Goal: Information Seeking & Learning: Learn about a topic

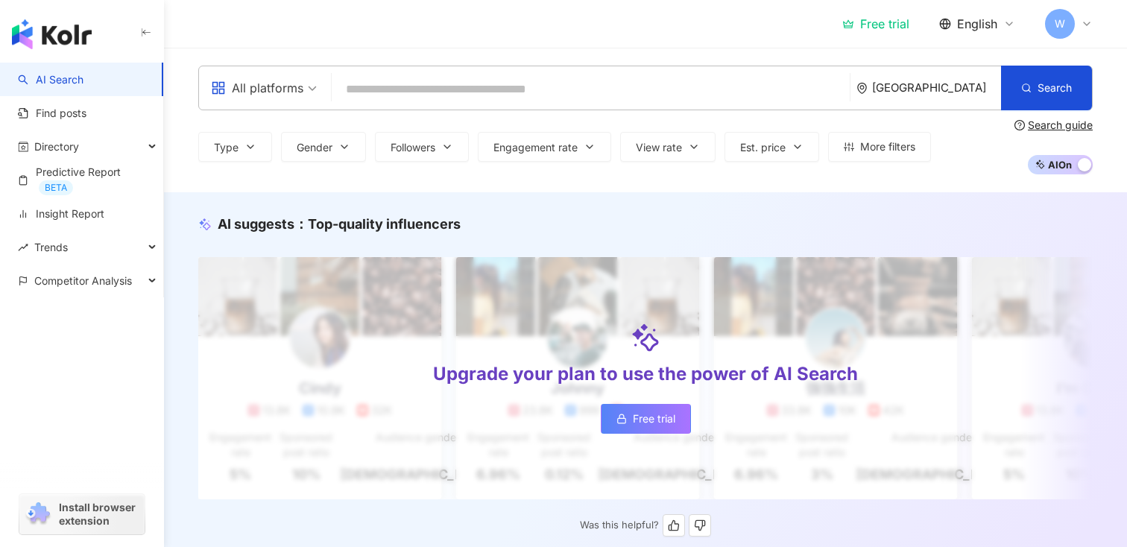
click at [710, 259] on div "Upgrade your plan to use the power of AI Search Free trial" at bounding box center [645, 378] width 895 height 242
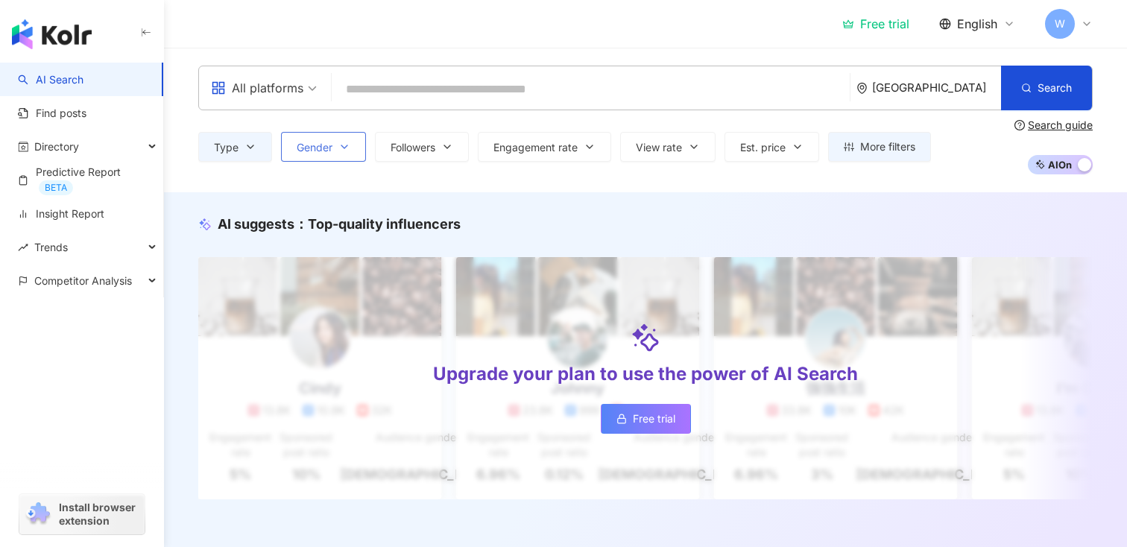
click at [308, 146] on span "Gender" at bounding box center [315, 148] width 36 height 12
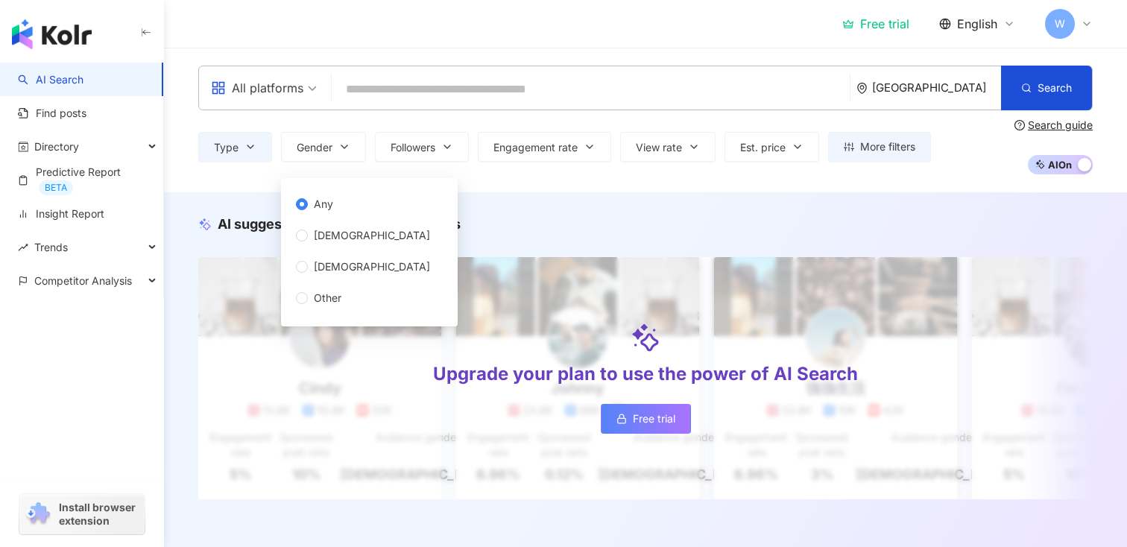
click at [407, 129] on div "Type Gender Followers Engagement rate View rate Est. price More filters Any Fem…" at bounding box center [645, 146] width 895 height 55
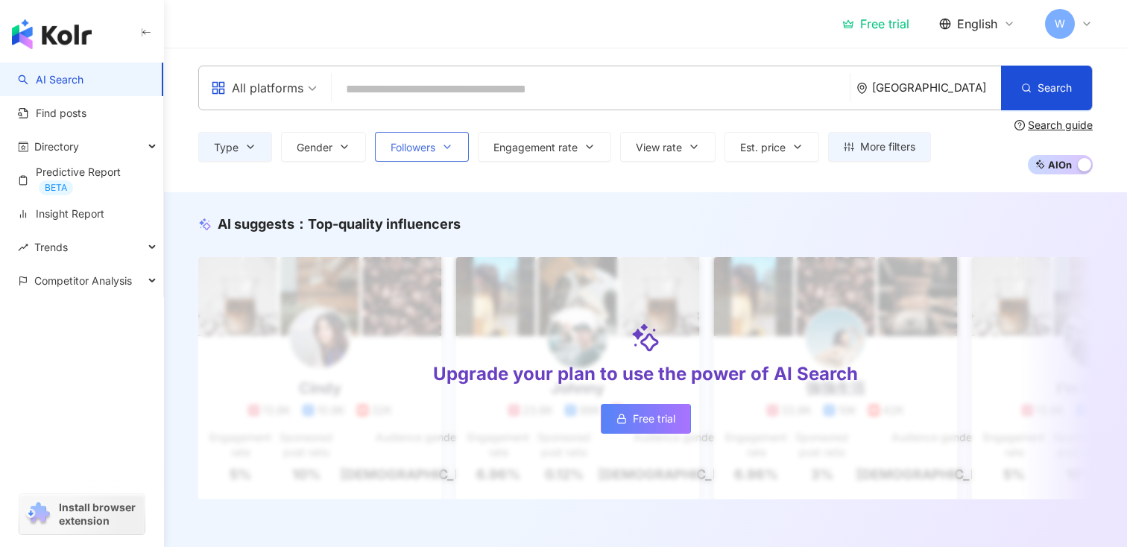
click at [422, 142] on span "Followers" at bounding box center [413, 148] width 45 height 12
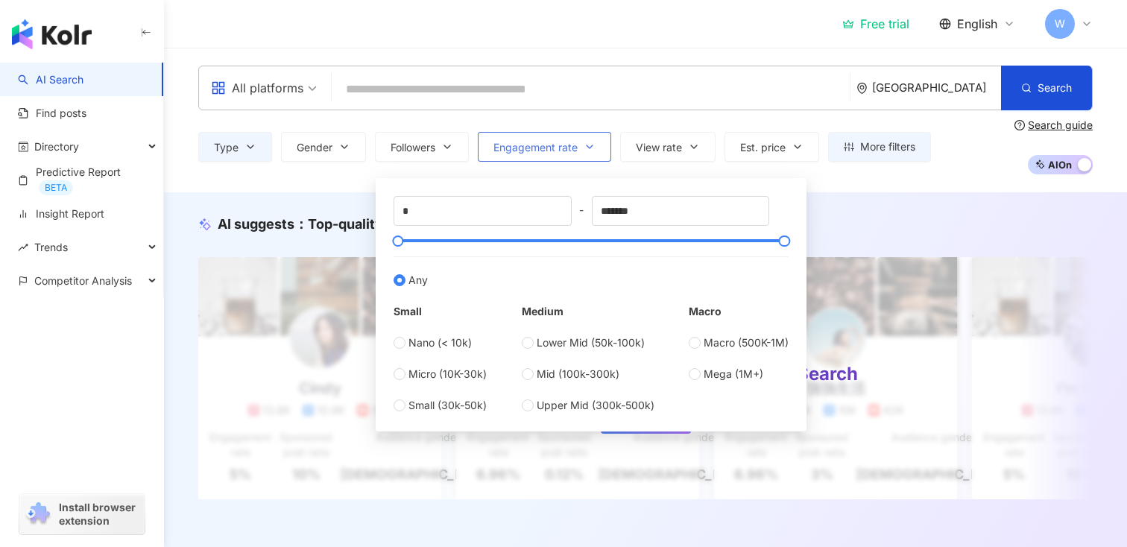
click at [525, 147] on span "Engagement rate" at bounding box center [535, 148] width 84 height 12
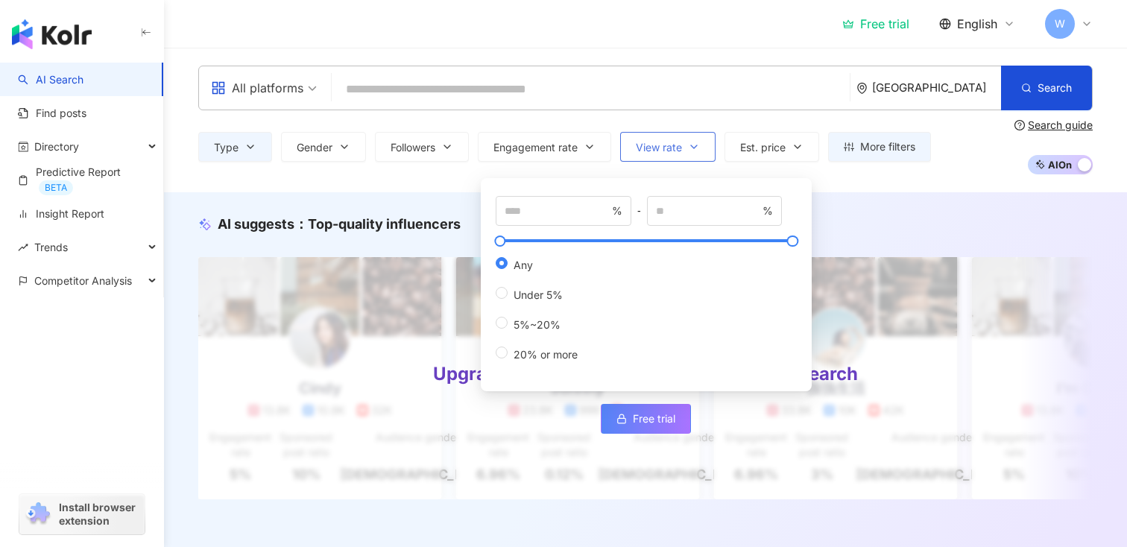
click at [648, 142] on span "View rate" at bounding box center [659, 148] width 46 height 12
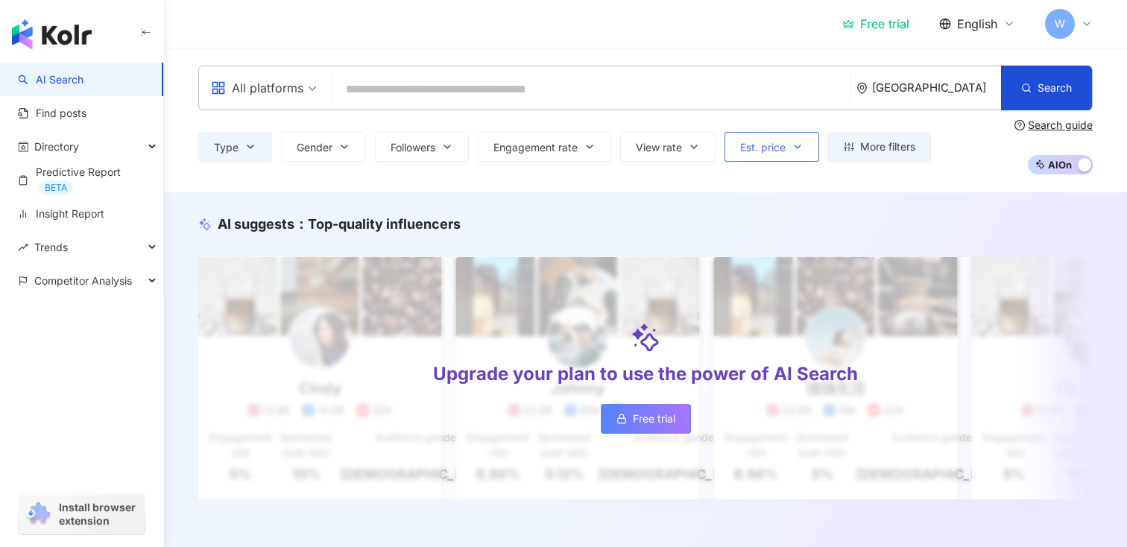
click at [793, 141] on button "Est. price" at bounding box center [772, 147] width 95 height 30
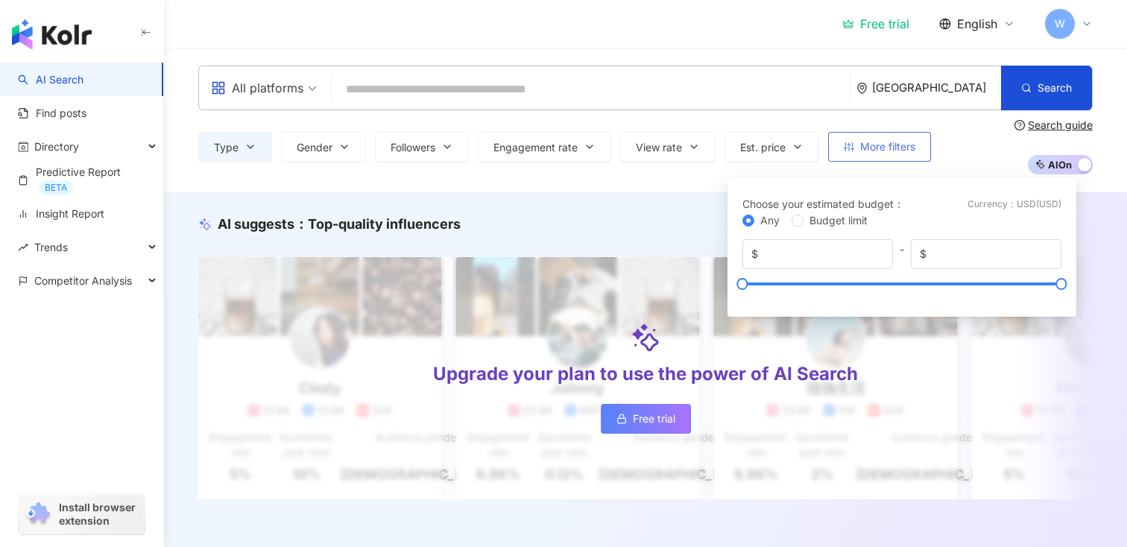
click at [851, 157] on button "More filters" at bounding box center [879, 147] width 103 height 30
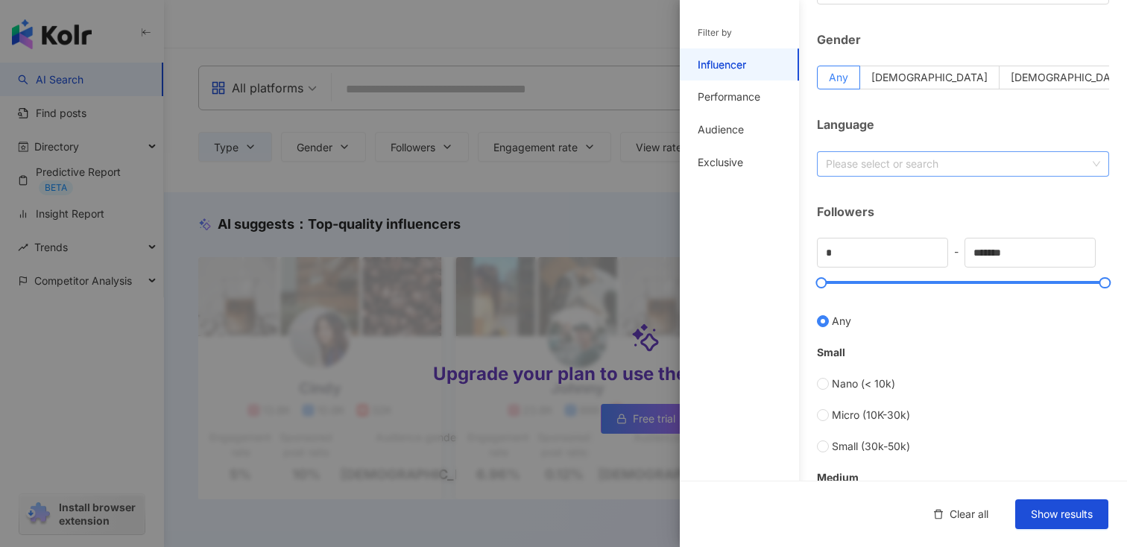
scroll to position [232, 0]
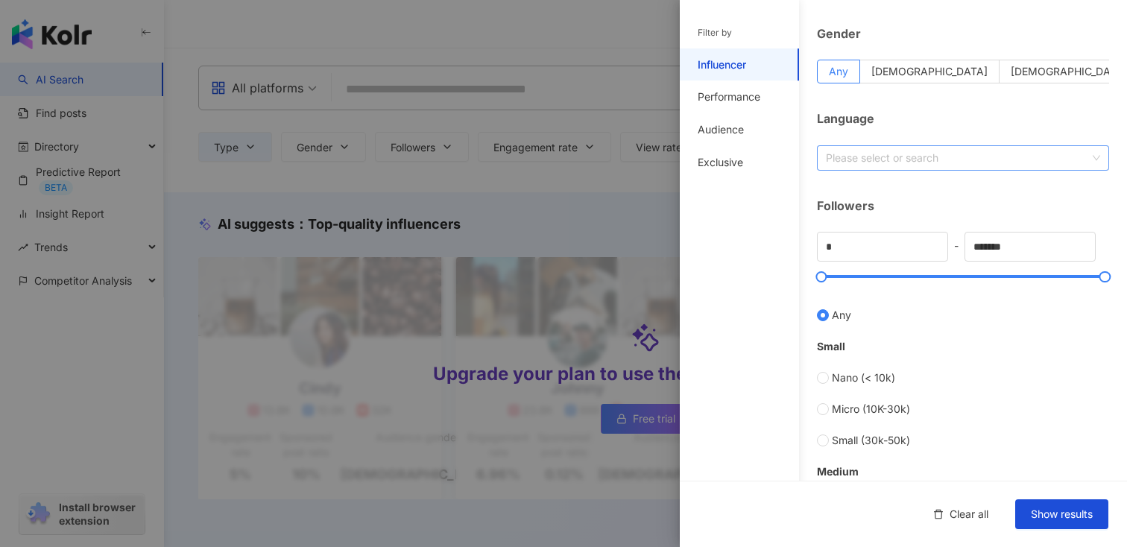
click at [869, 162] on div at bounding box center [955, 157] width 271 height 11
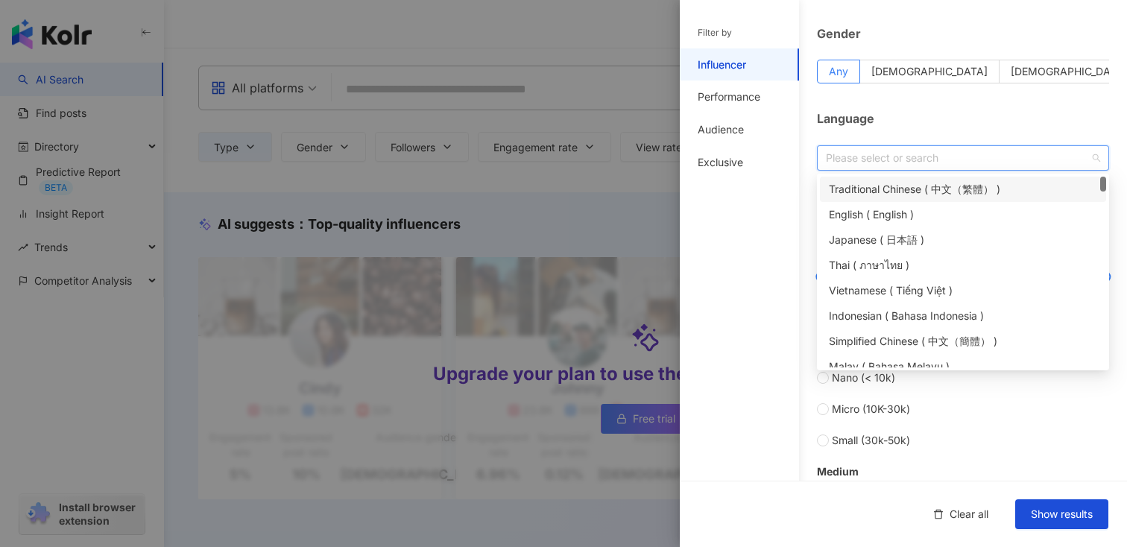
click at [869, 162] on div at bounding box center [955, 157] width 271 height 11
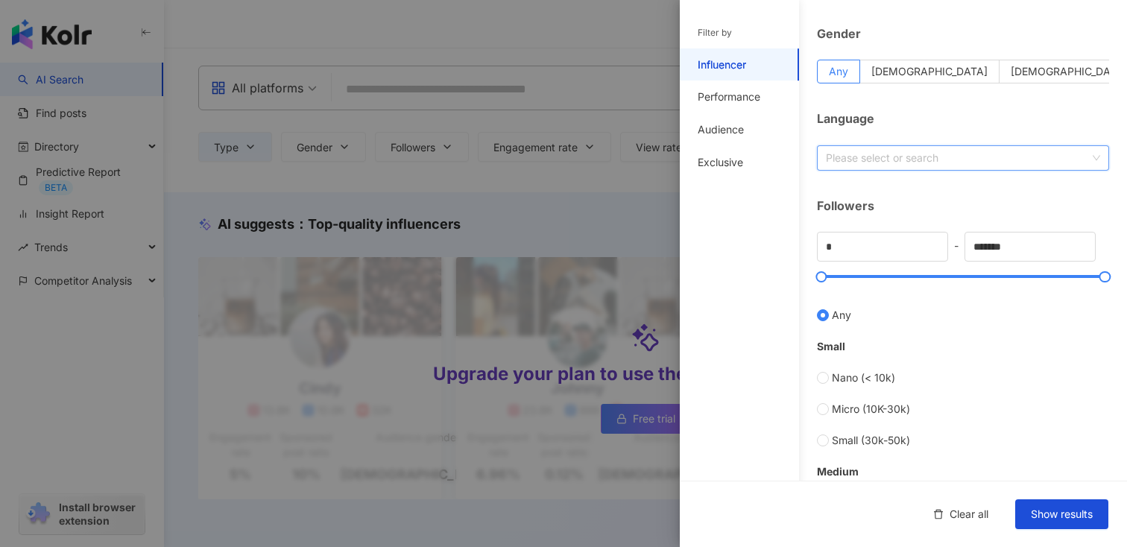
click at [869, 162] on div at bounding box center [955, 157] width 271 height 11
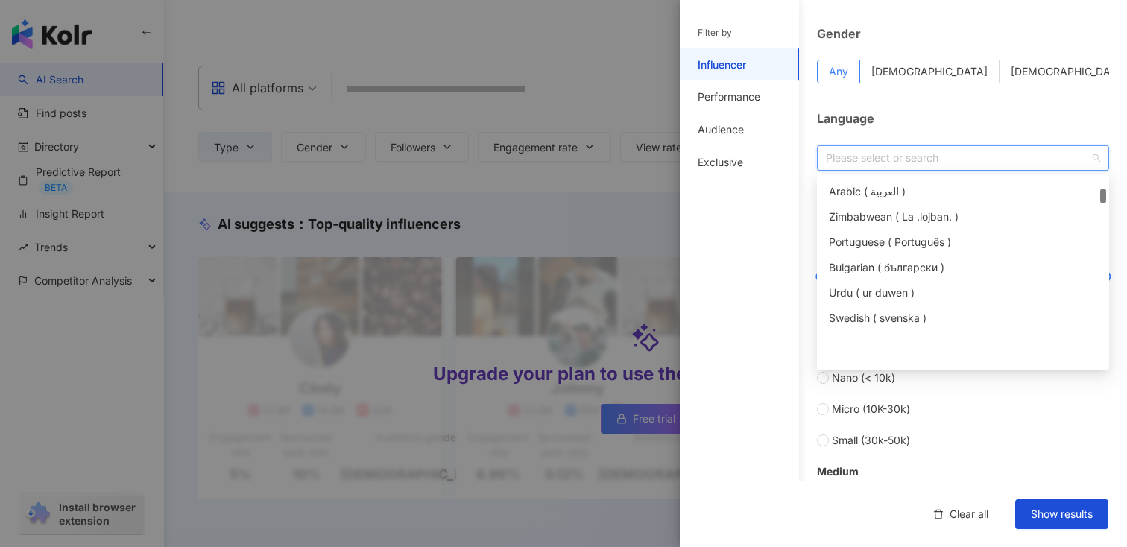
scroll to position [634, 0]
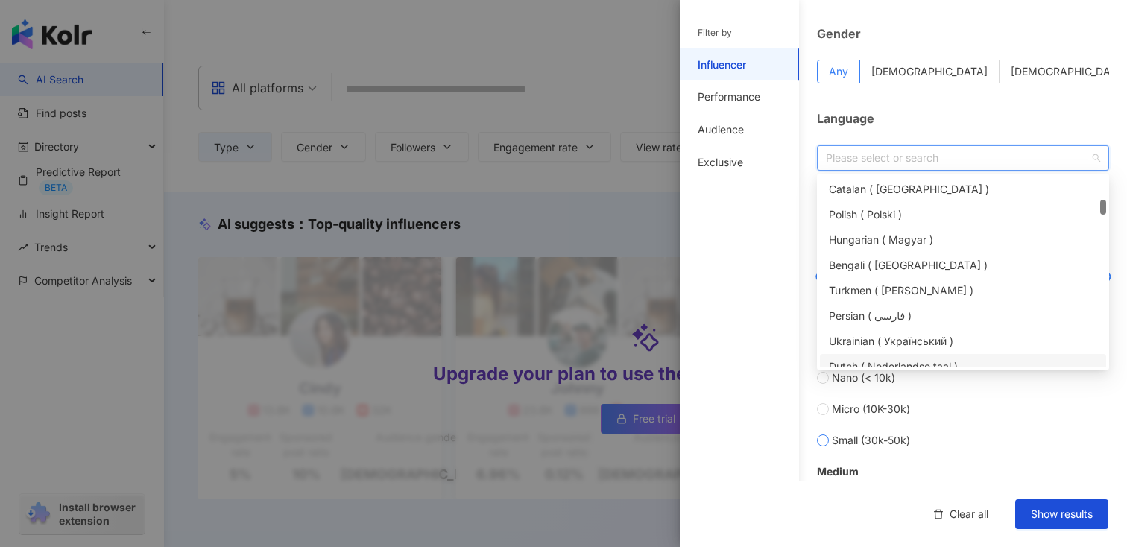
click at [976, 445] on label "Small (30k-50k)" at bounding box center [963, 440] width 292 height 16
type input "*****"
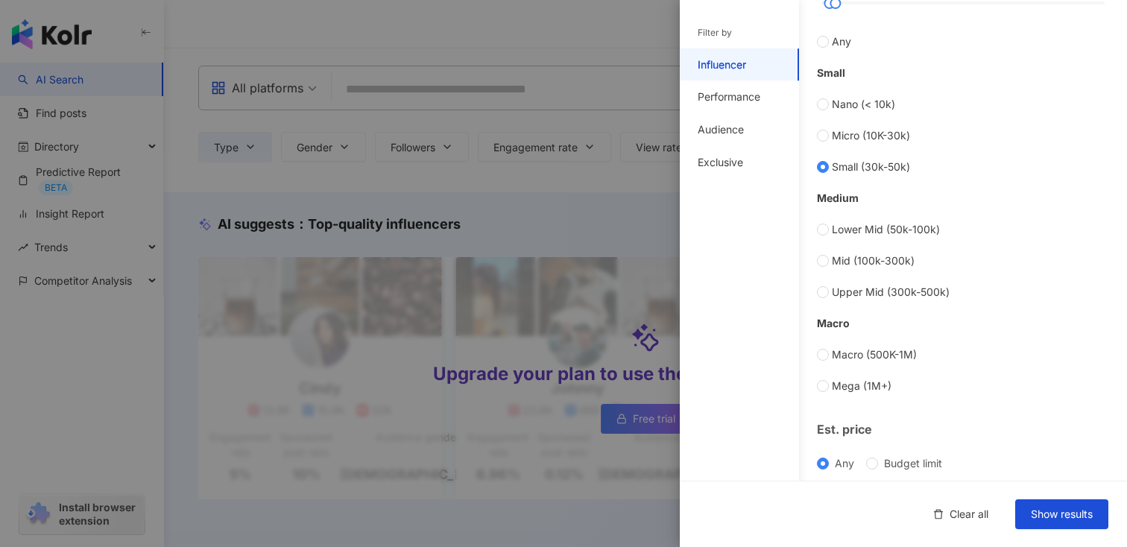
scroll to position [596, 0]
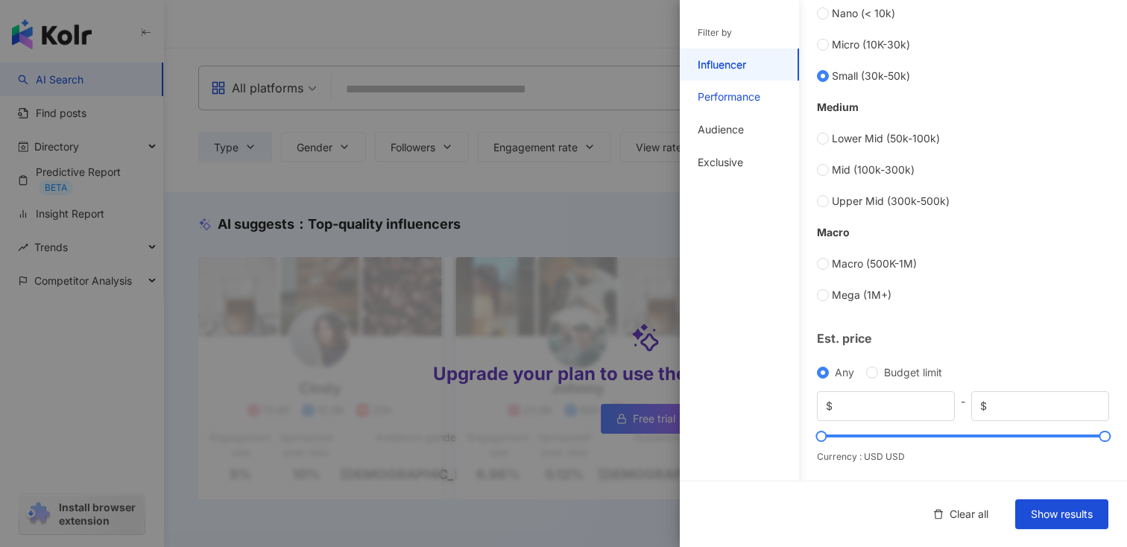
click at [749, 97] on div "Performance" at bounding box center [729, 96] width 63 height 15
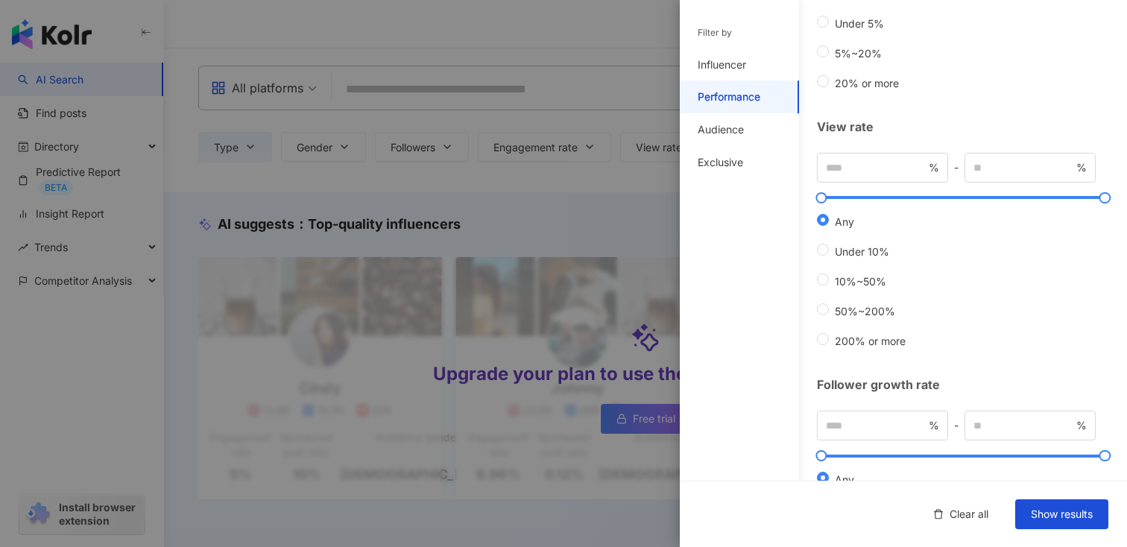
scroll to position [0, 0]
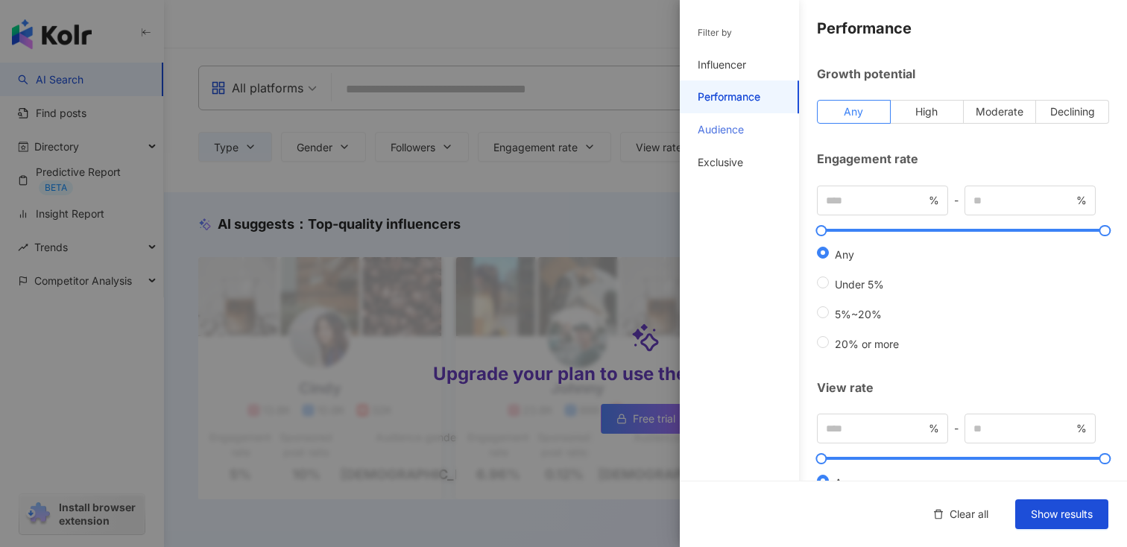
click at [725, 114] on div "Audience" at bounding box center [739, 129] width 119 height 33
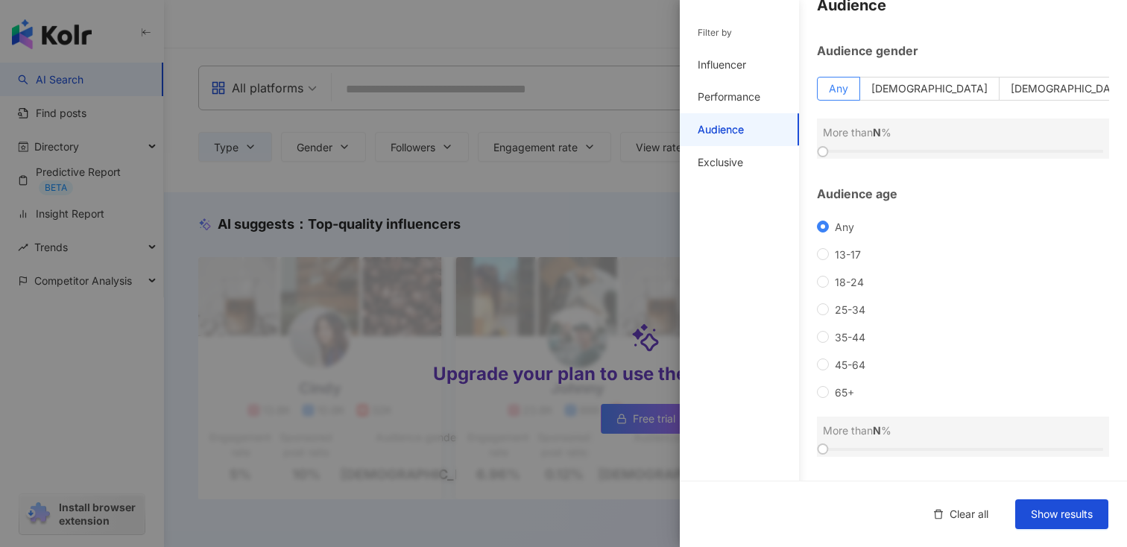
scroll to position [161, 0]
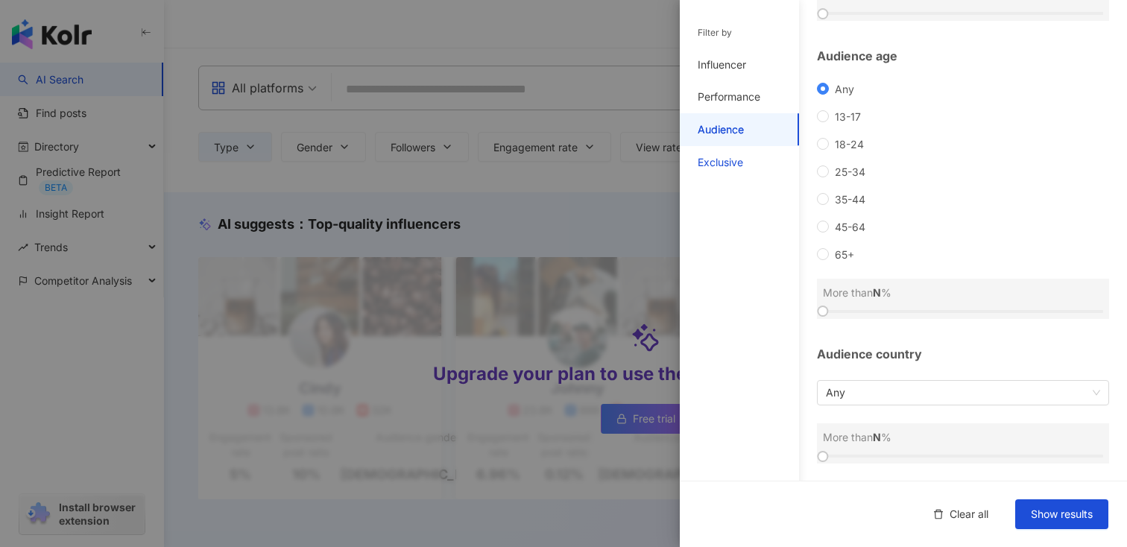
click at [730, 169] on div "Exclusive" at bounding box center [720, 162] width 45 height 15
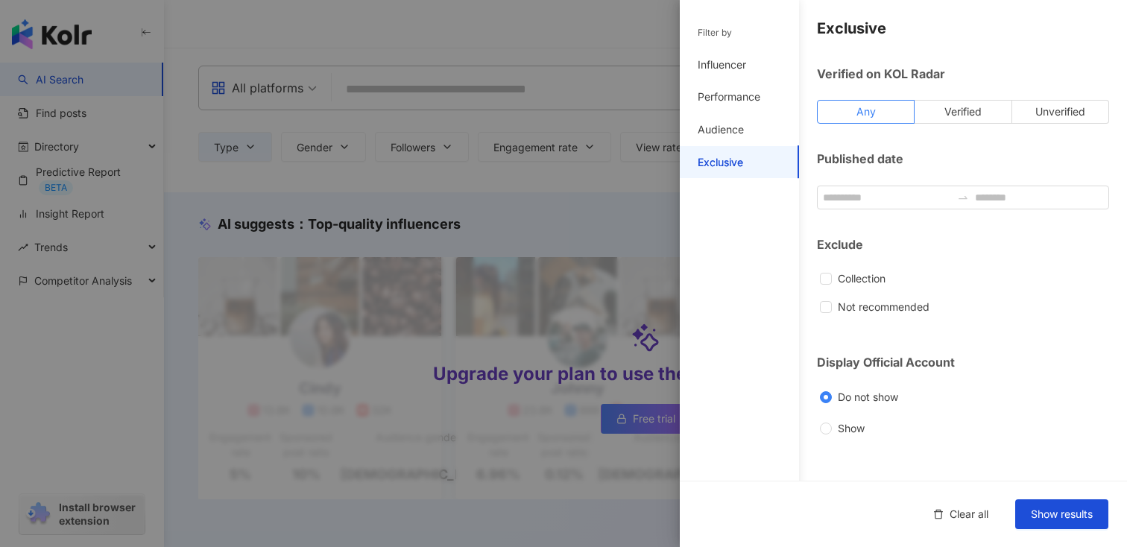
scroll to position [0, 0]
click at [940, 116] on label "Verified" at bounding box center [963, 112] width 97 height 24
click at [1042, 106] on span "Unverified" at bounding box center [1060, 111] width 50 height 13
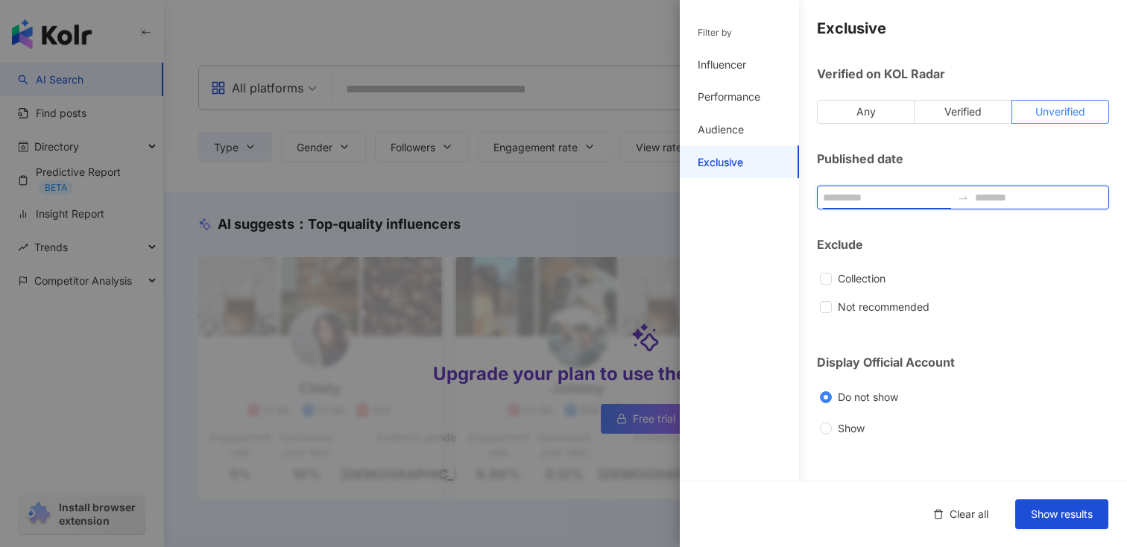
click at [856, 189] on input at bounding box center [887, 197] width 128 height 16
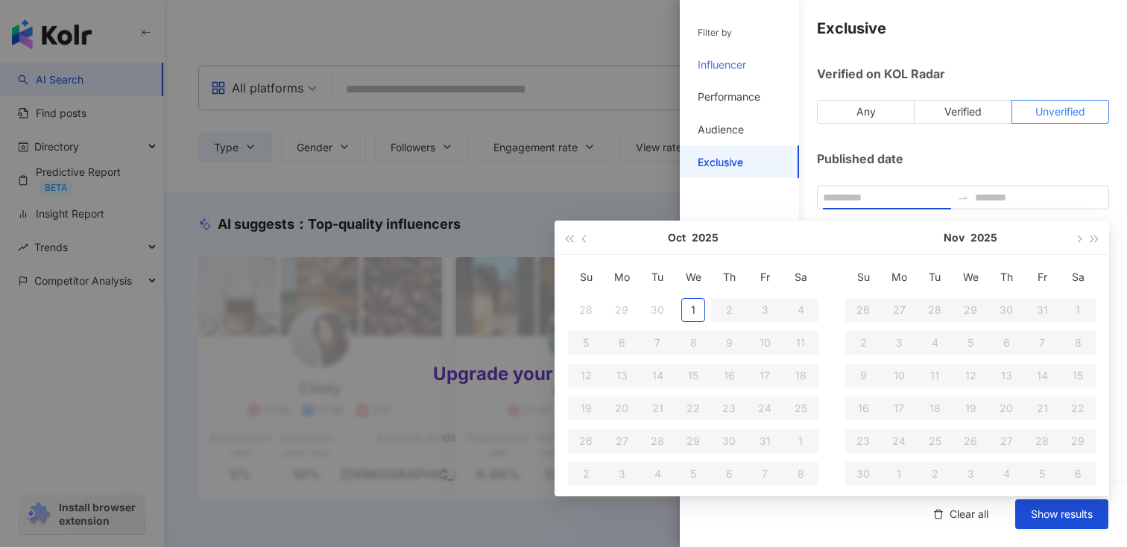
click at [732, 51] on div "Influencer" at bounding box center [739, 64] width 119 height 33
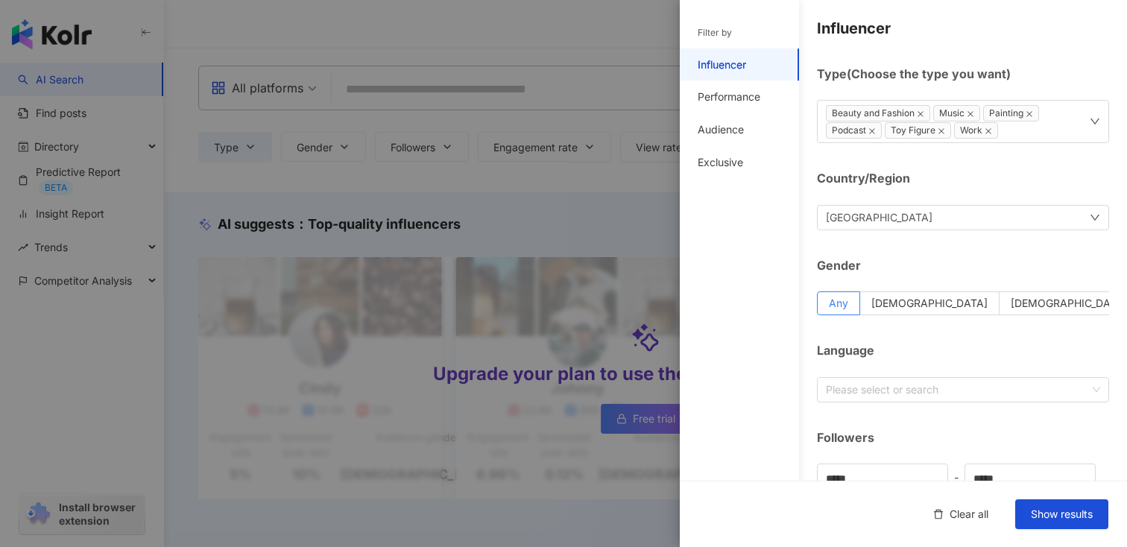
click at [731, 39] on div "Filter by" at bounding box center [715, 33] width 34 height 13
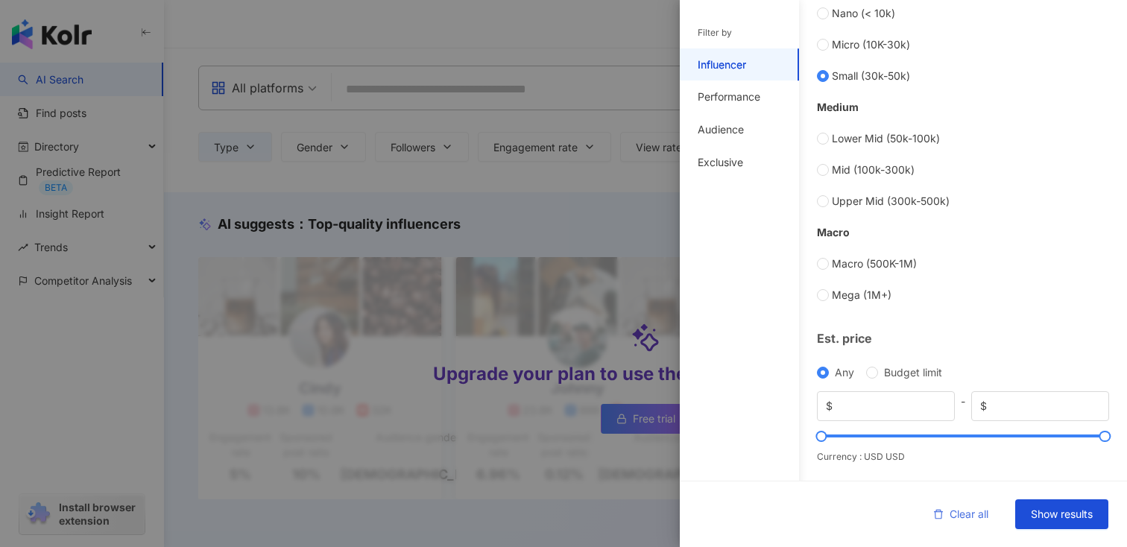
click at [968, 520] on span "Clear all" at bounding box center [969, 514] width 39 height 12
type input "*"
type input "*******"
click at [606, 195] on div at bounding box center [563, 273] width 1127 height 547
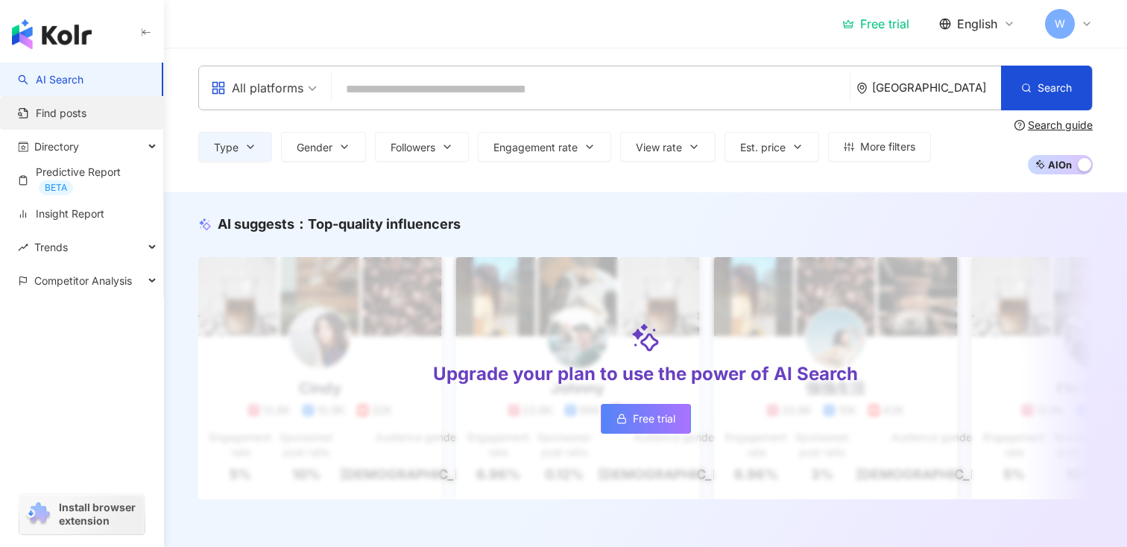
click at [40, 112] on link "Find posts" at bounding box center [52, 113] width 69 height 15
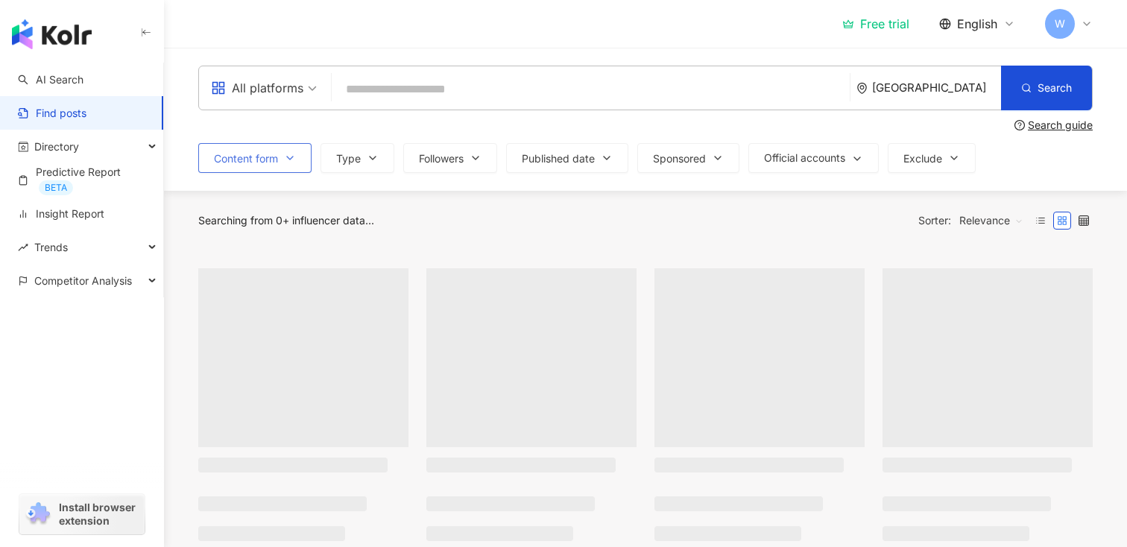
click at [273, 157] on span "Content form" at bounding box center [246, 159] width 64 height 12
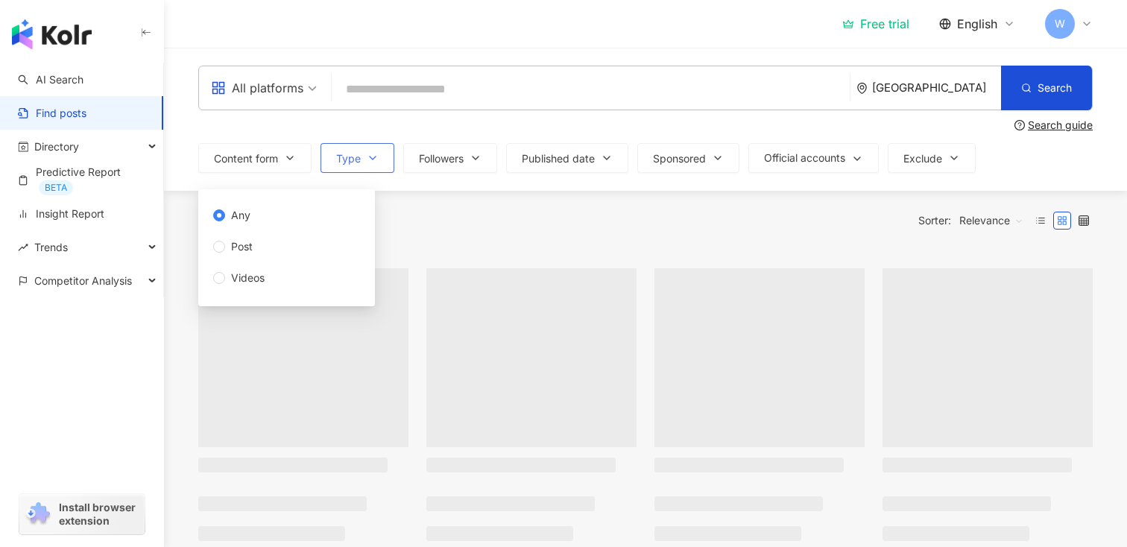
click at [333, 158] on button "Type" at bounding box center [358, 158] width 74 height 30
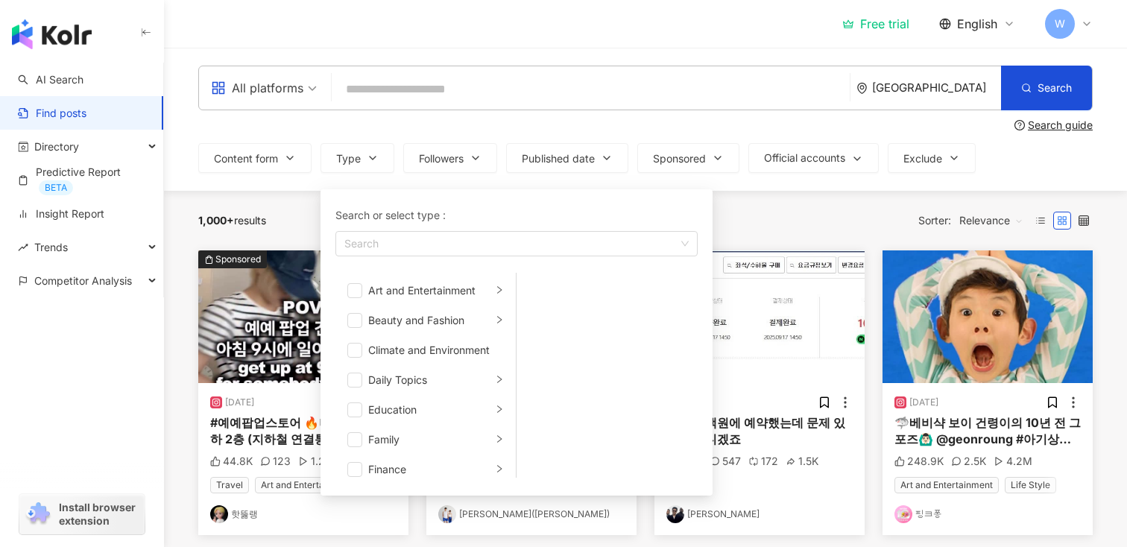
click at [483, 140] on div "All platforms South Korea Search Search guide Content form Type Search or selec…" at bounding box center [645, 119] width 954 height 107
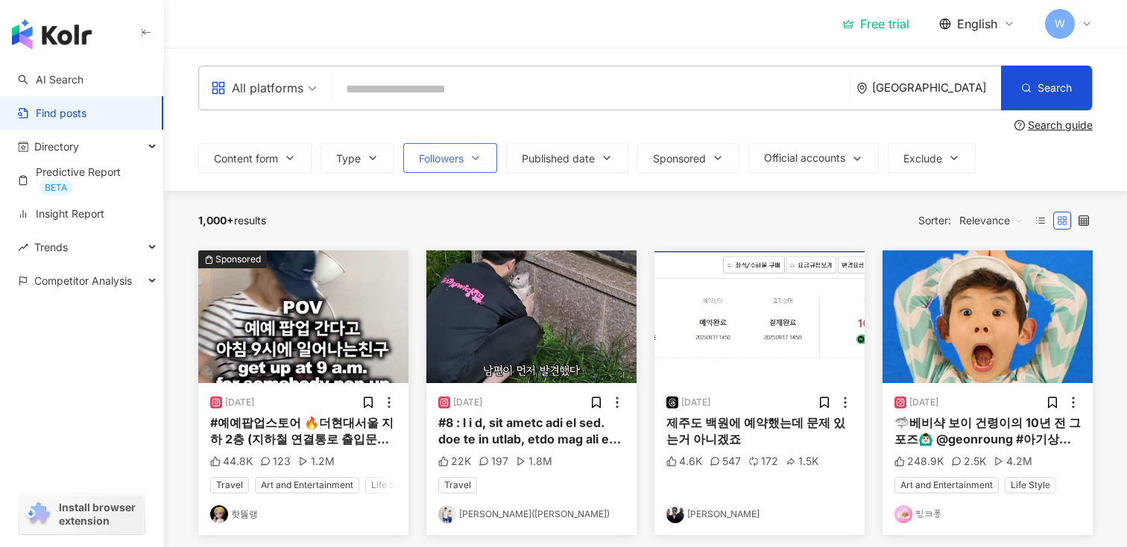
click at [477, 163] on icon "button" at bounding box center [476, 158] width 12 height 12
click at [567, 158] on span "Published date" at bounding box center [558, 159] width 73 height 12
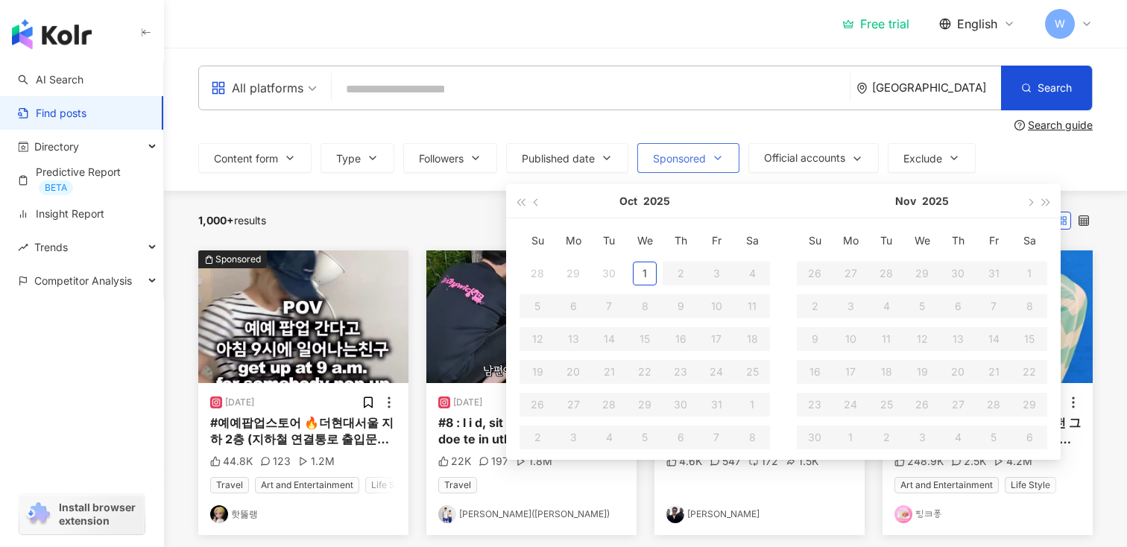
click at [685, 157] on span "Sponsored" at bounding box center [679, 159] width 53 height 12
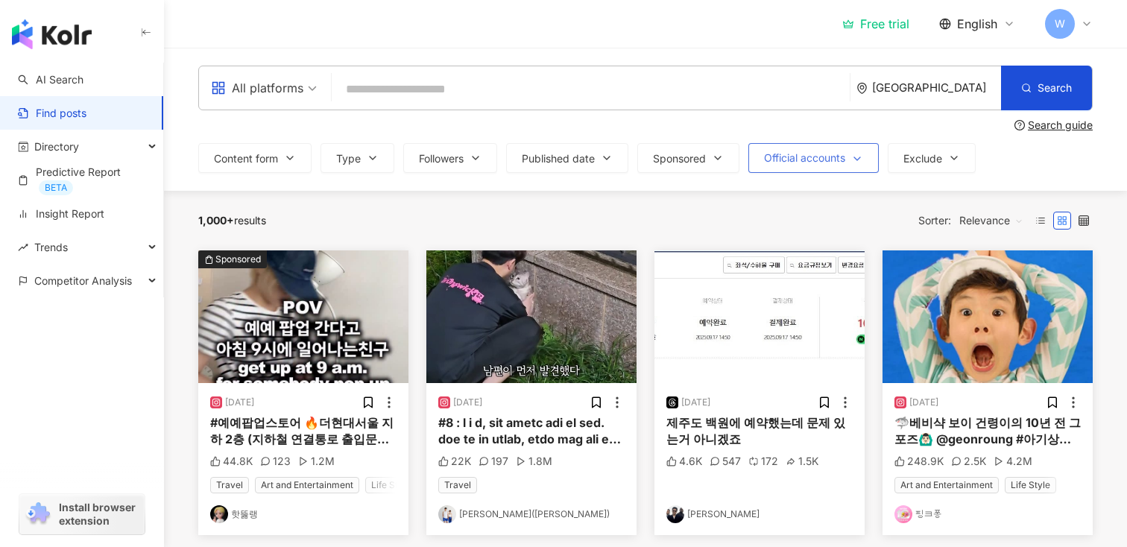
click at [804, 155] on span "Official accounts" at bounding box center [804, 158] width 81 height 12
click at [908, 154] on button "Exclude" at bounding box center [932, 158] width 88 height 30
click at [1006, 152] on div "Content form Type Followers Published date Oct 2025 Su Mo Tu We Th Fr Sa 28 29 …" at bounding box center [645, 158] width 895 height 30
click at [1077, 222] on label at bounding box center [1084, 221] width 18 height 18
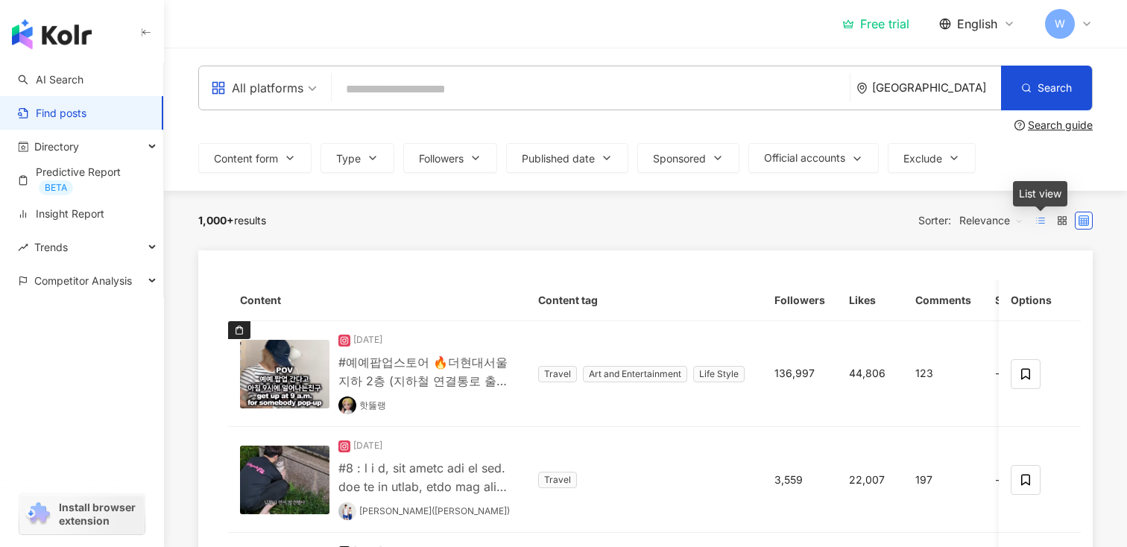
click at [1035, 221] on icon at bounding box center [1040, 220] width 10 height 10
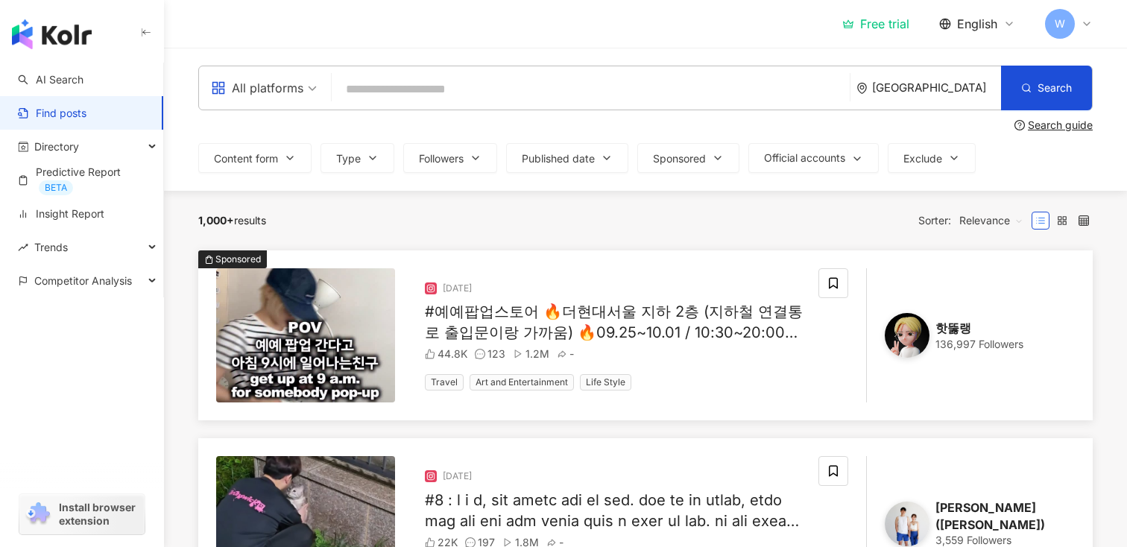
click at [463, 366] on div "9/26/25 #예예팝업스토어 🔥더현대서울 지하 2층 (지하철 연결통로 출입문이랑 가까움) 🔥09.25~10.01 / 10:30~20:00 (…" at bounding box center [616, 335] width 406 height 134
click at [913, 349] on img at bounding box center [907, 335] width 45 height 45
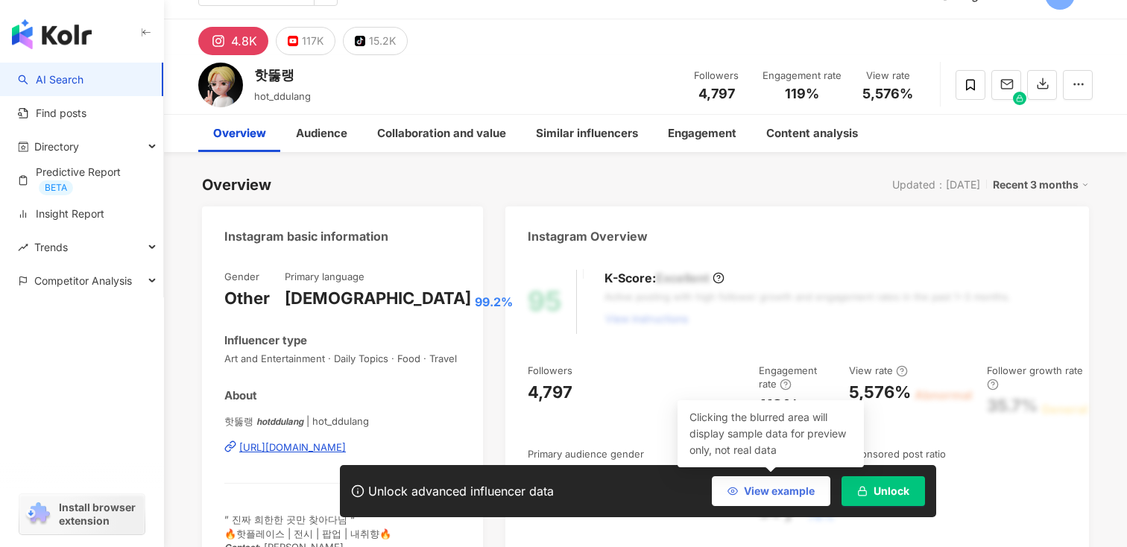
click at [804, 492] on span "View example" at bounding box center [779, 491] width 71 height 12
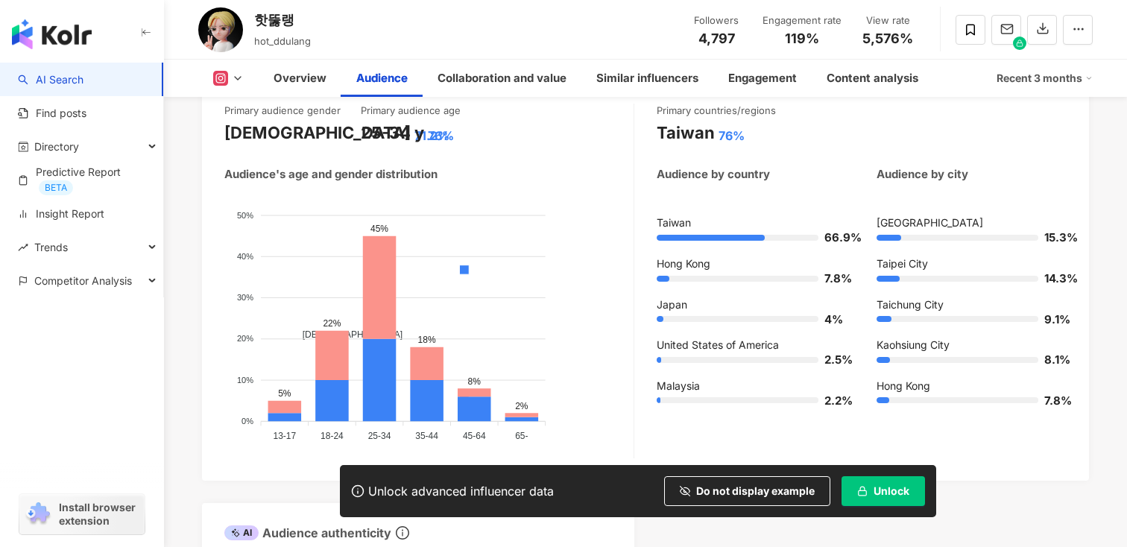
scroll to position [1463, 0]
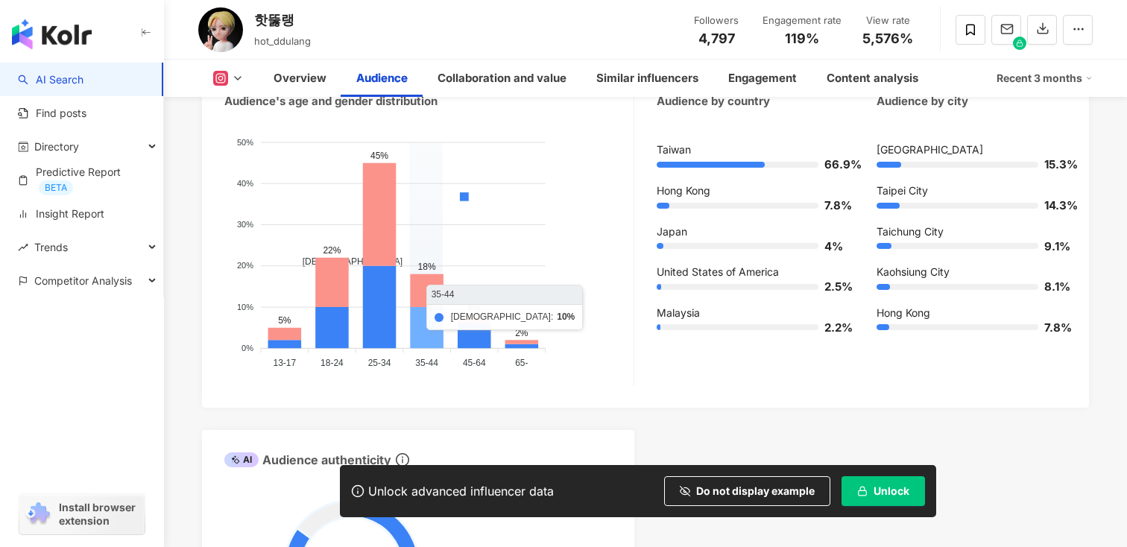
click at [429, 327] on icon at bounding box center [427, 327] width 34 height 41
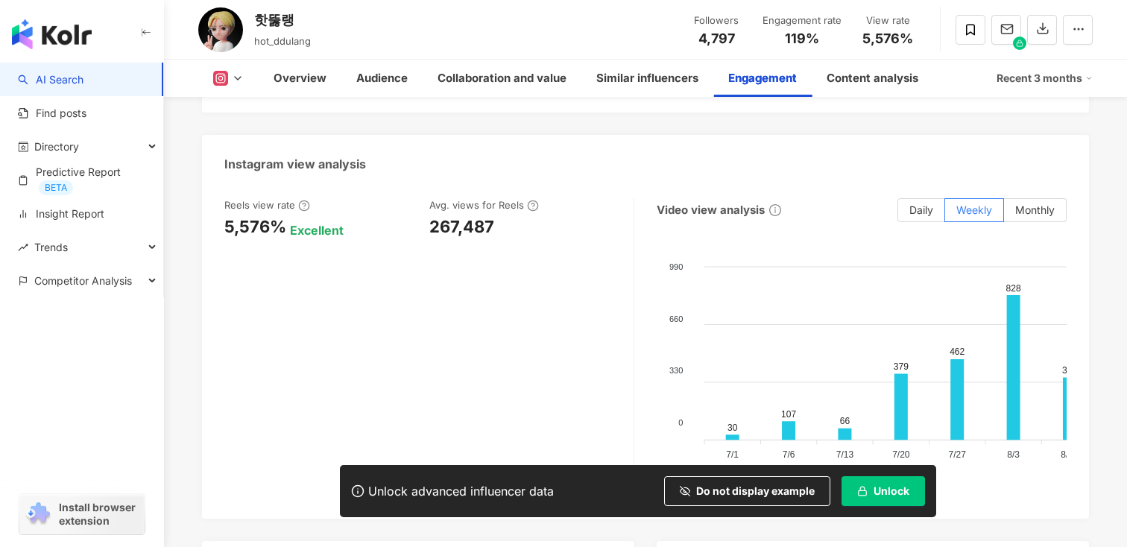
scroll to position [3423, 0]
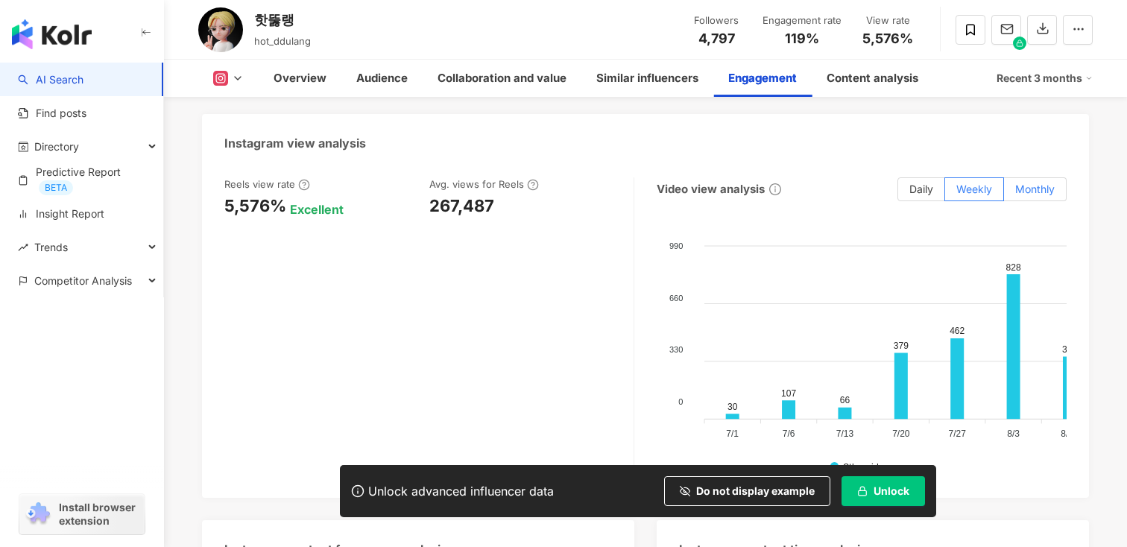
click at [1026, 189] on span "Monthly" at bounding box center [1035, 189] width 40 height 13
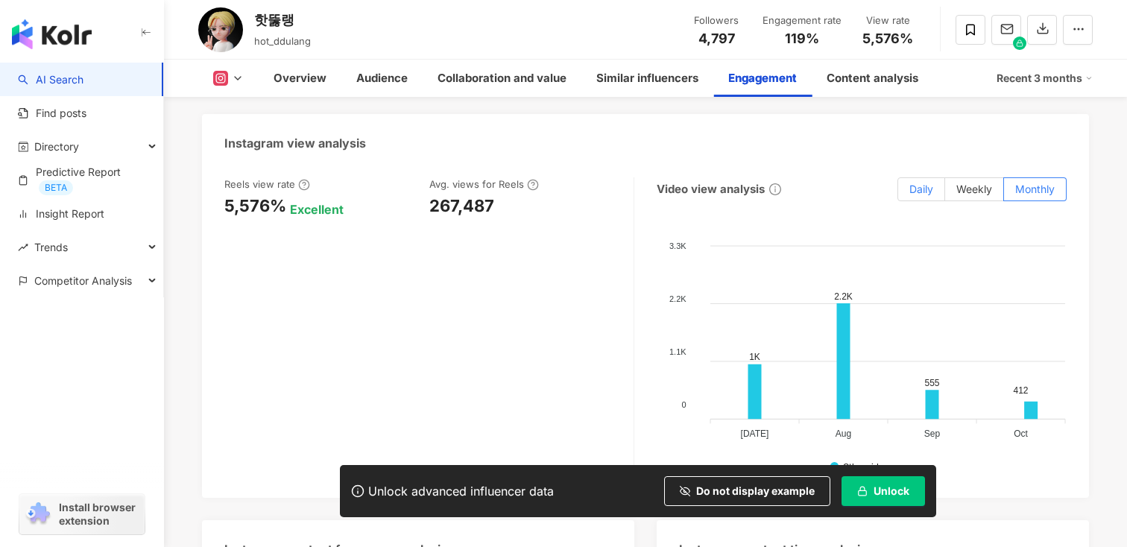
click at [924, 199] on label "Daily" at bounding box center [921, 189] width 48 height 24
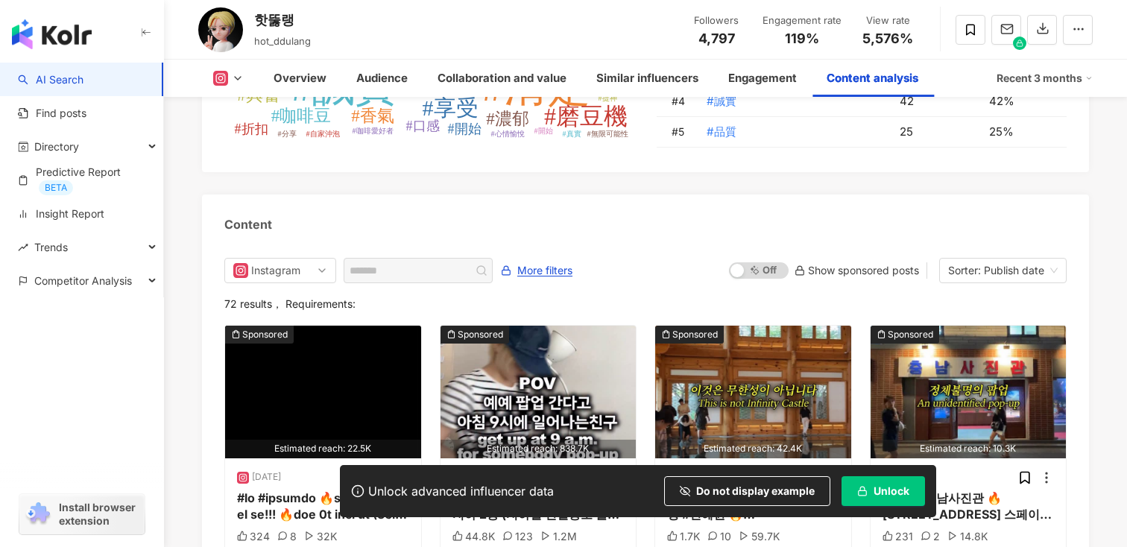
scroll to position [4638, 0]
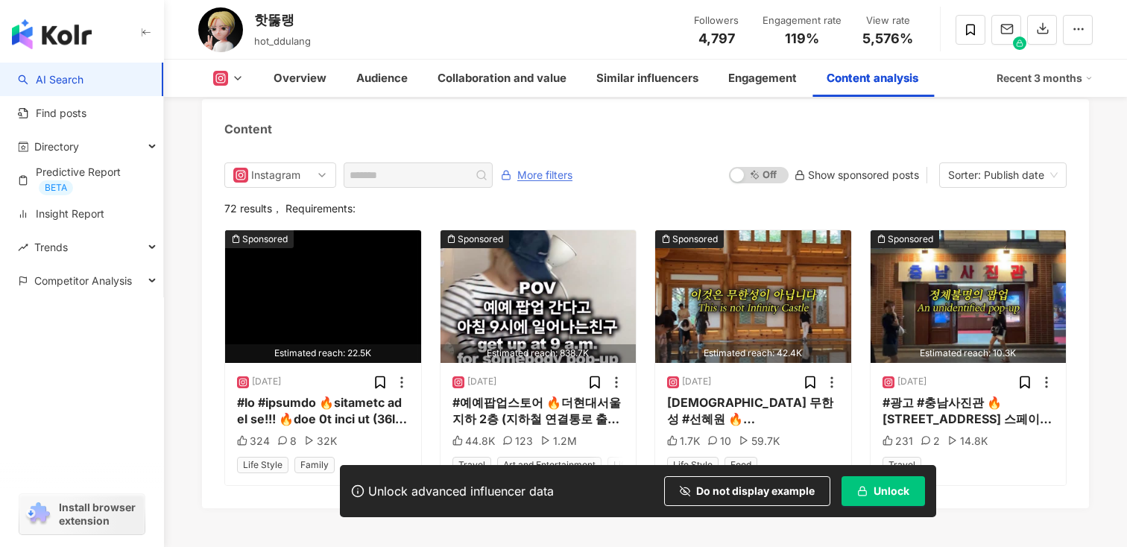
click at [562, 171] on span "More filters" at bounding box center [544, 175] width 55 height 24
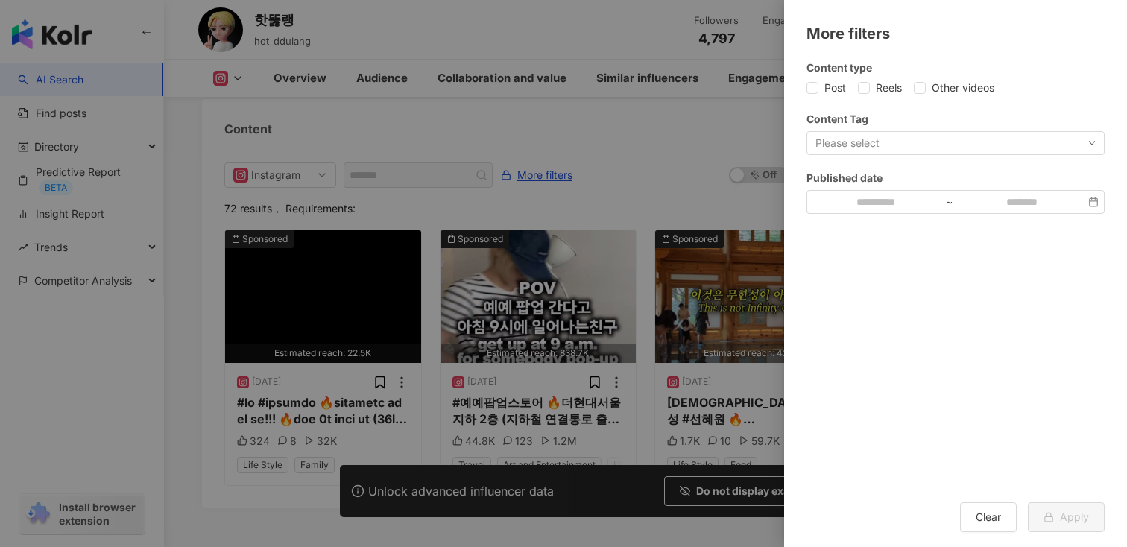
click at [859, 151] on div "Please select" at bounding box center [956, 143] width 298 height 24
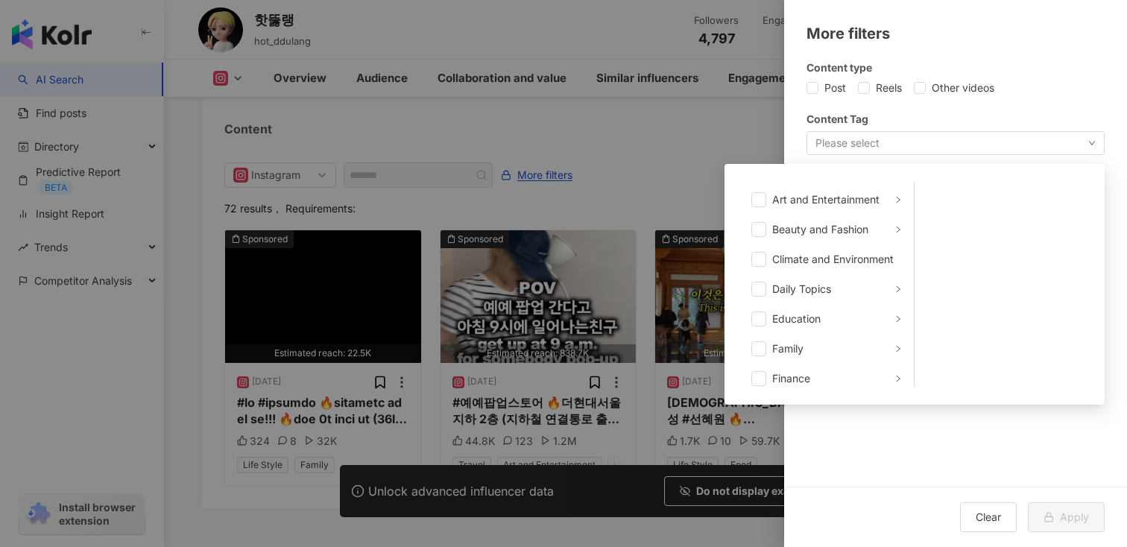
click at [859, 151] on div "Please select Art and Entertainment Beauty and Fashion Climate and Environment …" at bounding box center [956, 143] width 298 height 24
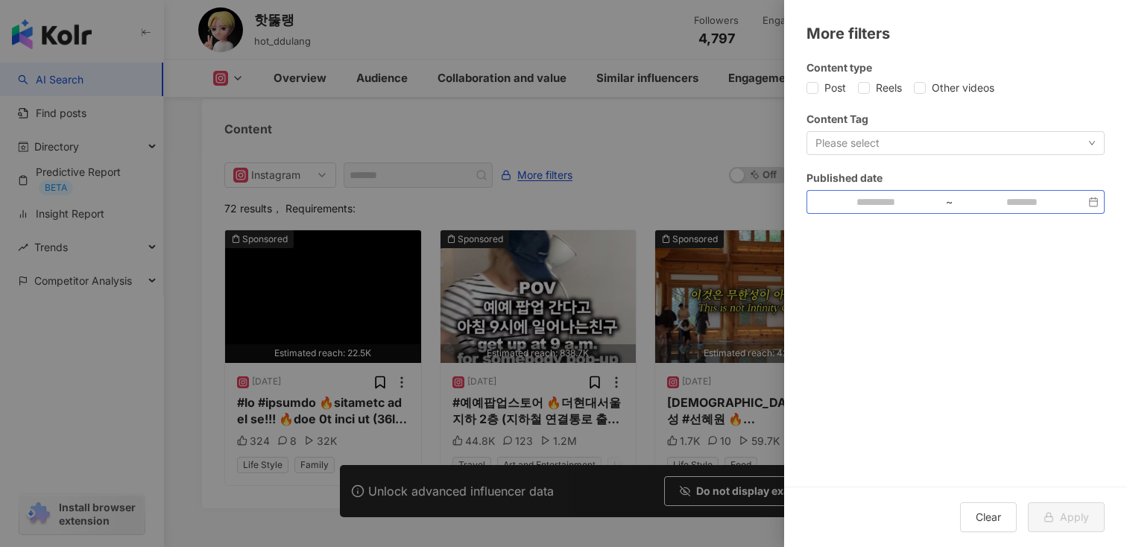
click at [864, 192] on div "~" at bounding box center [956, 202] width 298 height 24
click at [715, 204] on div at bounding box center [563, 273] width 1127 height 547
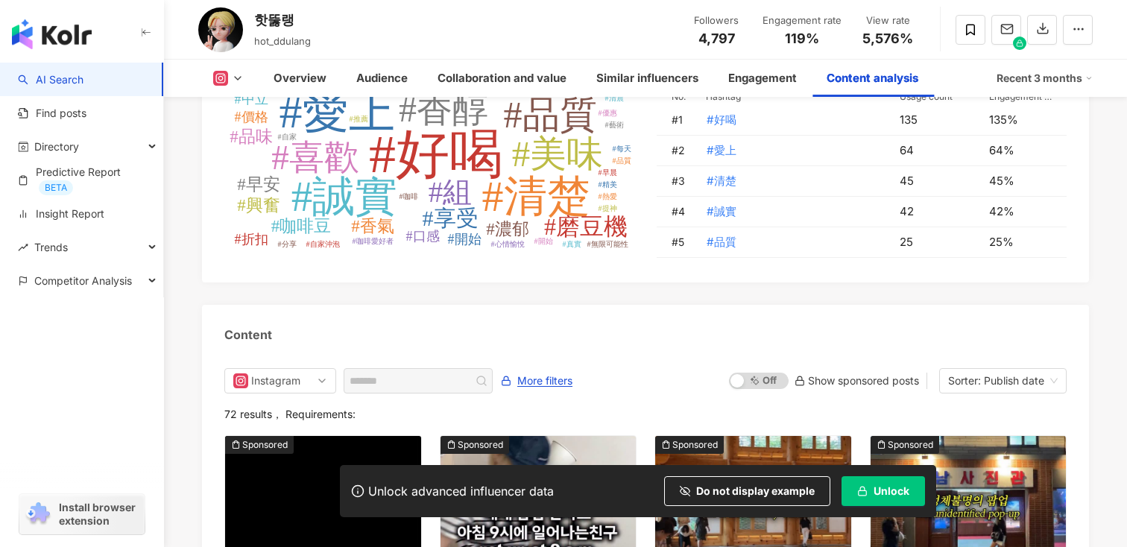
scroll to position [4428, 0]
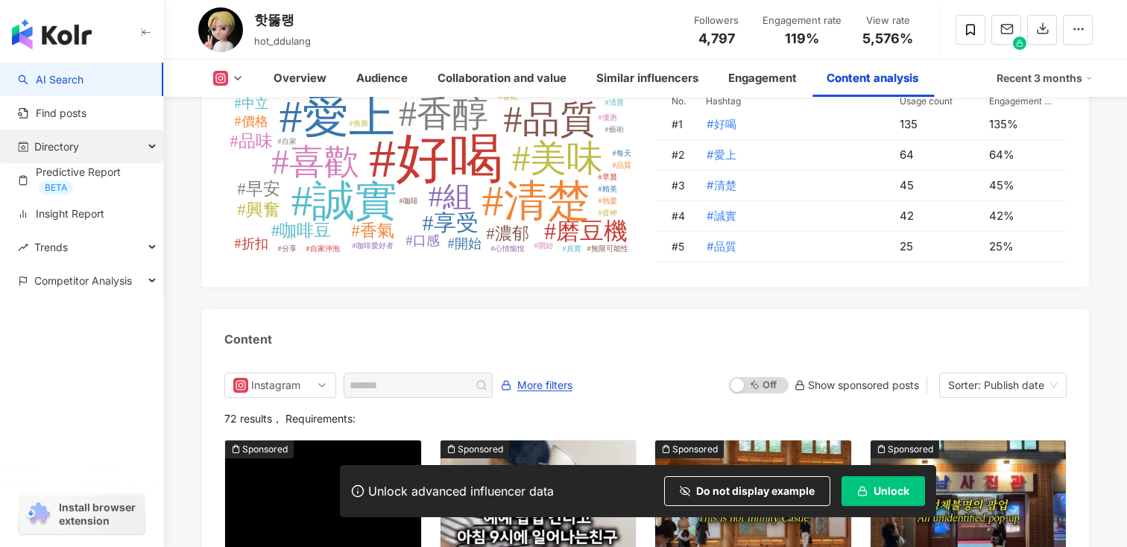
click at [59, 151] on span "Directory" at bounding box center [56, 147] width 45 height 34
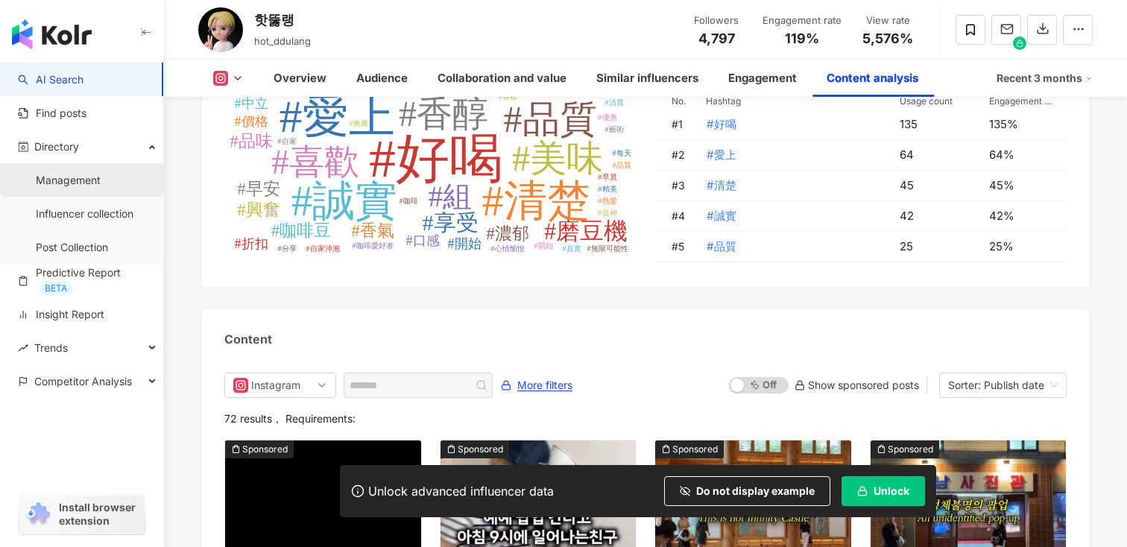
click at [70, 178] on link "Management" at bounding box center [68, 180] width 65 height 15
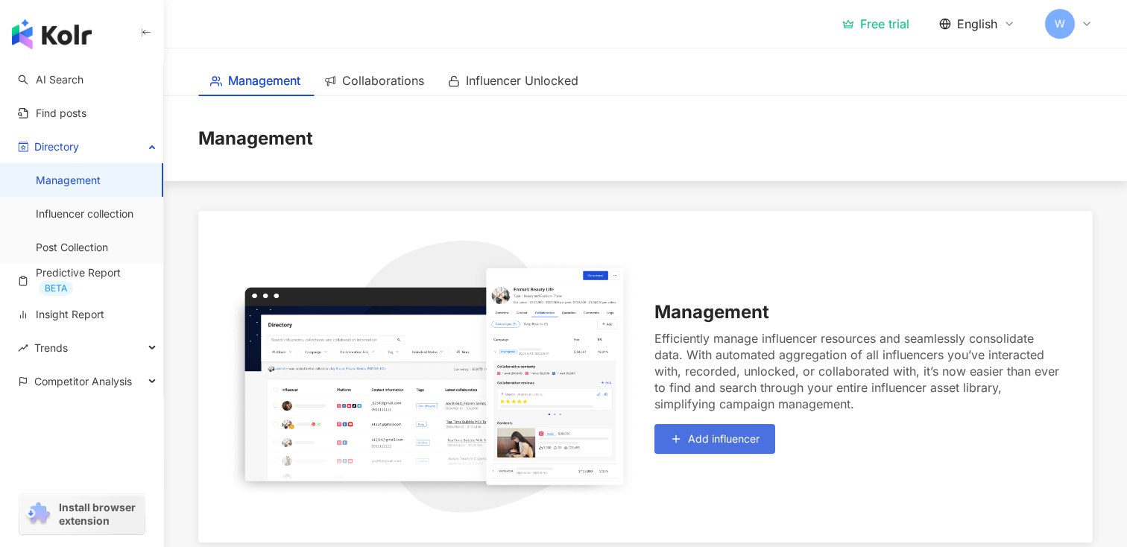
click at [724, 441] on span "Add influencer" at bounding box center [724, 439] width 72 height 12
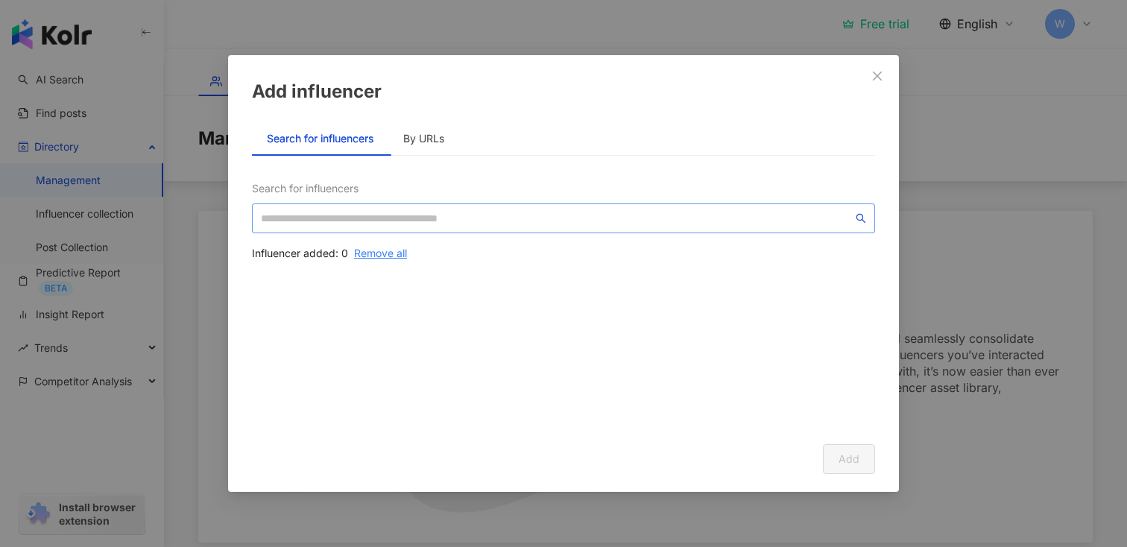
click at [489, 230] on span at bounding box center [563, 219] width 623 height 30
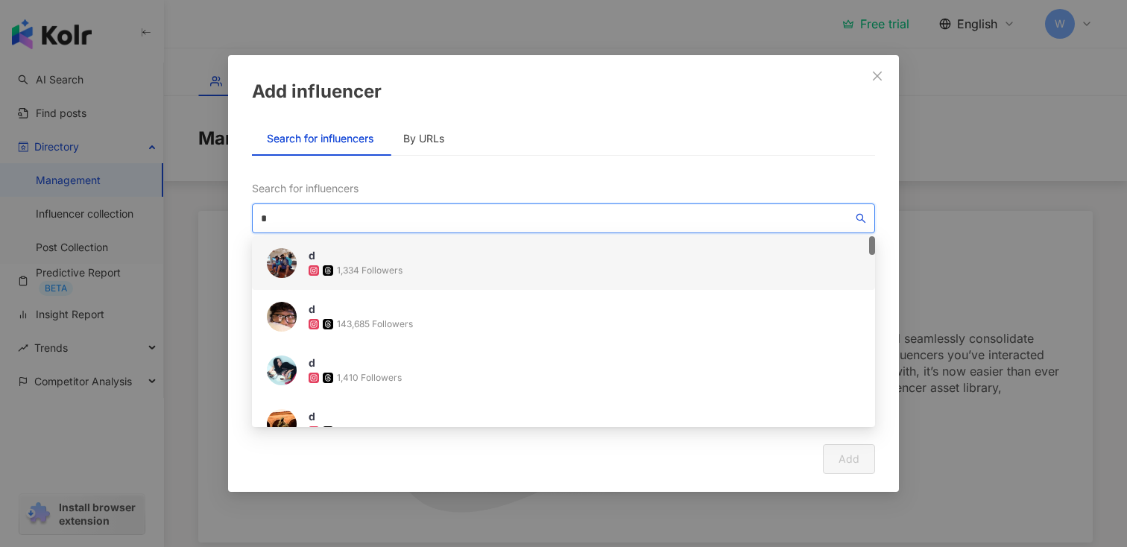
click at [754, 282] on div "d 1,334 Followers" at bounding box center [563, 263] width 623 height 54
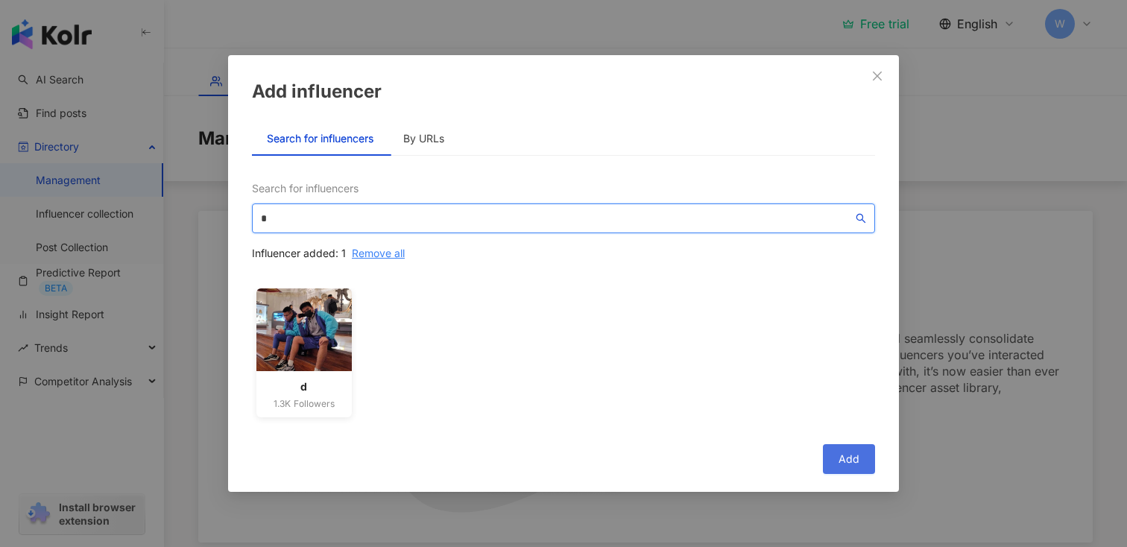
type input "*"
click at [845, 451] on button "Add" at bounding box center [849, 459] width 52 height 30
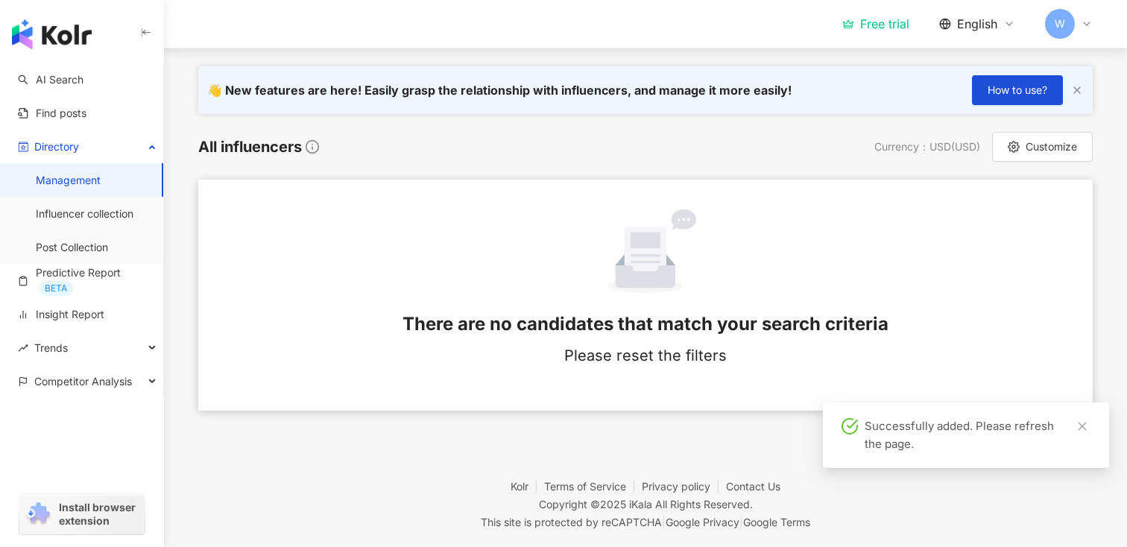
scroll to position [230, 0]
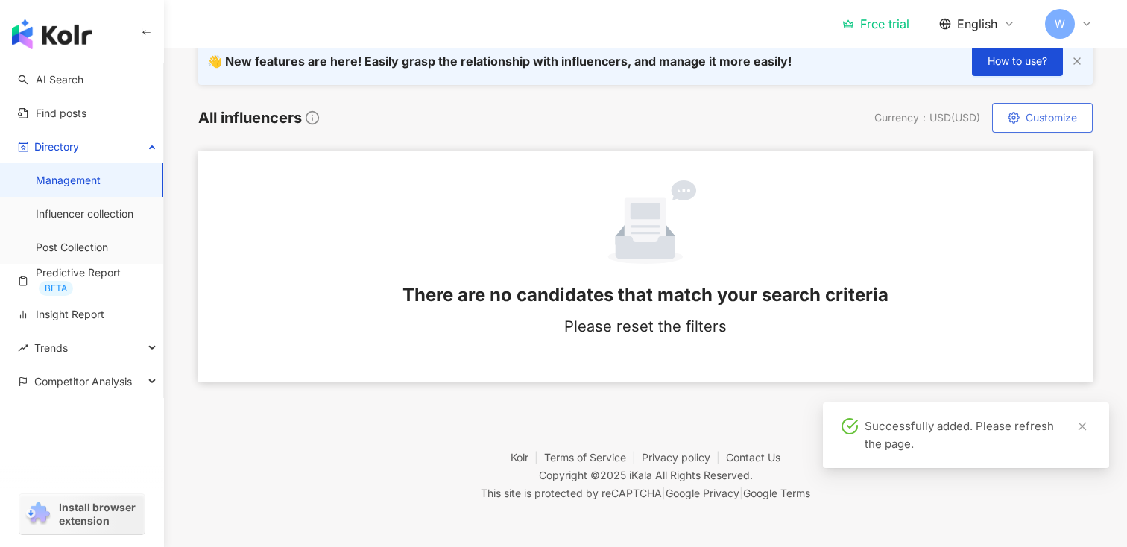
click at [1003, 113] on button "Customize" at bounding box center [1042, 118] width 101 height 30
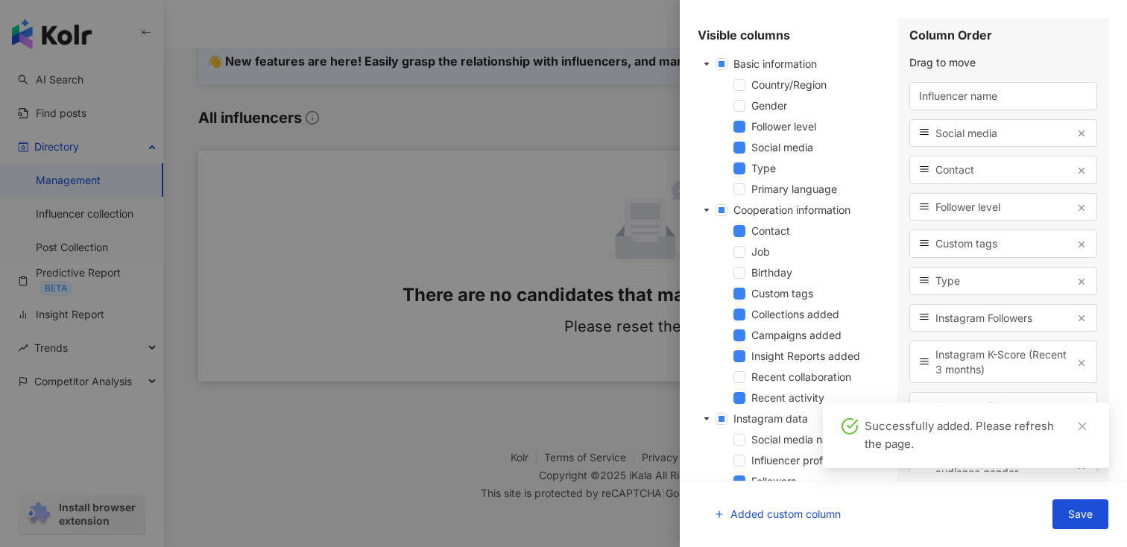
click at [959, 134] on span "Social media" at bounding box center [1003, 133] width 135 height 15
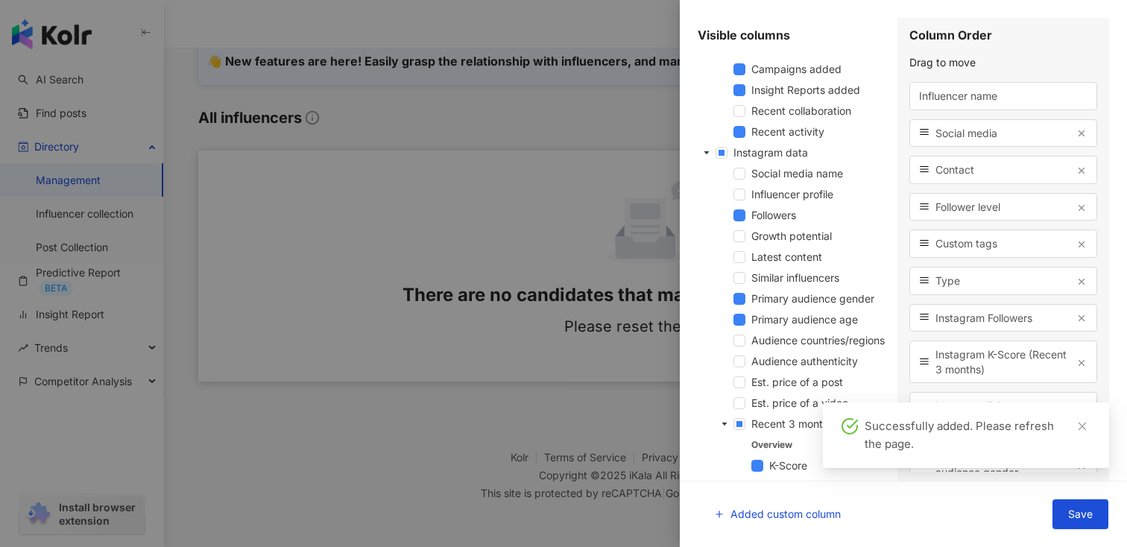
scroll to position [0, 0]
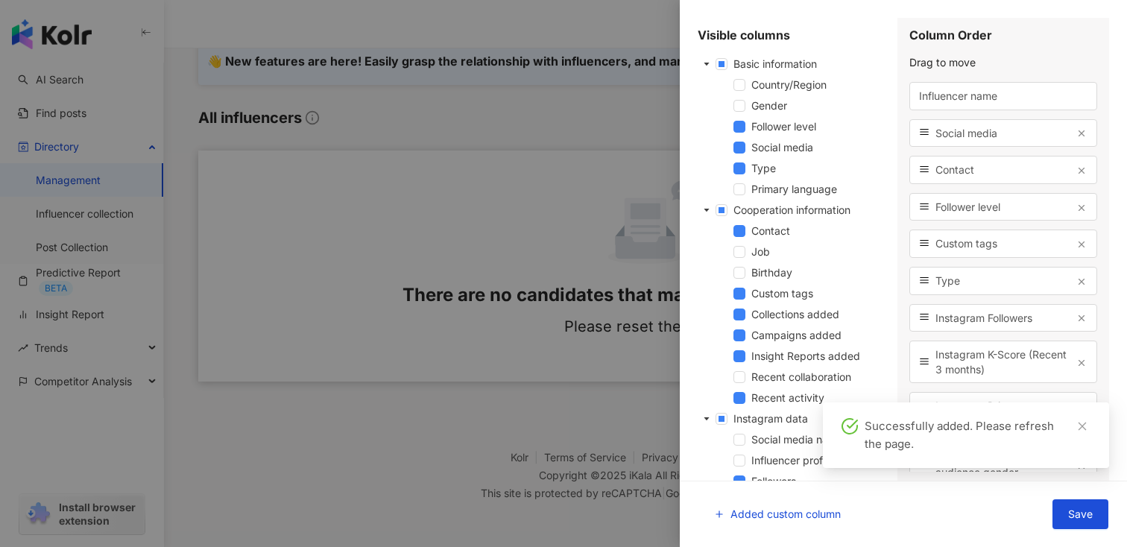
click at [594, 348] on div at bounding box center [563, 273] width 1127 height 547
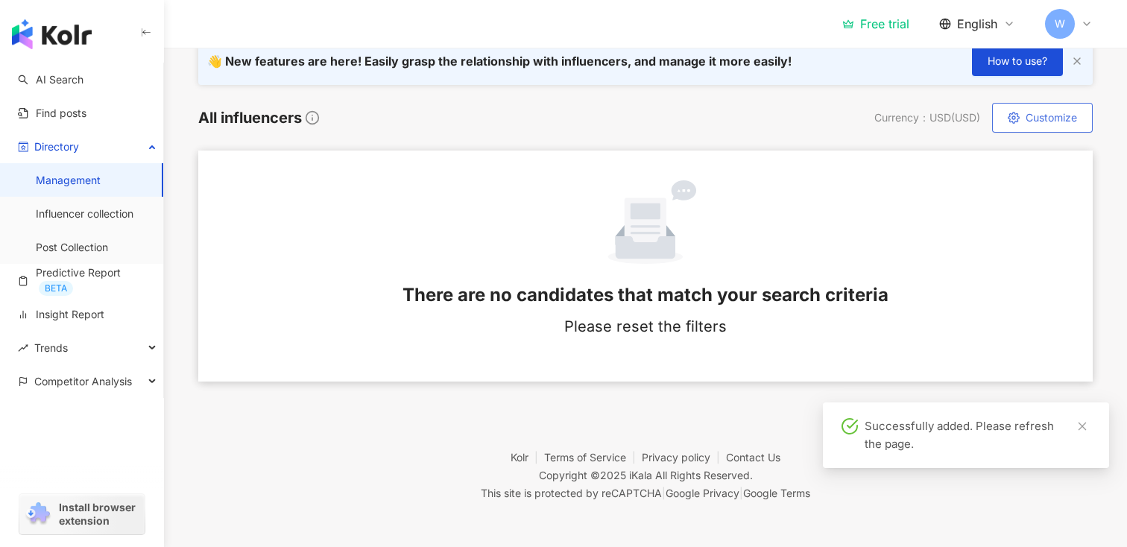
click at [1027, 104] on button "Customize" at bounding box center [1042, 118] width 101 height 30
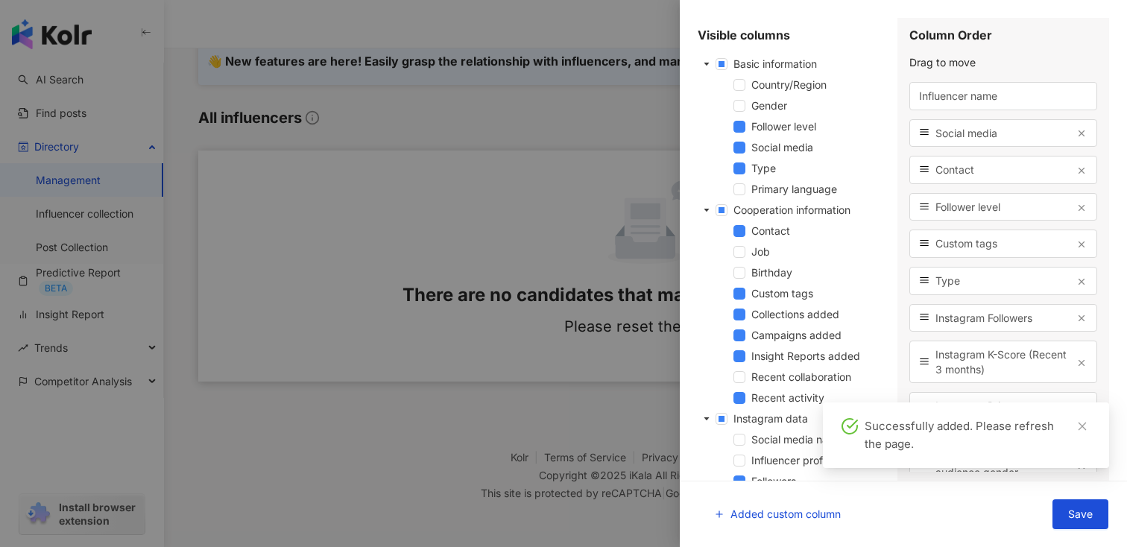
click at [956, 100] on span "Influencer name" at bounding box center [1003, 96] width 169 height 15
click at [626, 253] on div at bounding box center [563, 273] width 1127 height 547
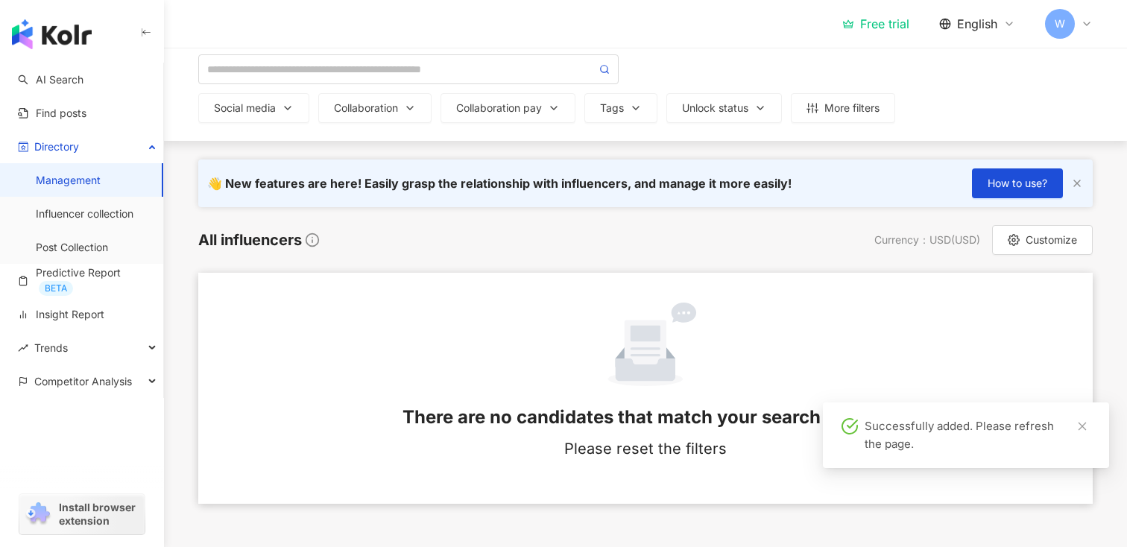
scroll to position [8, 0]
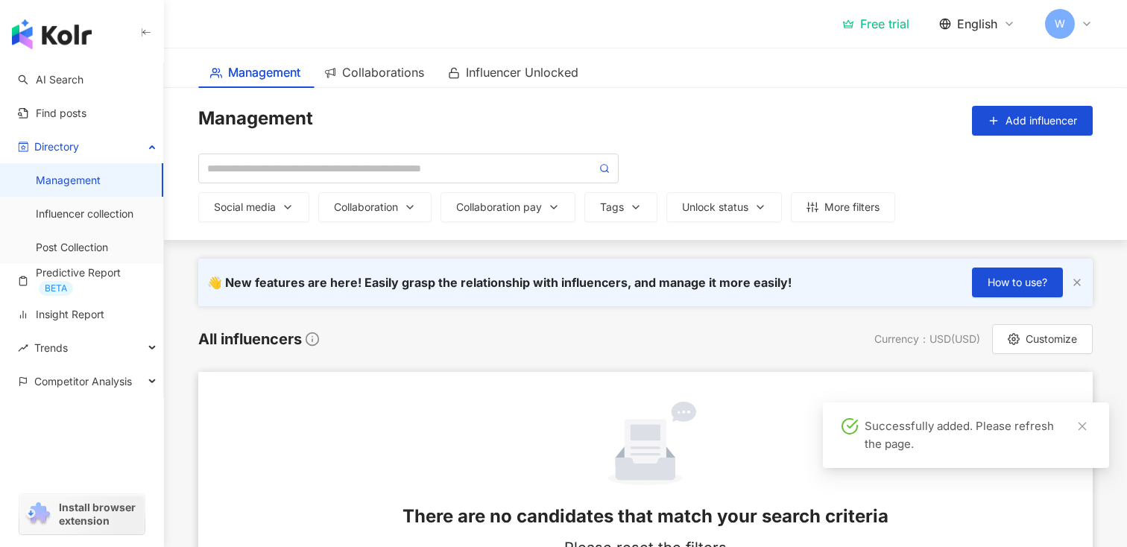
click at [822, 190] on div "Social media Collaboration Collaboration pay Tags Unlock status More filters" at bounding box center [645, 188] width 895 height 69
click at [827, 217] on button "More filters" at bounding box center [843, 207] width 104 height 30
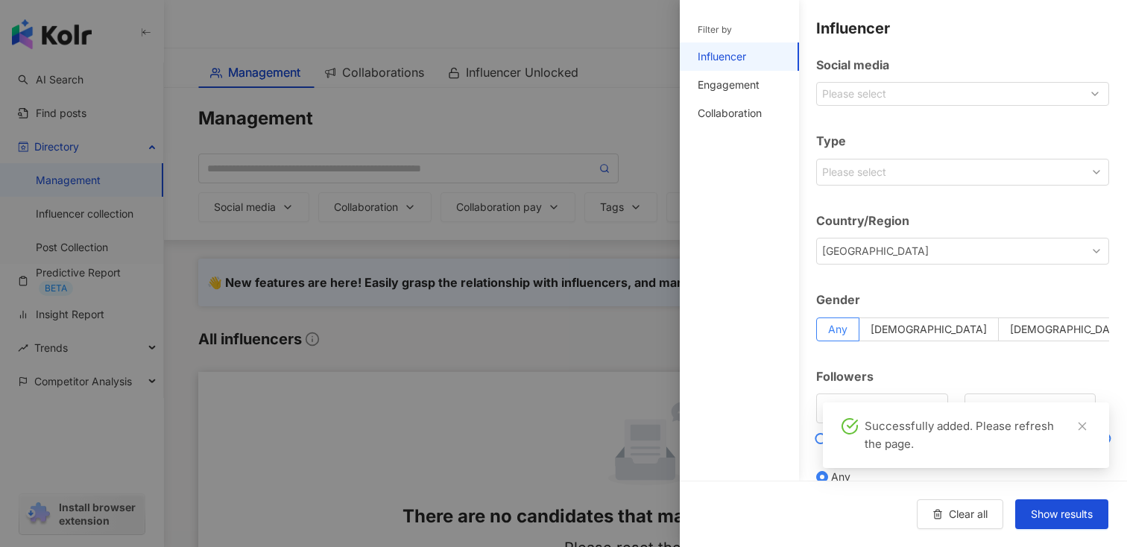
click at [859, 252] on div "[GEOGRAPHIC_DATA]" at bounding box center [953, 251] width 268 height 24
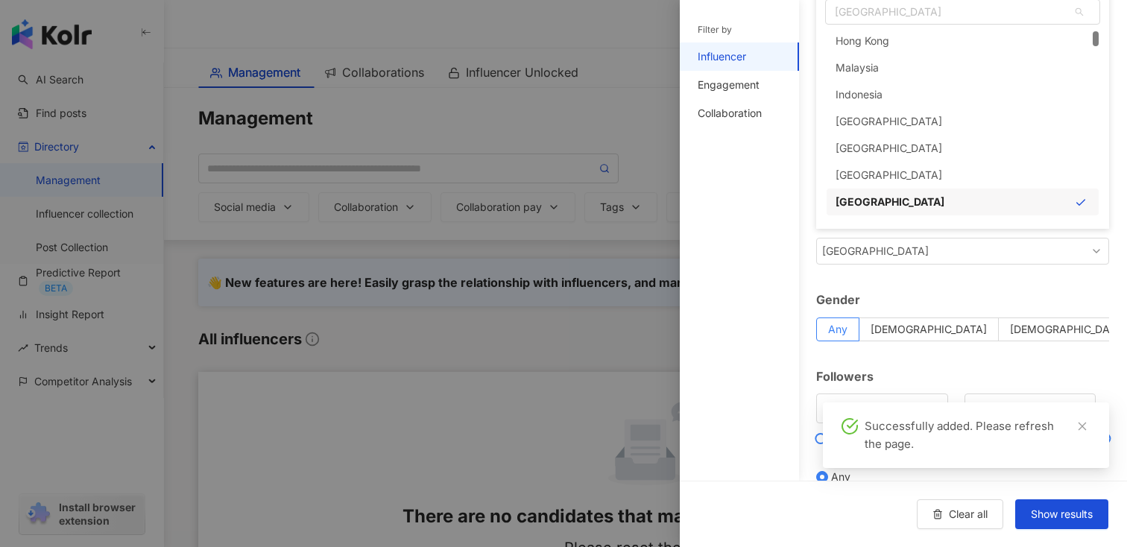
click at [859, 252] on div "[GEOGRAPHIC_DATA]" at bounding box center [953, 251] width 268 height 24
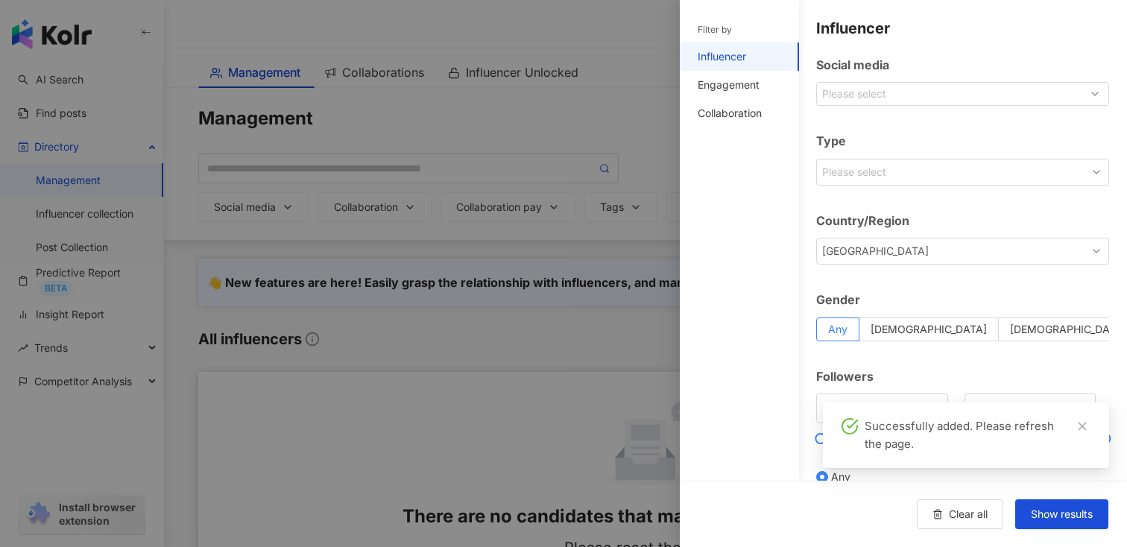
click at [406, 133] on div at bounding box center [563, 273] width 1127 height 547
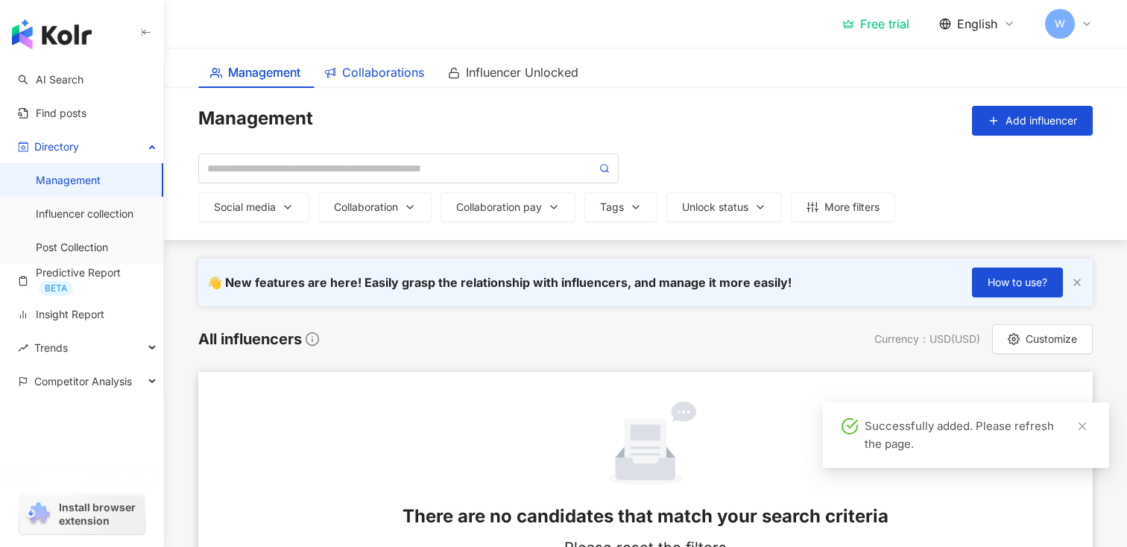
click at [380, 75] on span "Collaborations" at bounding box center [383, 72] width 82 height 19
click at [391, 64] on div "Management Collaborations Influencer Unlocked" at bounding box center [645, 64] width 954 height 48
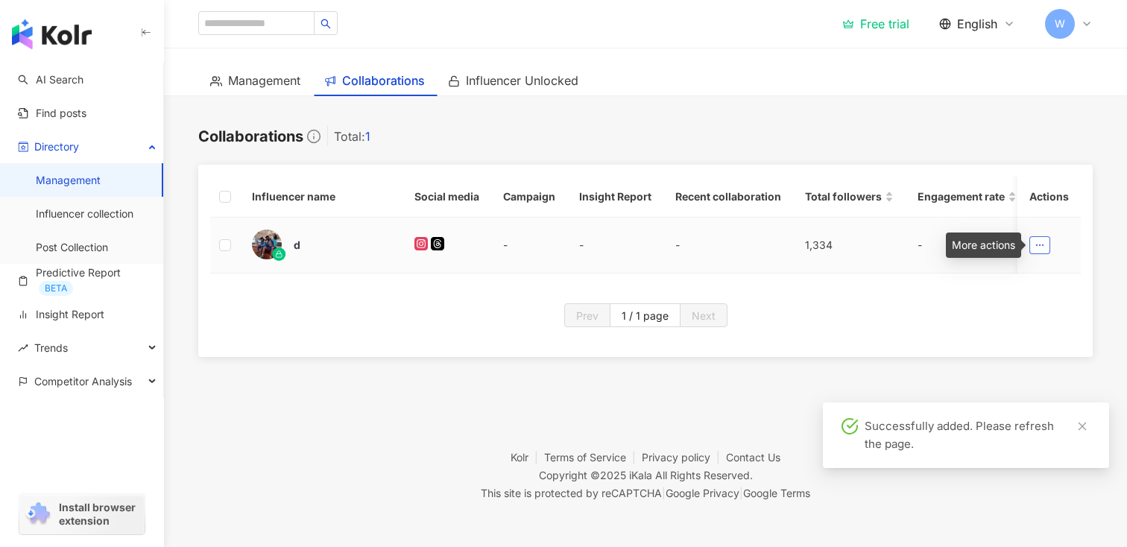
click at [1050, 250] on button "button" at bounding box center [1039, 245] width 21 height 18
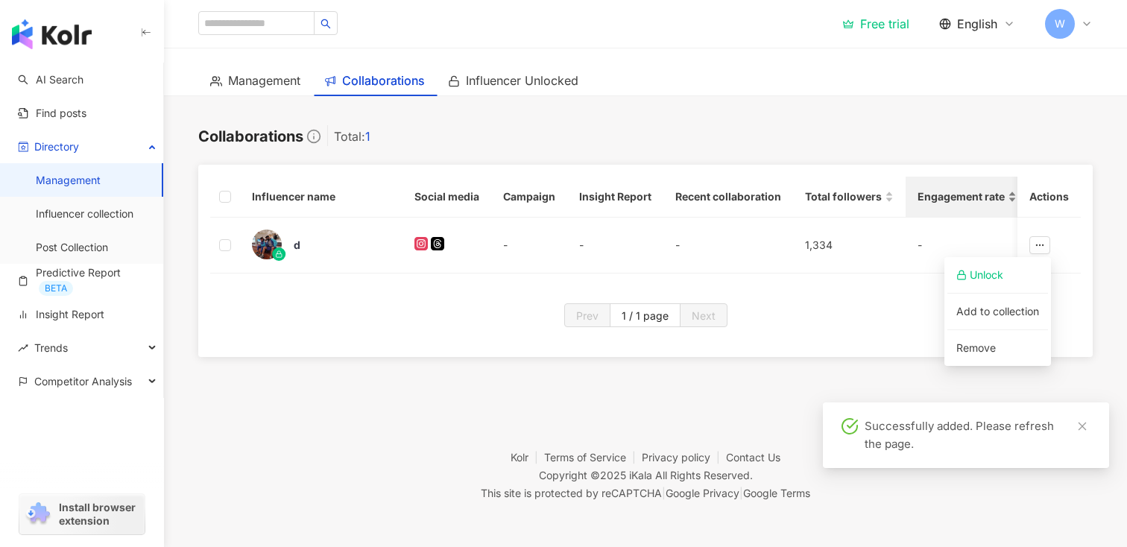
click at [956, 205] on div "Engagement rate" at bounding box center [967, 197] width 99 height 16
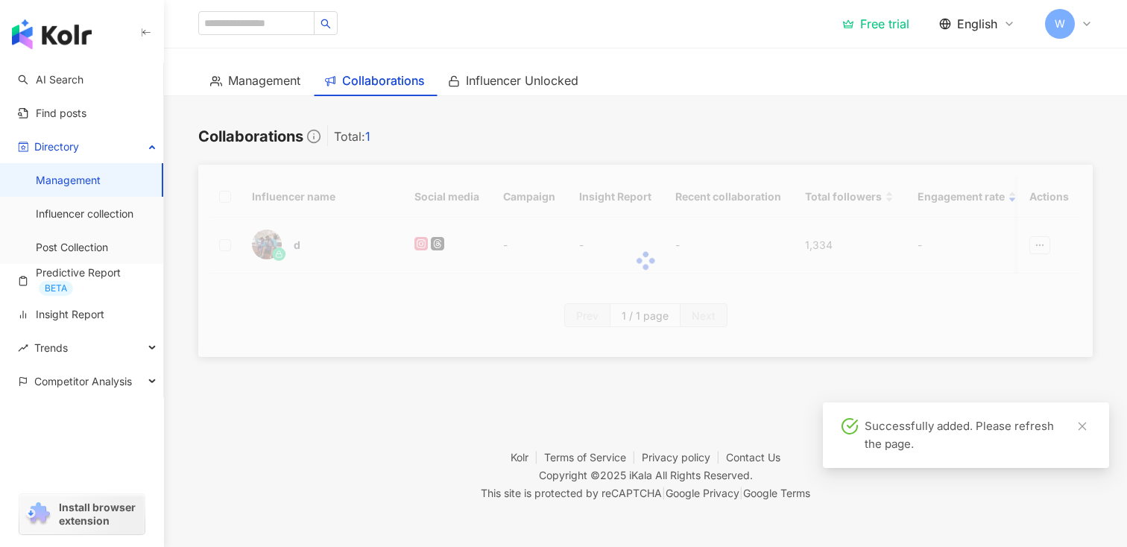
click at [1046, 250] on div at bounding box center [645, 261] width 895 height 192
click at [974, 324] on div at bounding box center [645, 261] width 895 height 192
click at [493, 82] on span "Influencer Unlocked" at bounding box center [522, 81] width 113 height 19
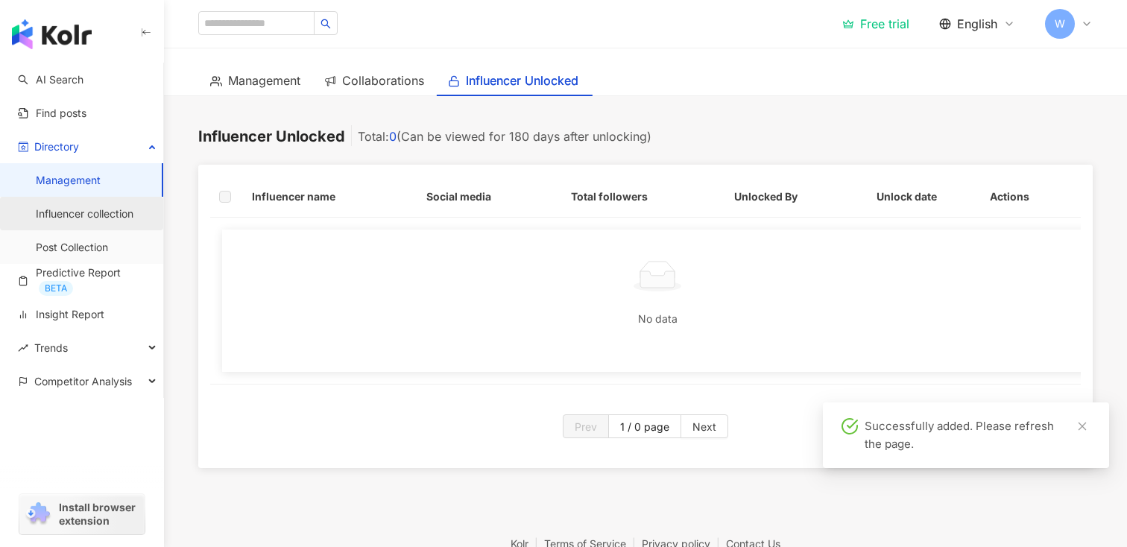
click at [79, 219] on link "Influencer collection" at bounding box center [85, 213] width 98 height 15
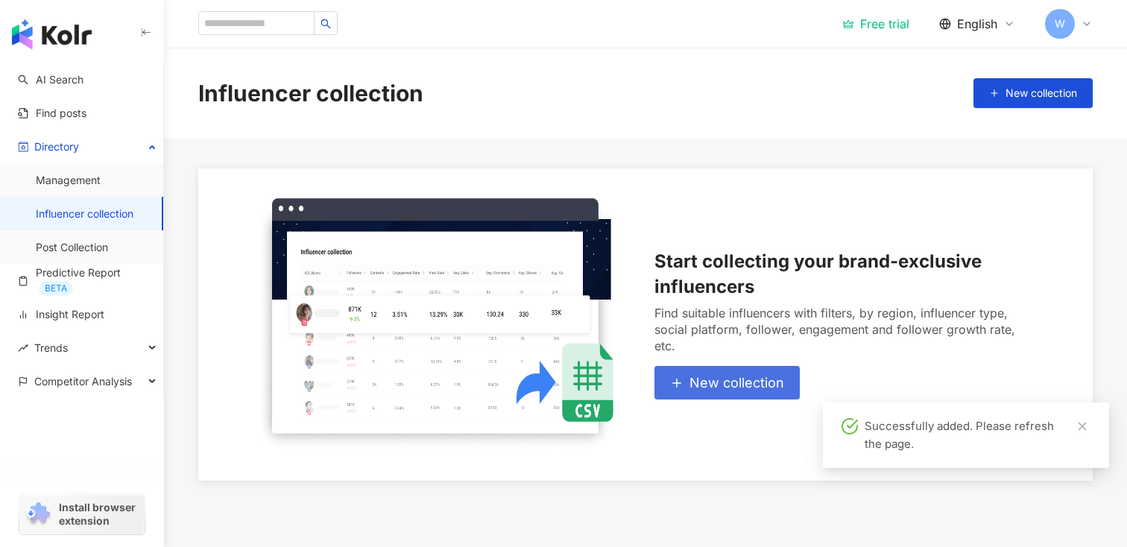
click at [712, 380] on span "New collection" at bounding box center [737, 383] width 95 height 16
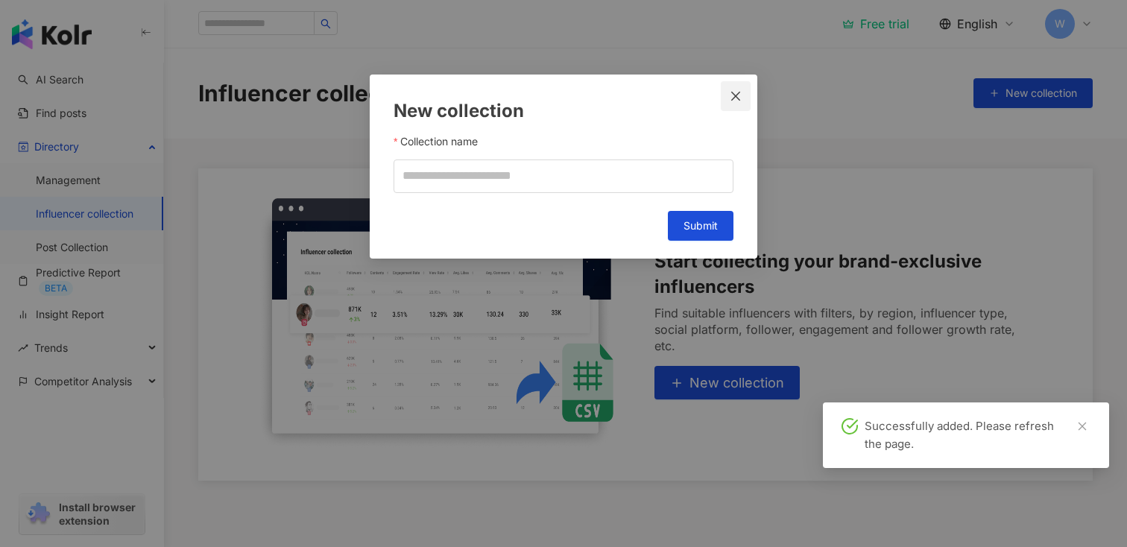
click at [741, 86] on button "Close" at bounding box center [736, 96] width 30 height 30
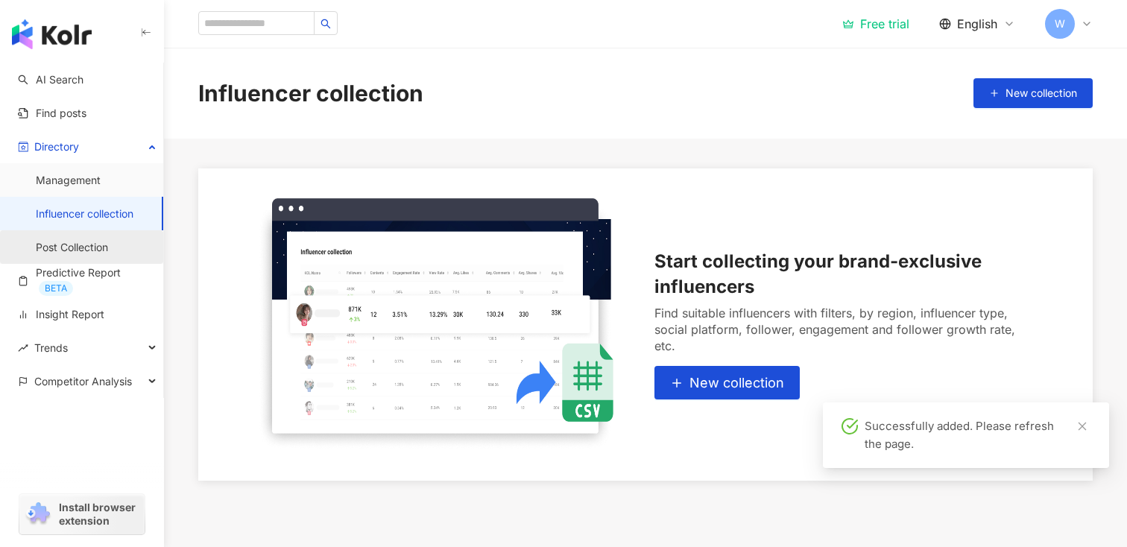
click at [76, 245] on link "Post Collection" at bounding box center [72, 247] width 72 height 15
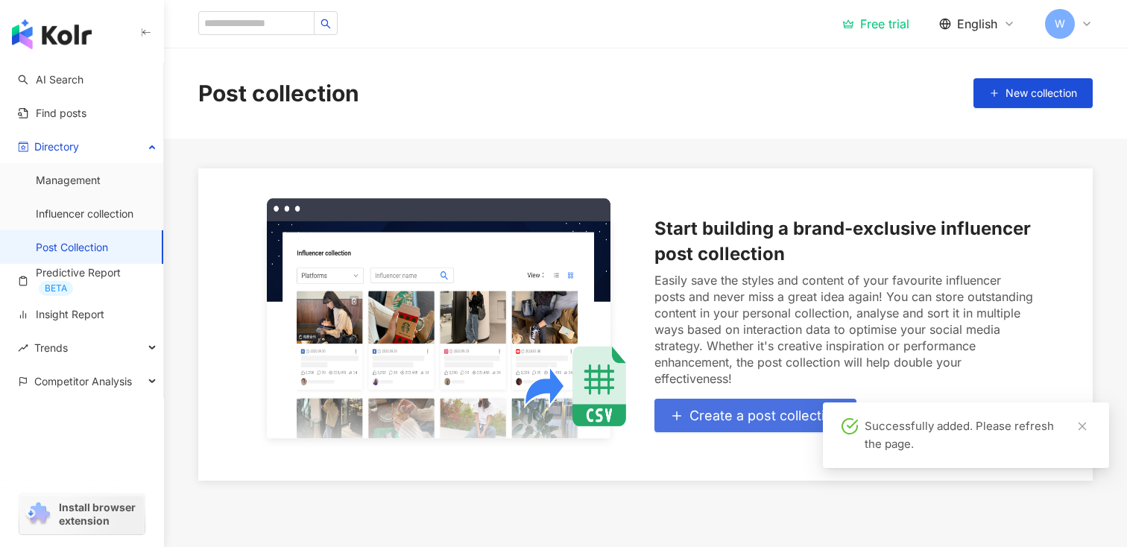
click at [692, 413] on span "Create a post collection" at bounding box center [765, 416] width 151 height 16
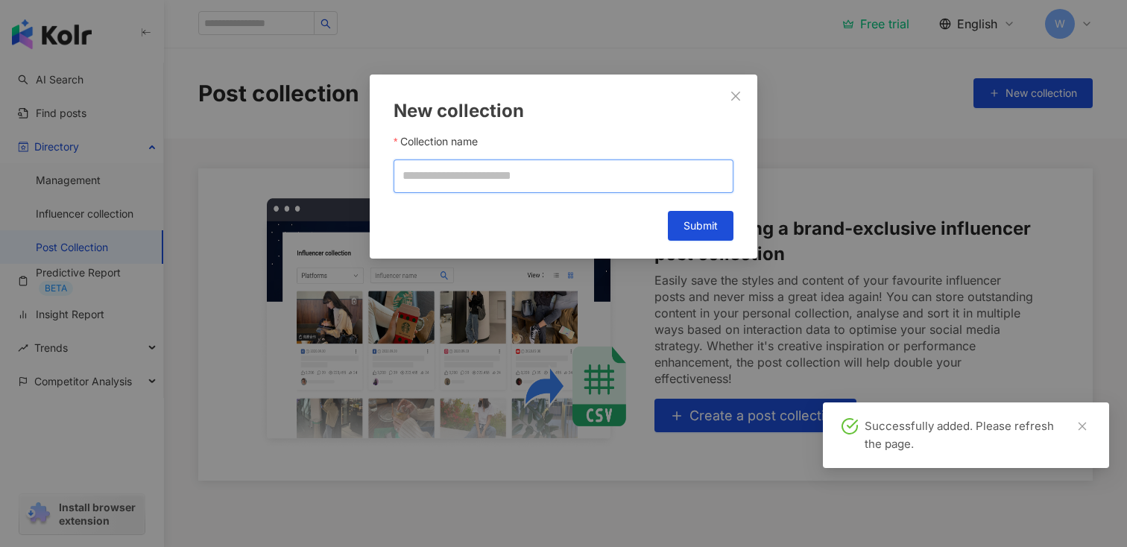
click at [636, 177] on input "Collection name" at bounding box center [564, 177] width 340 height 34
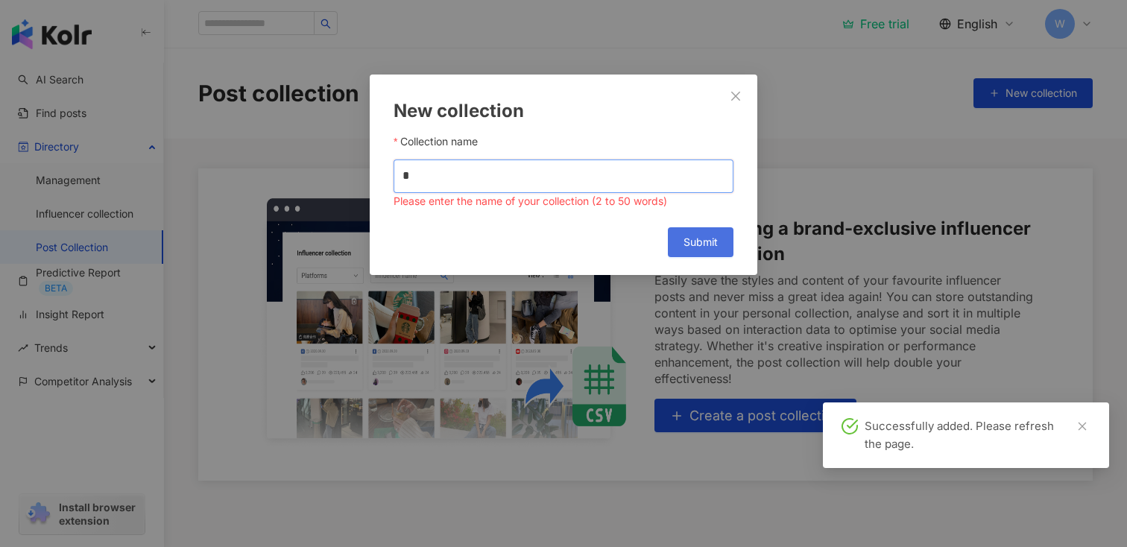
type input "*"
click at [676, 230] on button "Submit" at bounding box center [701, 242] width 66 height 30
click at [732, 104] on button "Close" at bounding box center [736, 96] width 30 height 30
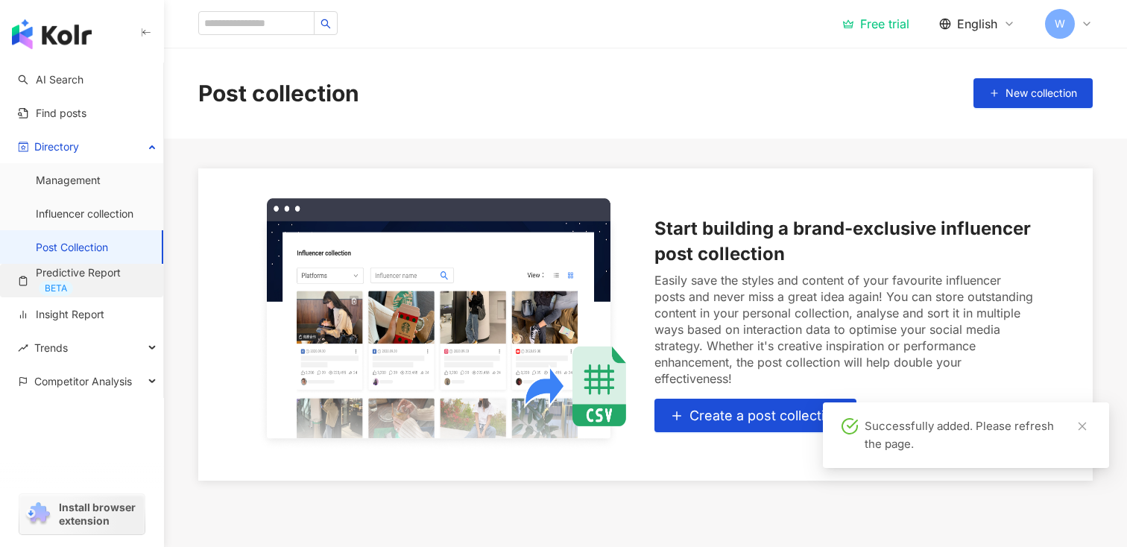
click at [101, 271] on link "Predictive Report BETA" at bounding box center [84, 280] width 133 height 31
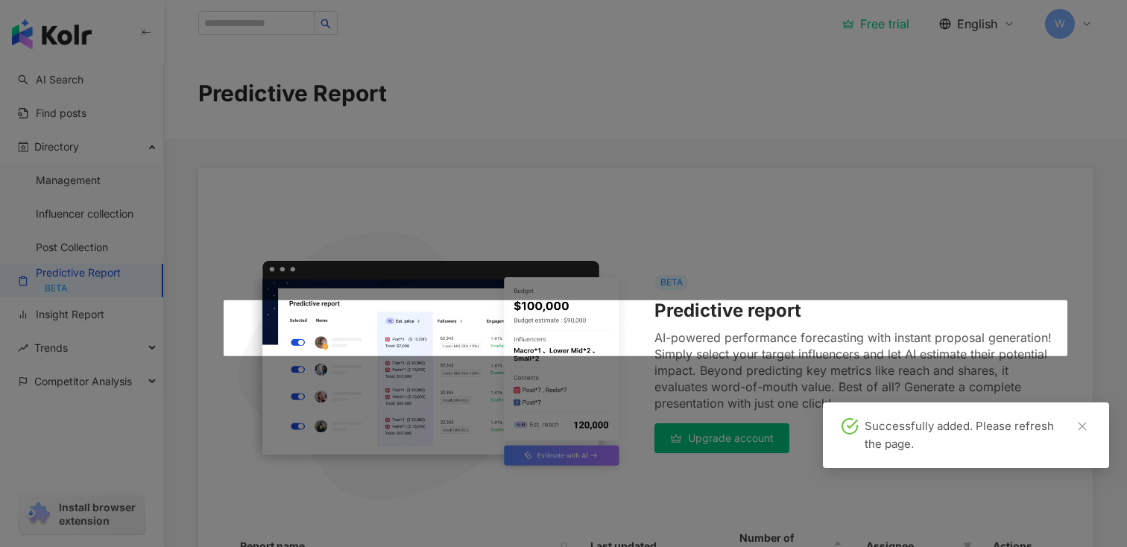
scroll to position [271, 0]
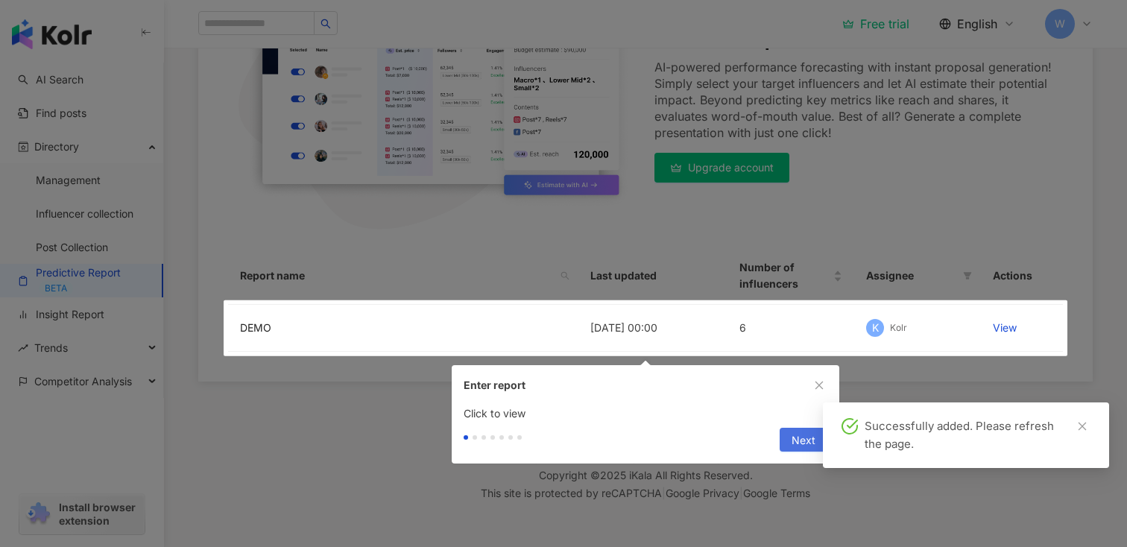
click at [793, 440] on span "Next" at bounding box center [804, 441] width 24 height 24
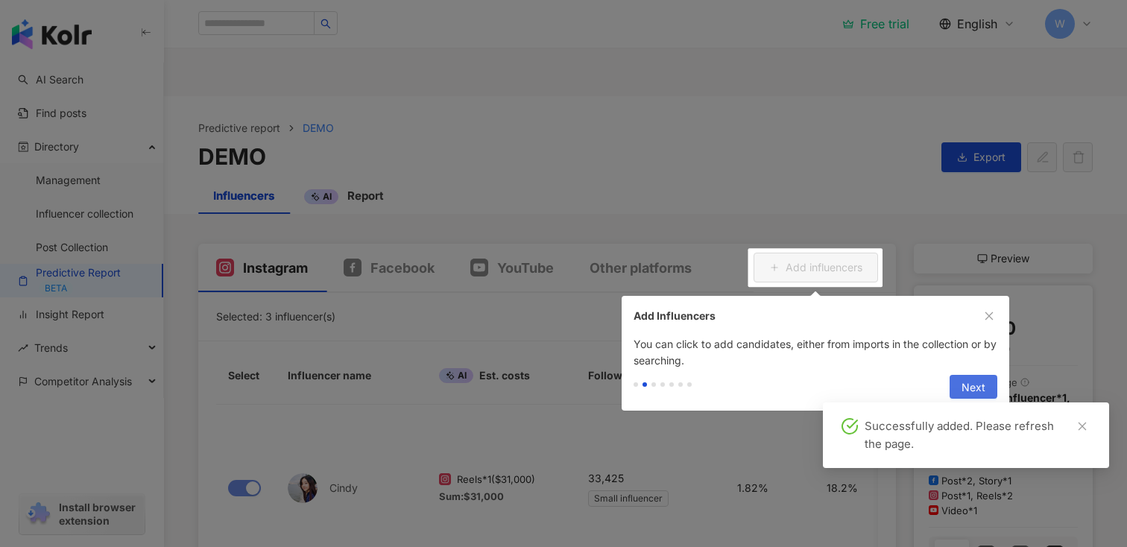
click at [974, 385] on span "Next" at bounding box center [974, 388] width 24 height 24
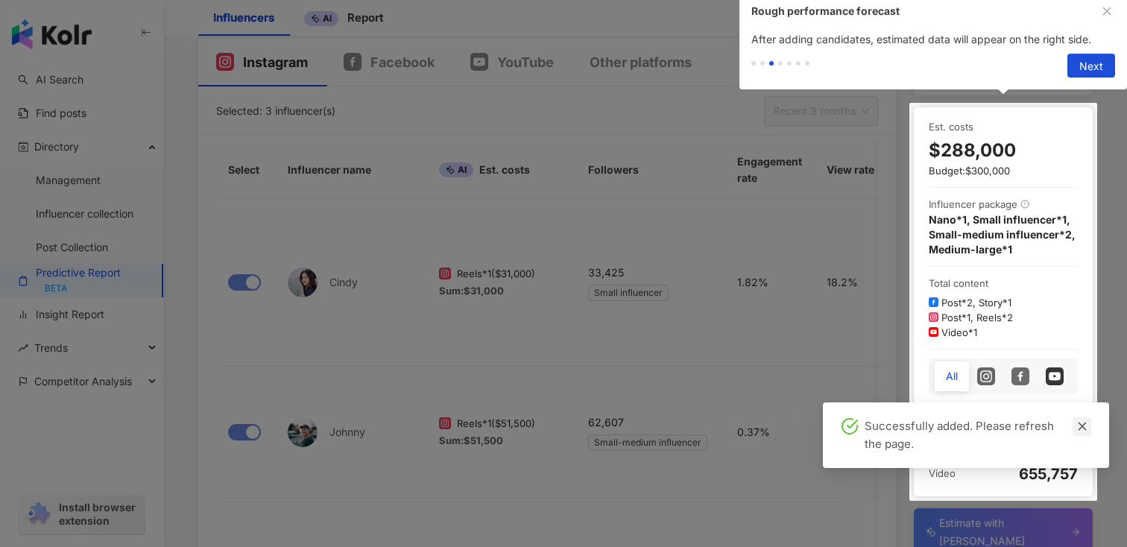
click at [1084, 421] on icon "close" at bounding box center [1082, 426] width 10 height 10
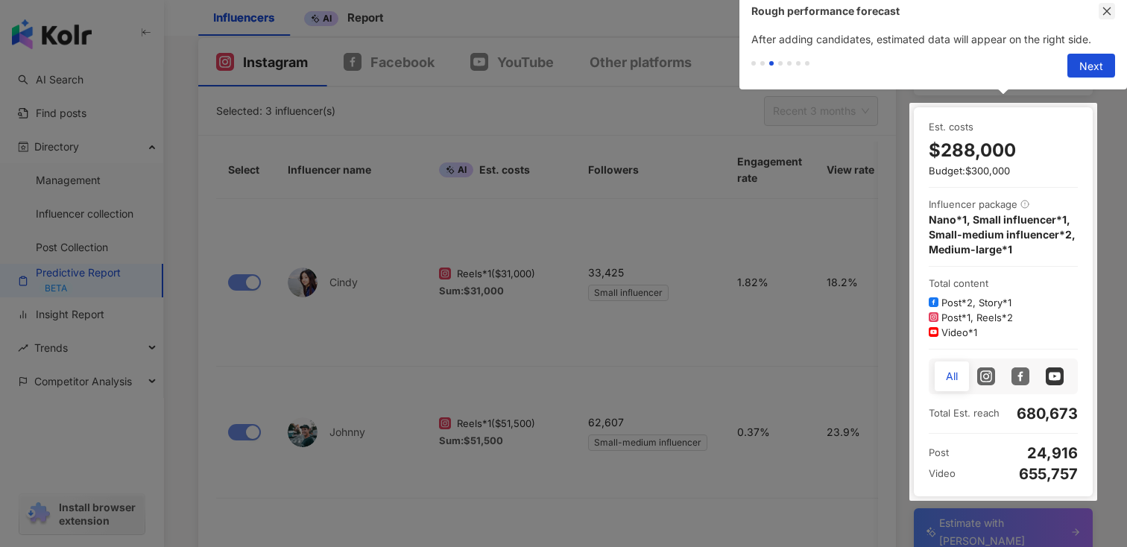
click at [1110, 4] on button "button" at bounding box center [1107, 11] width 16 height 16
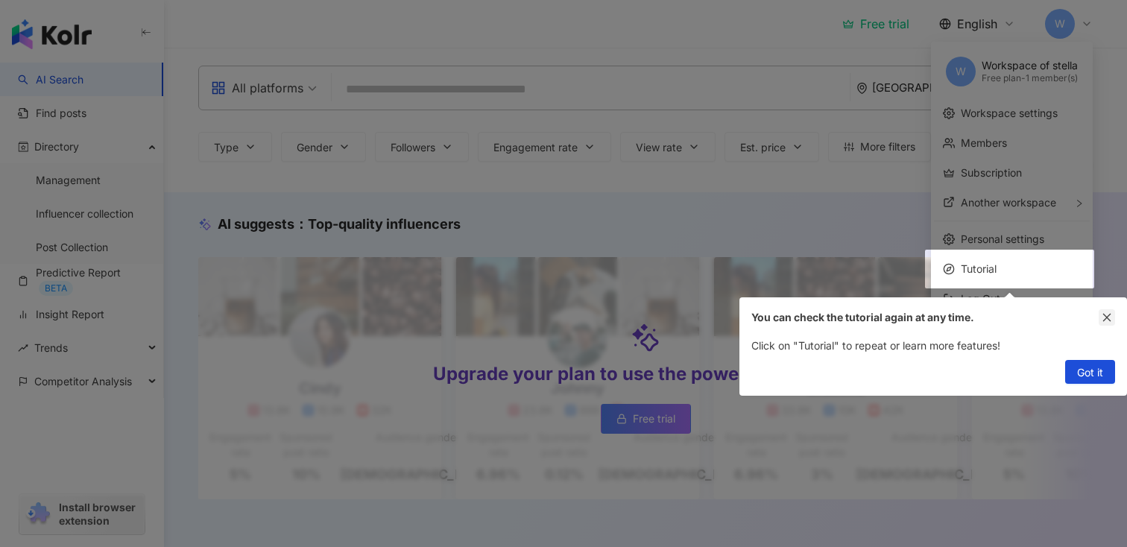
click at [1102, 317] on icon "close" at bounding box center [1107, 317] width 10 height 10
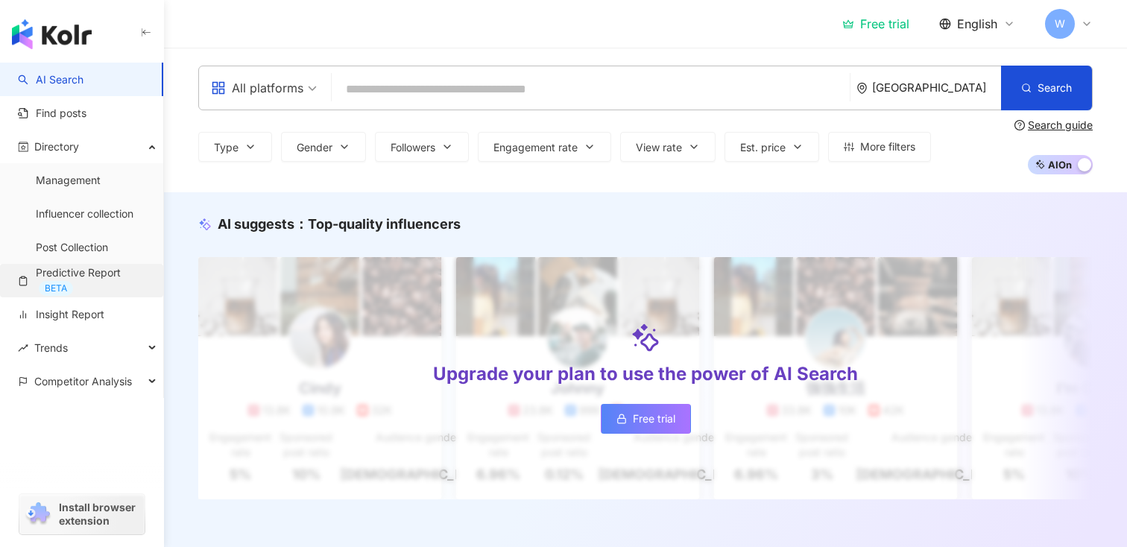
click at [95, 277] on link "Predictive Report BETA" at bounding box center [84, 280] width 133 height 31
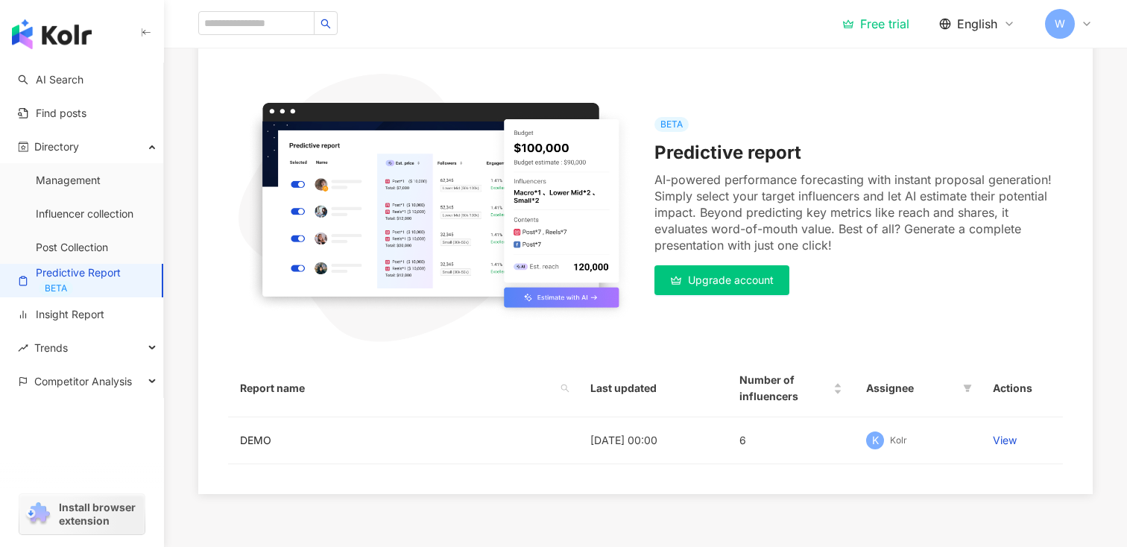
scroll to position [271, 0]
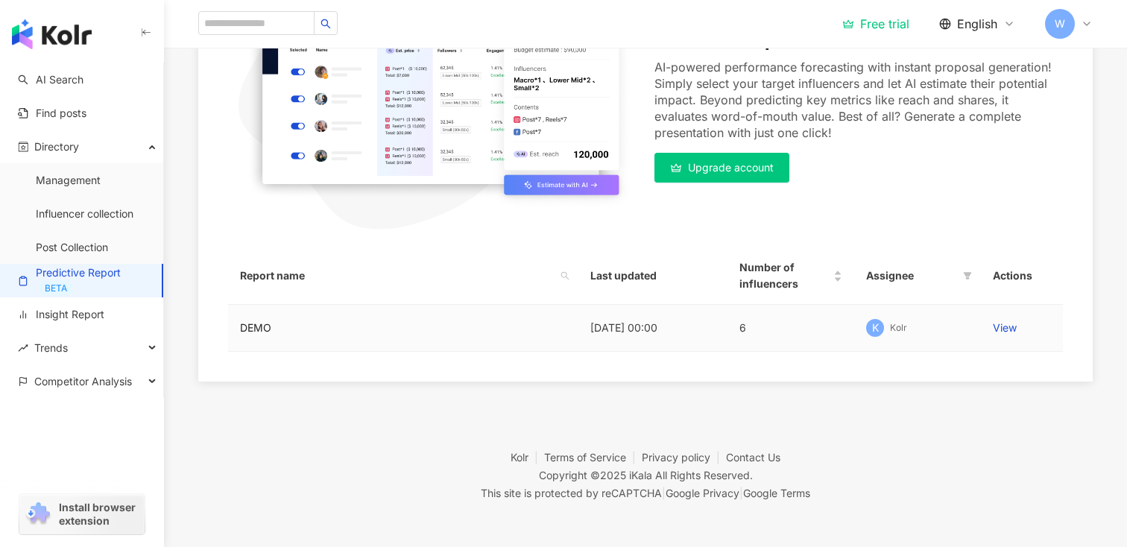
click at [669, 334] on td "[DATE] 00:00" at bounding box center [652, 328] width 149 height 47
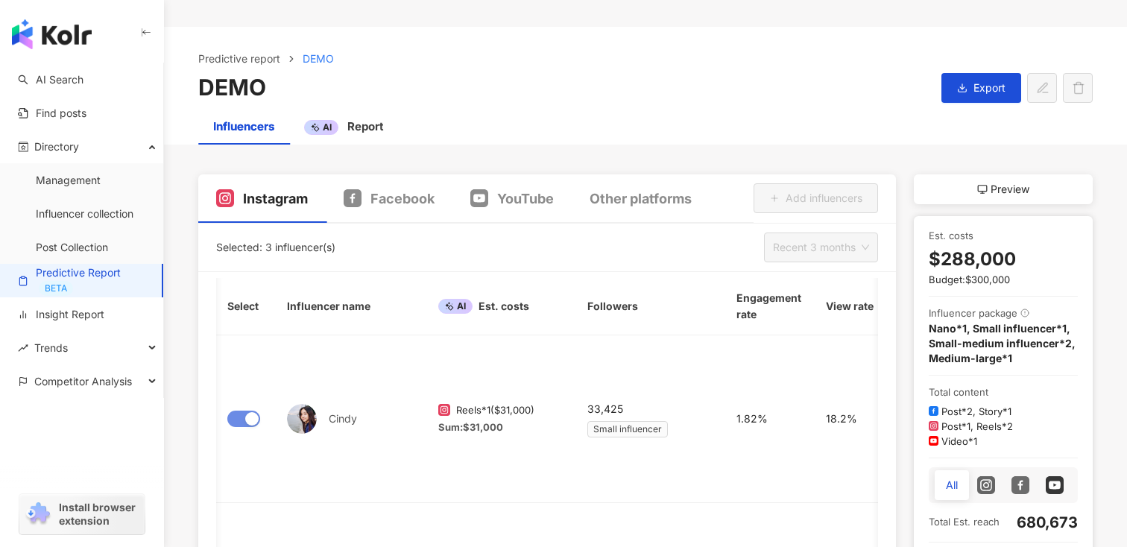
scroll to position [34, 0]
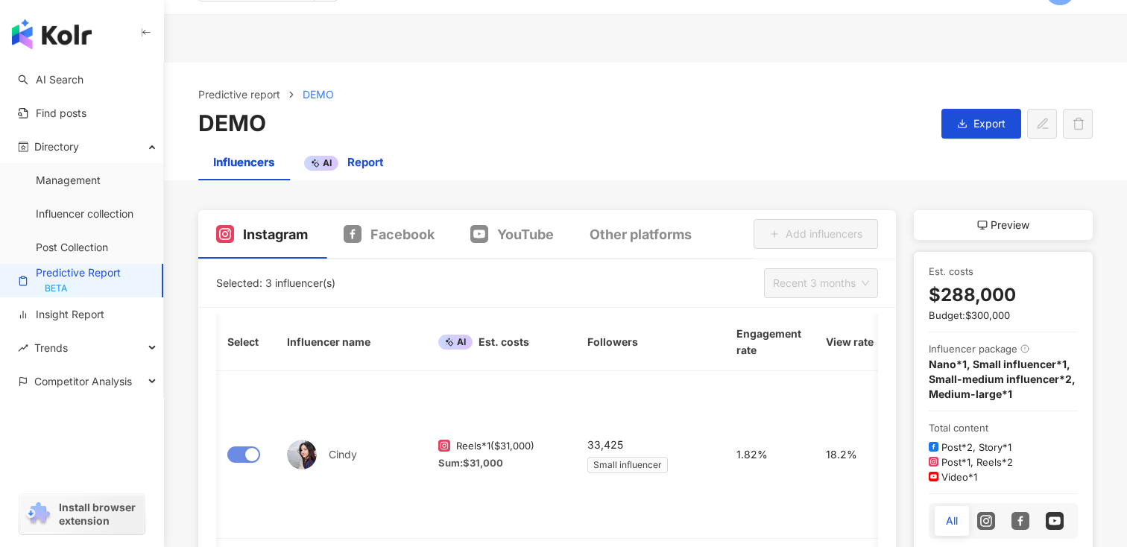
click at [361, 160] on span "Report" at bounding box center [365, 162] width 37 height 14
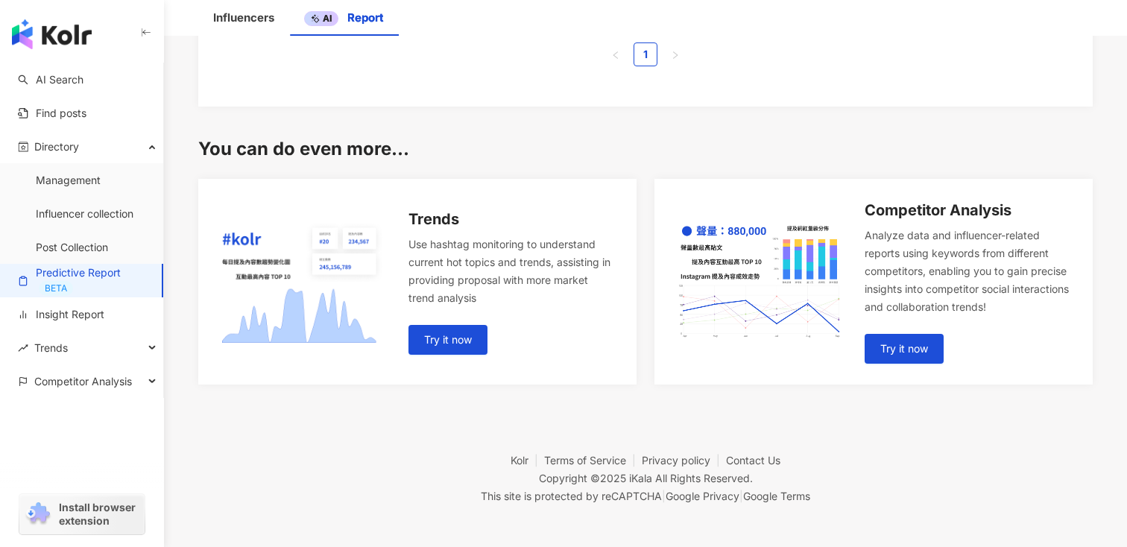
scroll to position [1520, 0]
click at [455, 351] on link "Try it now" at bounding box center [447, 341] width 79 height 30
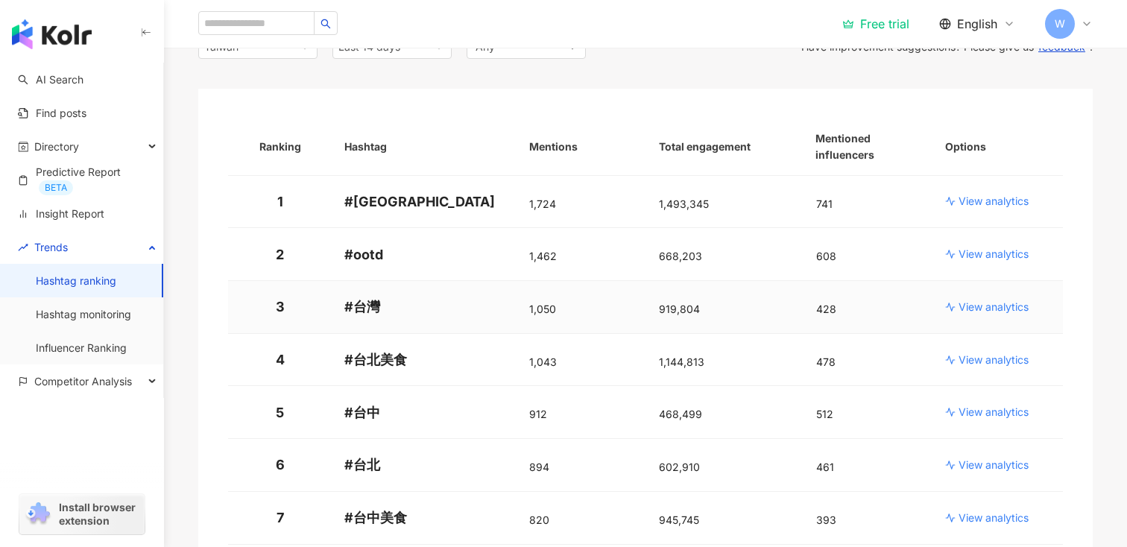
scroll to position [167, 0]
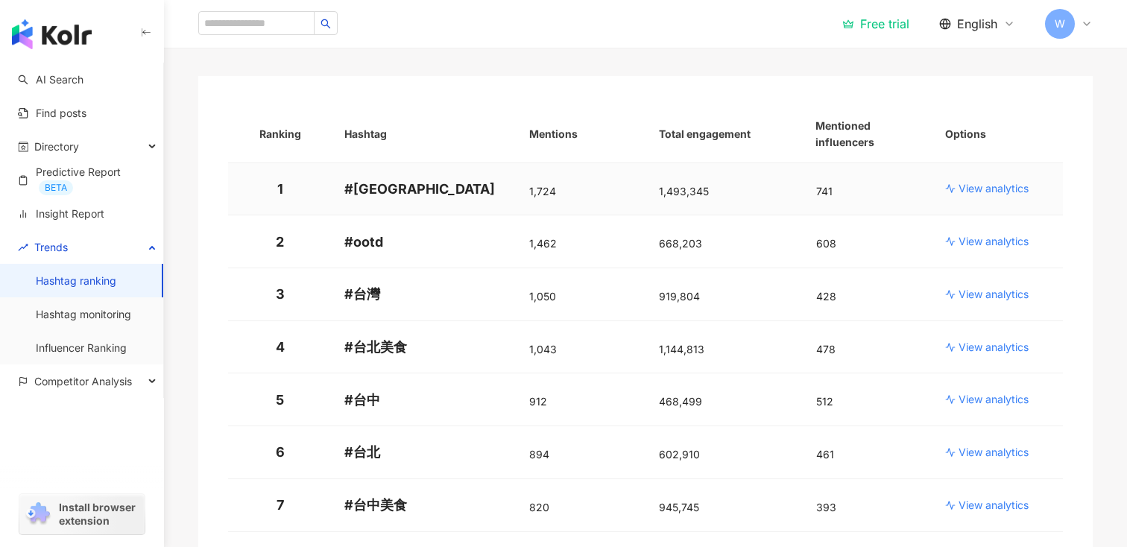
click at [965, 199] on td "View analytics" at bounding box center [998, 189] width 130 height 53
click at [979, 174] on td "View analytics" at bounding box center [998, 189] width 130 height 53
click at [981, 189] on p "View analytics" at bounding box center [994, 188] width 70 height 15
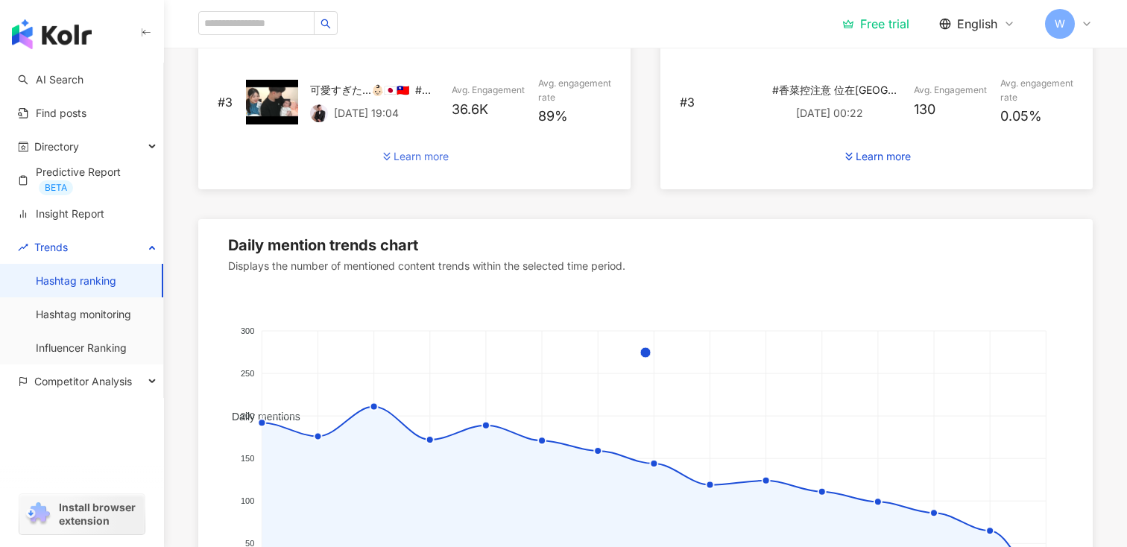
scroll to position [977, 0]
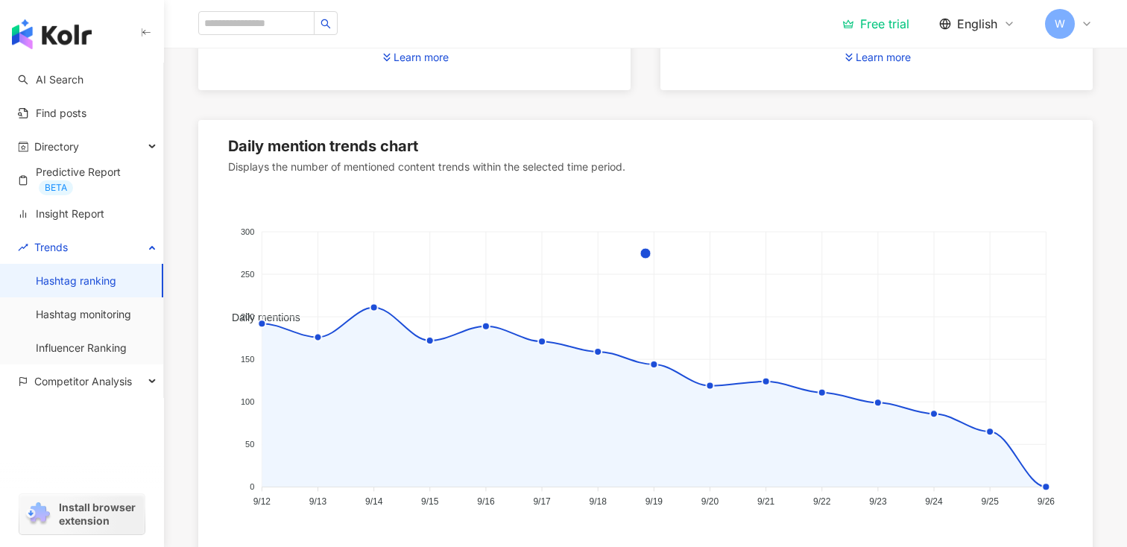
click at [452, 335] on foreignobject "Daily mentions" at bounding box center [645, 354] width 835 height 324
click at [486, 329] on icon at bounding box center [486, 326] width 16 height 16
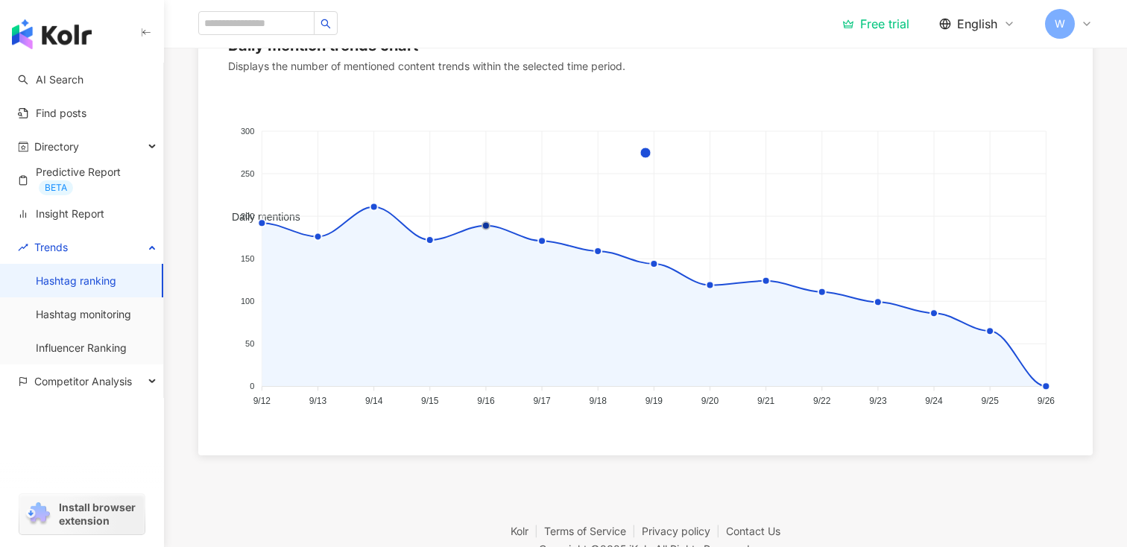
scroll to position [1152, 0]
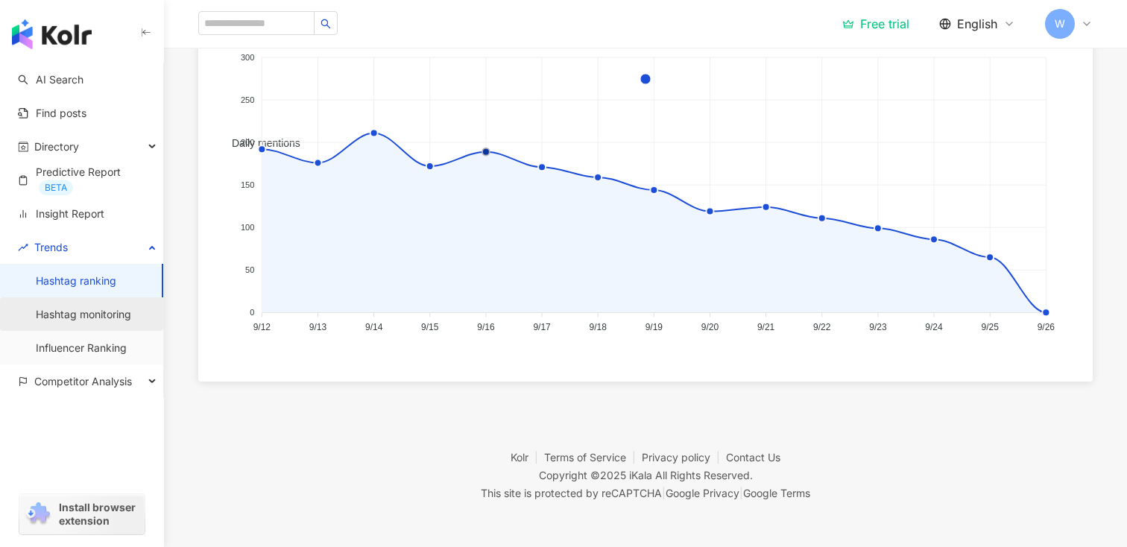
click at [108, 313] on link "Hashtag monitoring" at bounding box center [83, 314] width 95 height 15
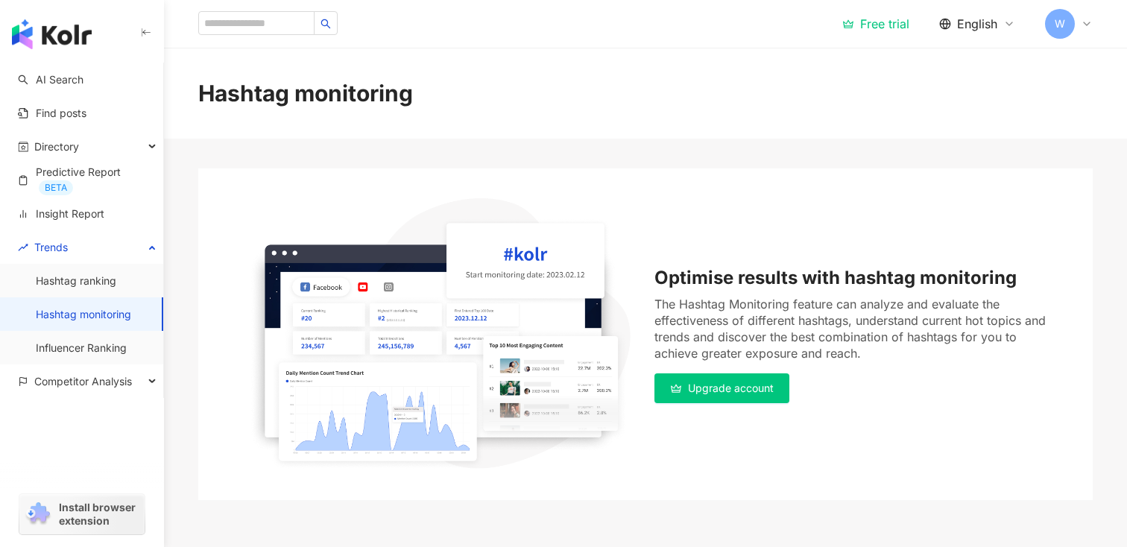
click at [735, 395] on link "Upgrade account" at bounding box center [721, 388] width 135 height 30
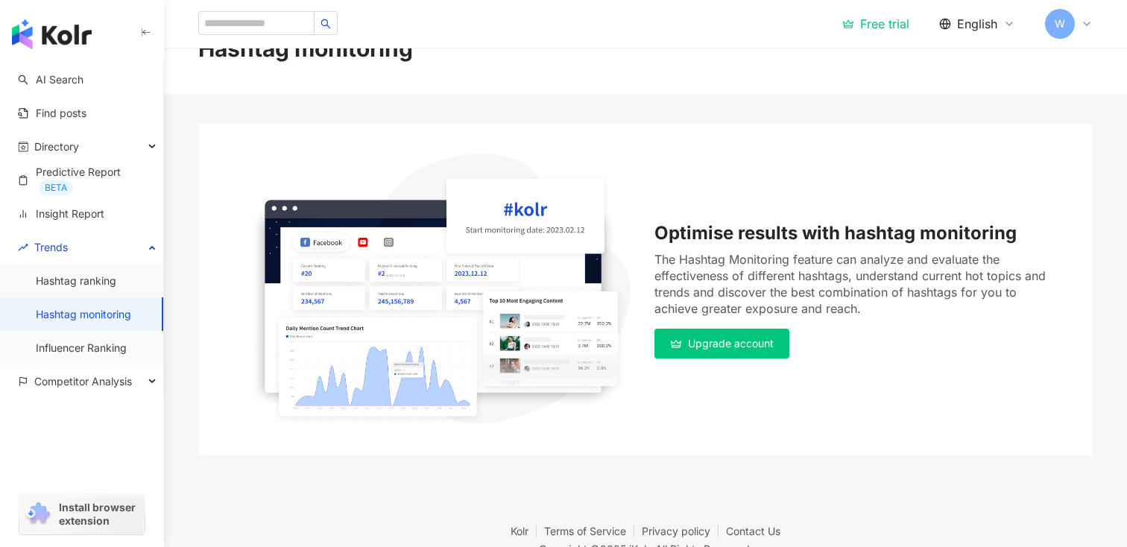
scroll to position [119, 0]
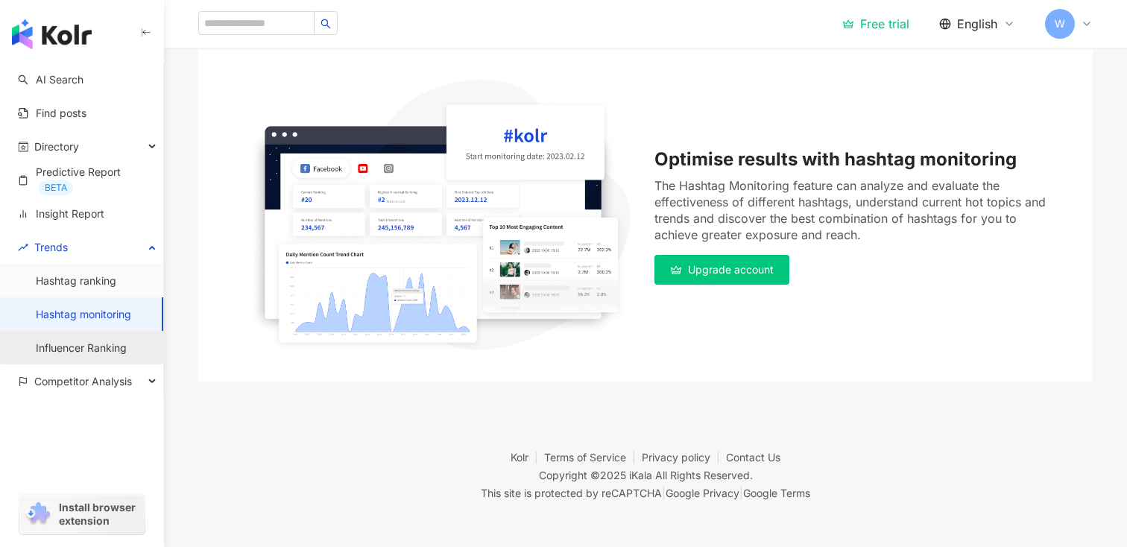
click at [99, 349] on link "Influencer Ranking" at bounding box center [81, 348] width 91 height 15
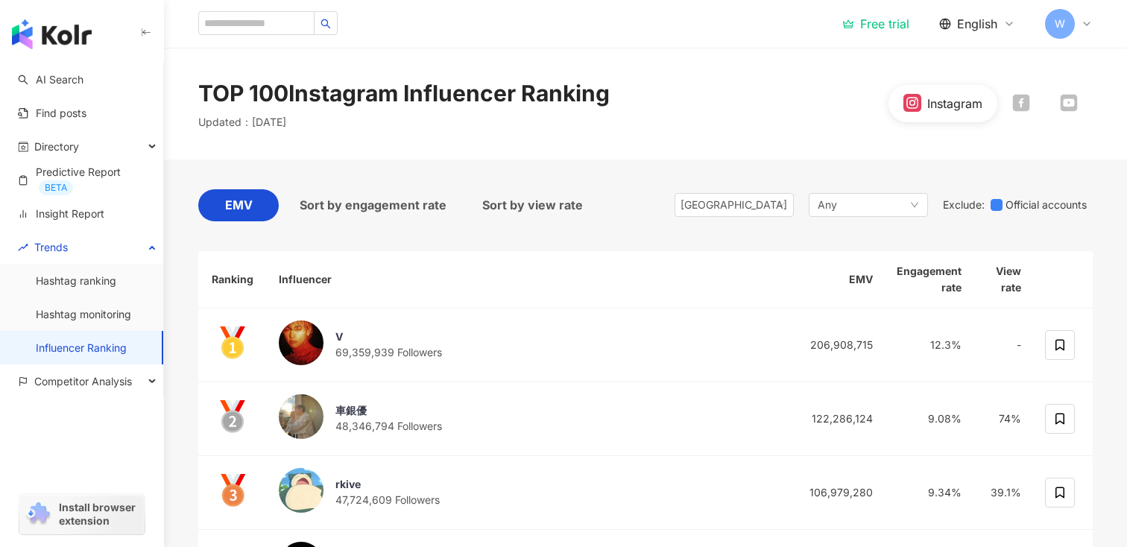
click at [895, 189] on div "[GEOGRAPHIC_DATA] Any Exclude : Official accounts" at bounding box center [884, 205] width 418 height 32
click at [889, 206] on div "Any" at bounding box center [868, 205] width 119 height 24
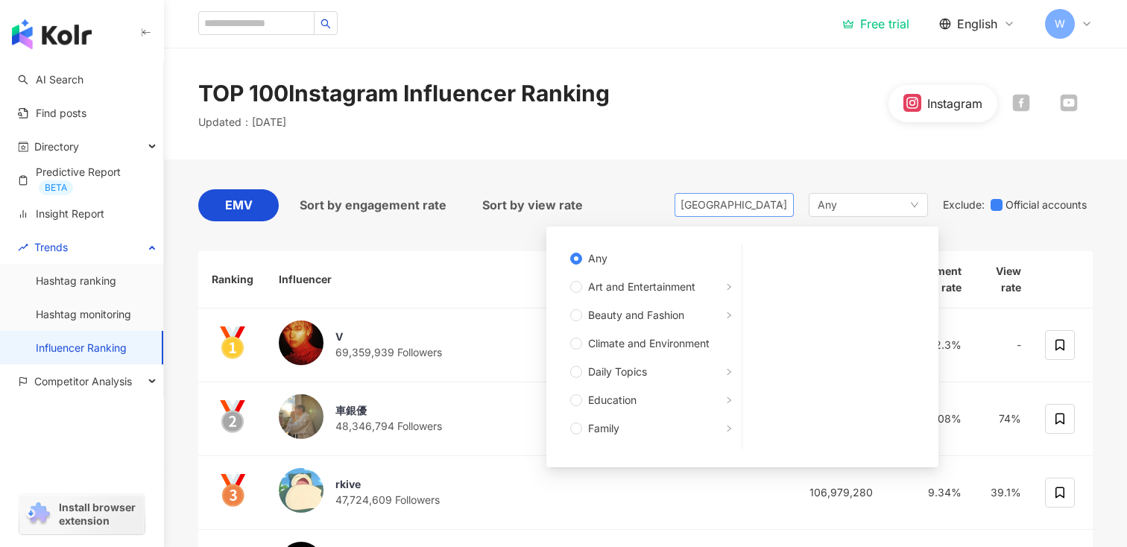
click at [747, 216] on div "[GEOGRAPHIC_DATA]" at bounding box center [734, 205] width 119 height 24
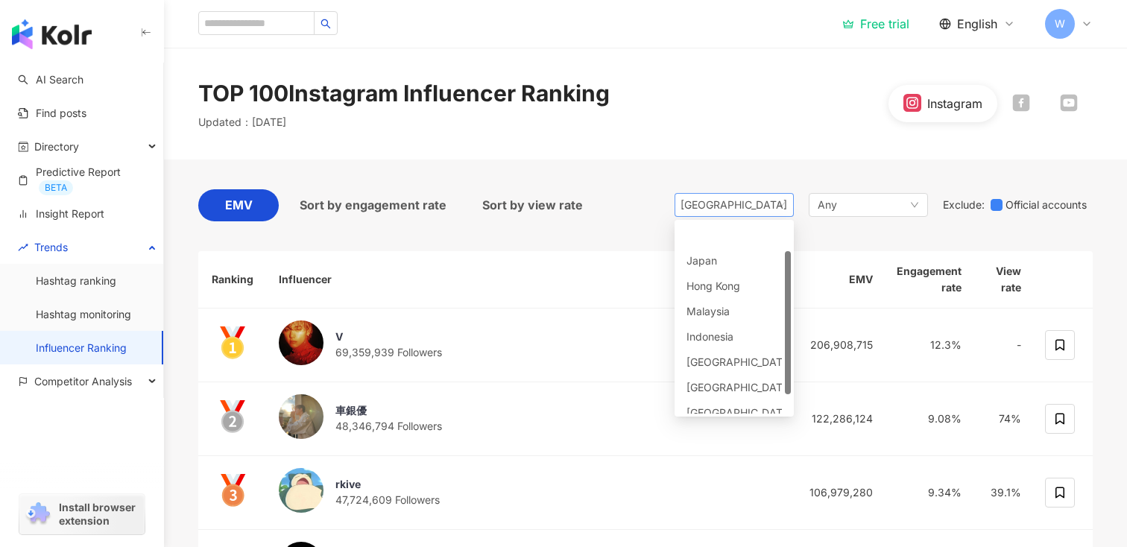
scroll to position [37, 0]
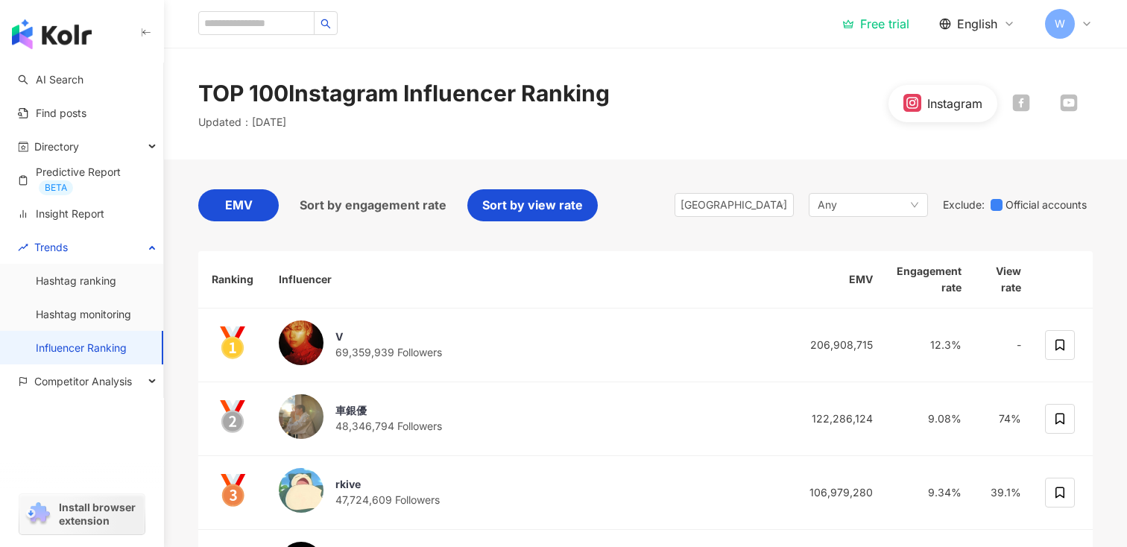
click at [529, 212] on span "Sort by view rate" at bounding box center [532, 205] width 101 height 19
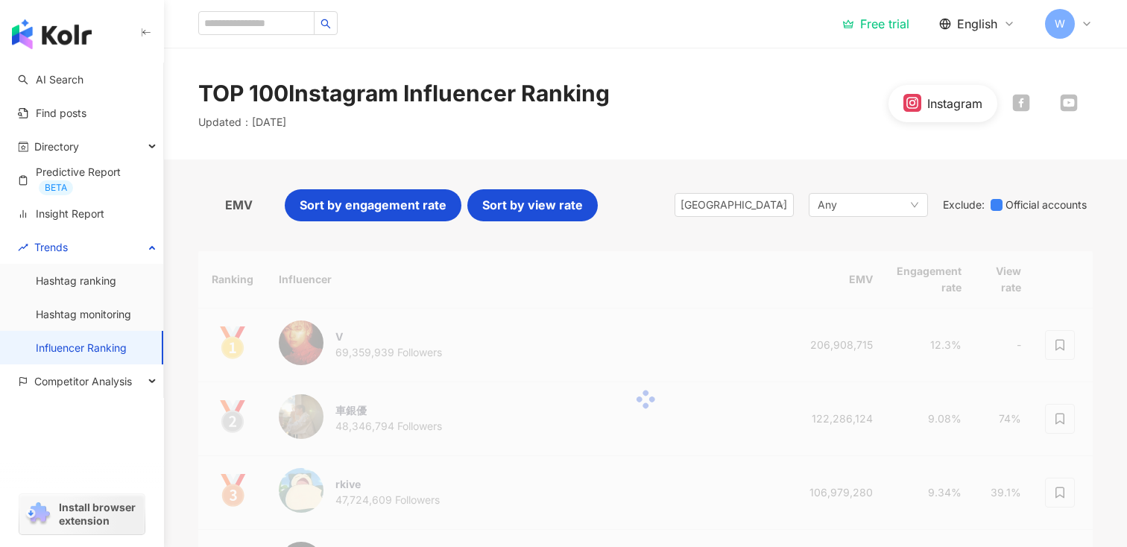
click at [378, 209] on span "Sort by engagement rate" at bounding box center [373, 205] width 147 height 19
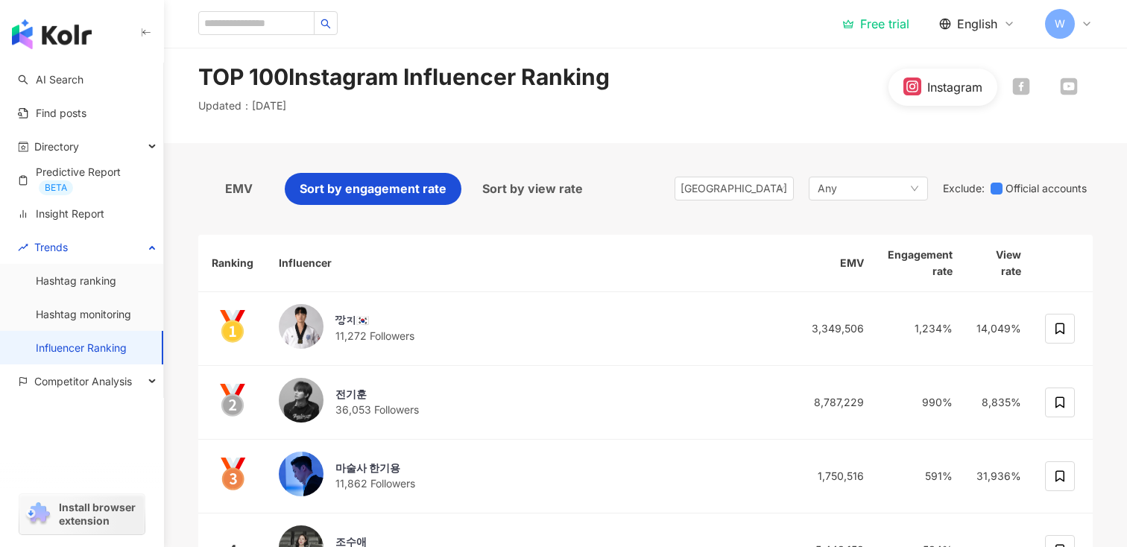
scroll to position [19, 0]
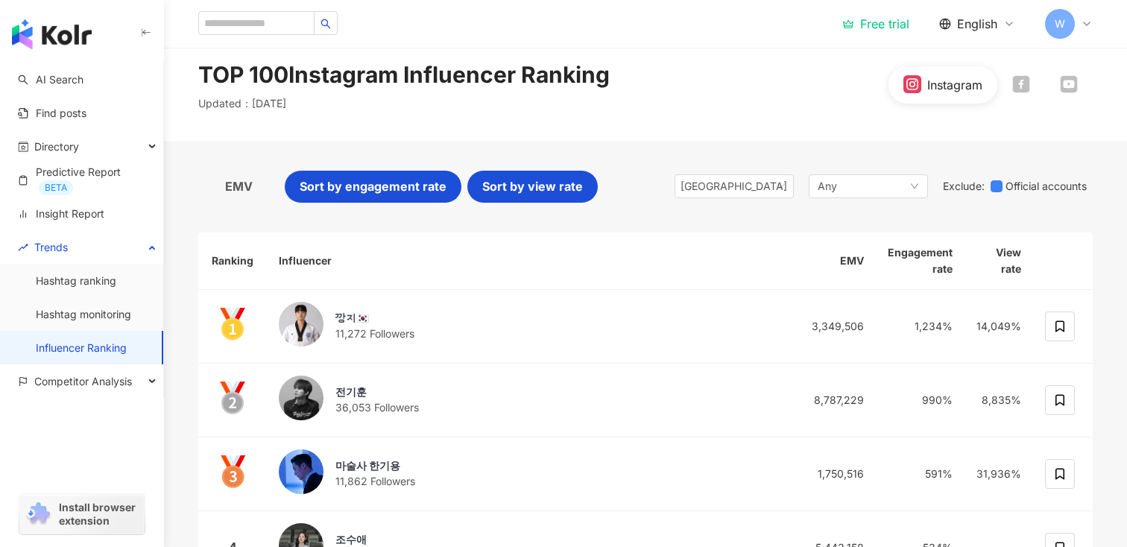
click at [548, 189] on span "Sort by view rate" at bounding box center [532, 186] width 101 height 19
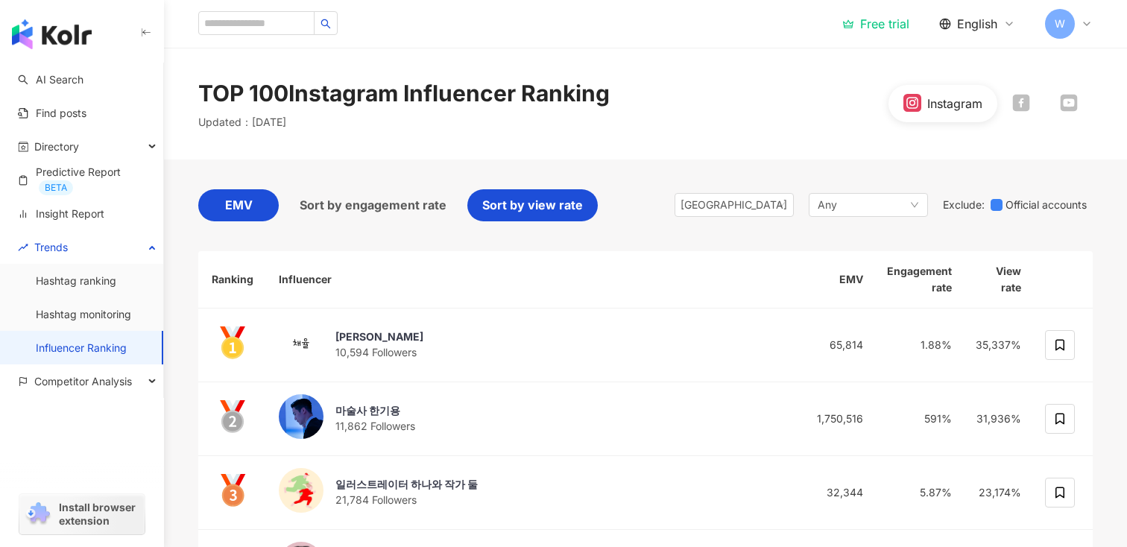
click at [228, 212] on span "EMV" at bounding box center [239, 205] width 28 height 19
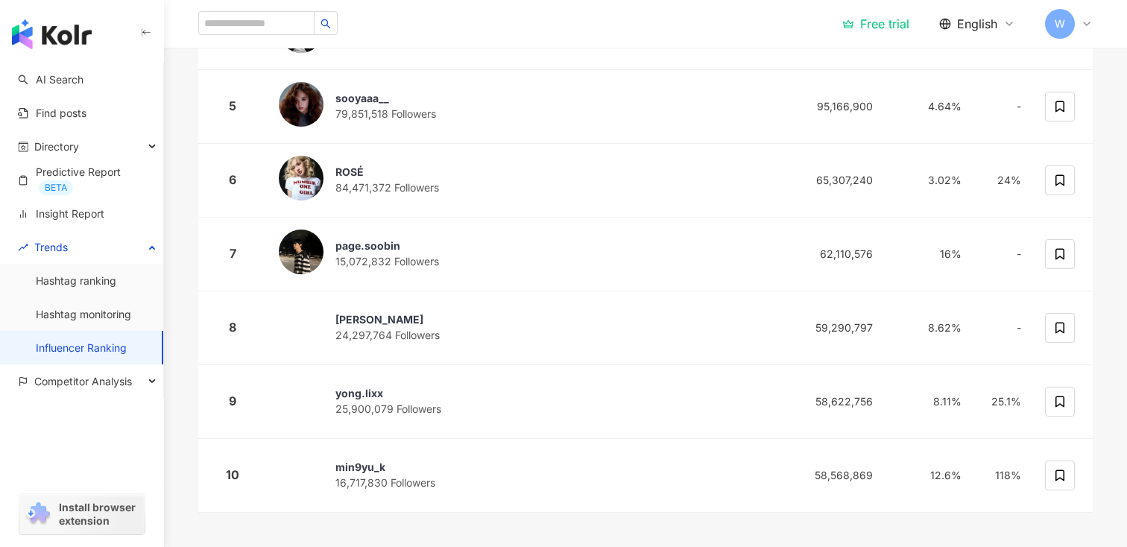
scroll to position [694, 0]
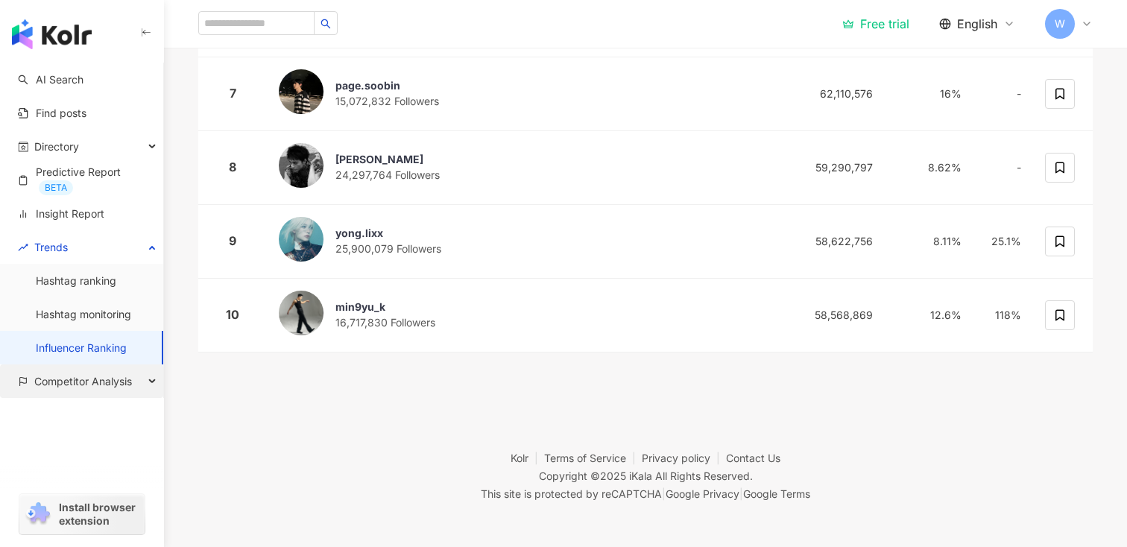
click at [95, 379] on span "Competitor Analysis" at bounding box center [83, 382] width 98 height 34
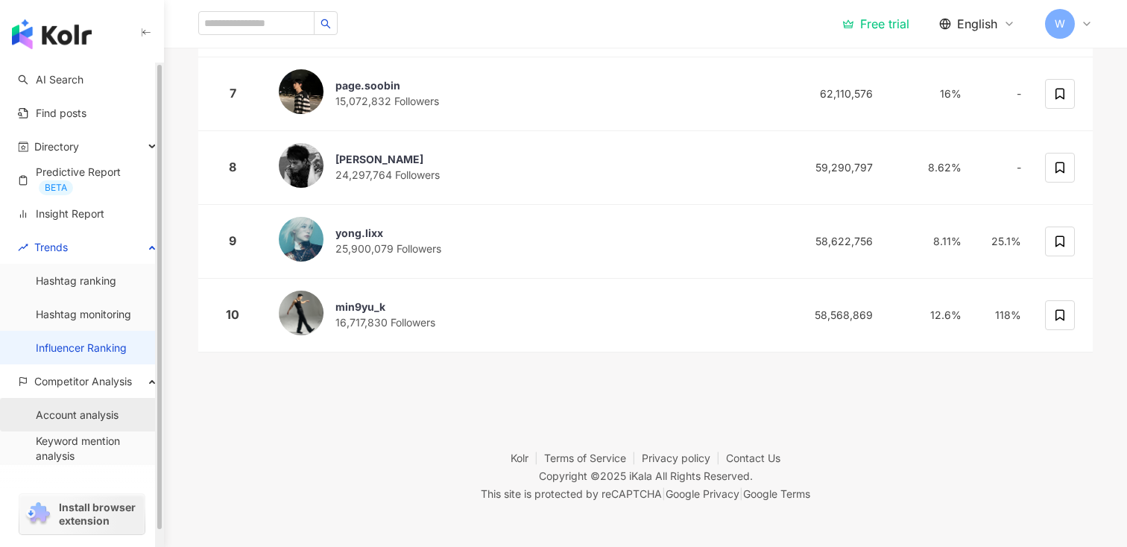
click at [106, 417] on link "Account analysis" at bounding box center [77, 415] width 83 height 15
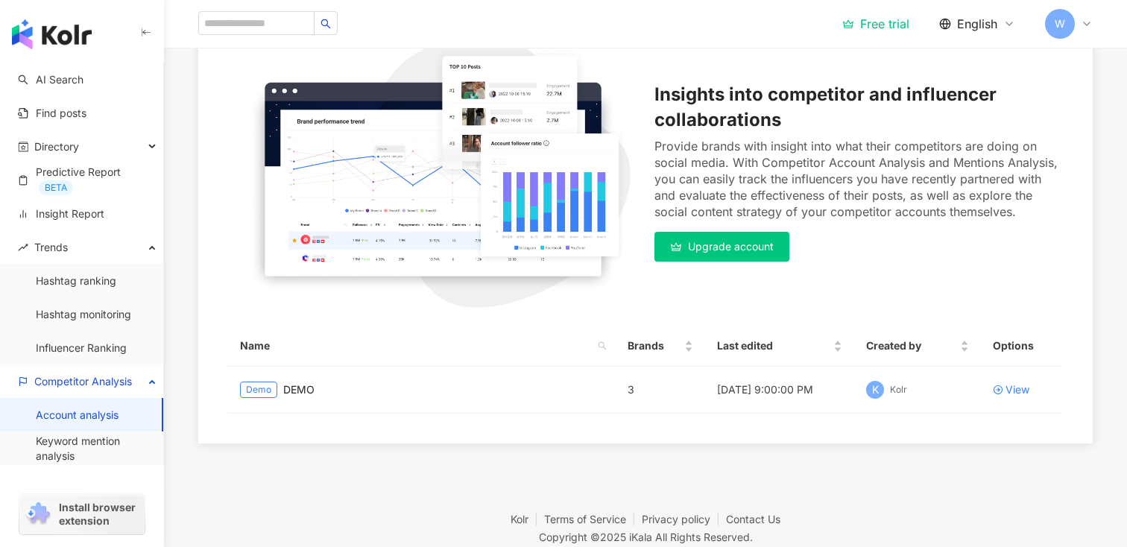
scroll to position [196, 0]
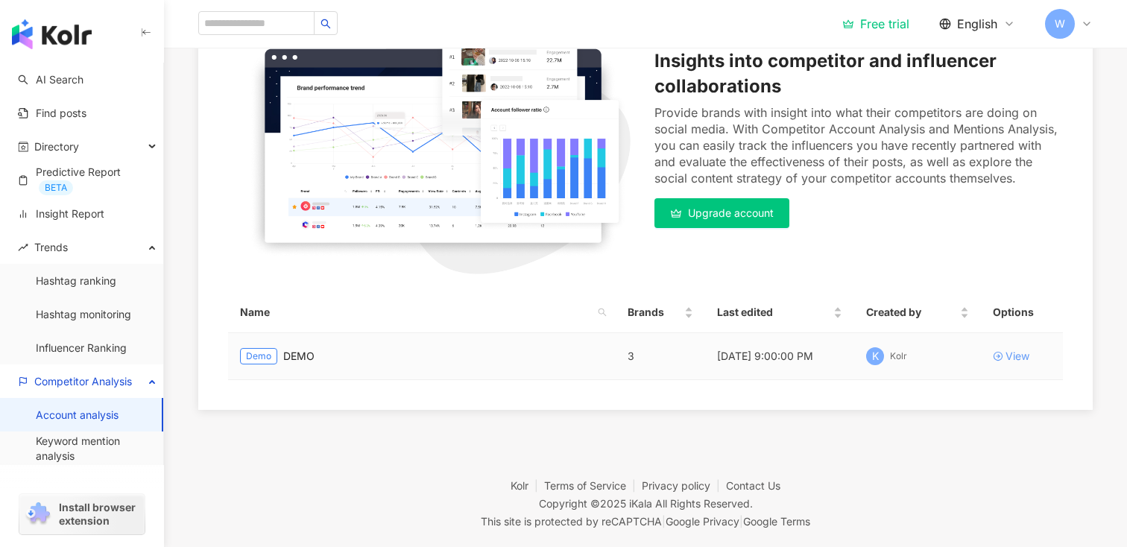
click at [1010, 356] on div "View" at bounding box center [1018, 356] width 24 height 16
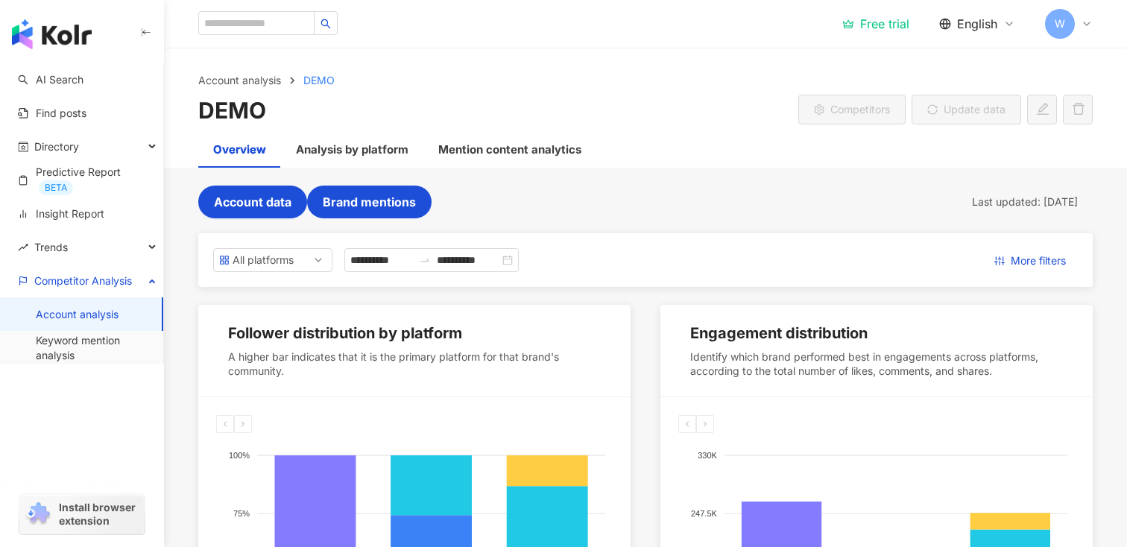
click at [393, 204] on span "Brand mentions" at bounding box center [369, 201] width 93 height 13
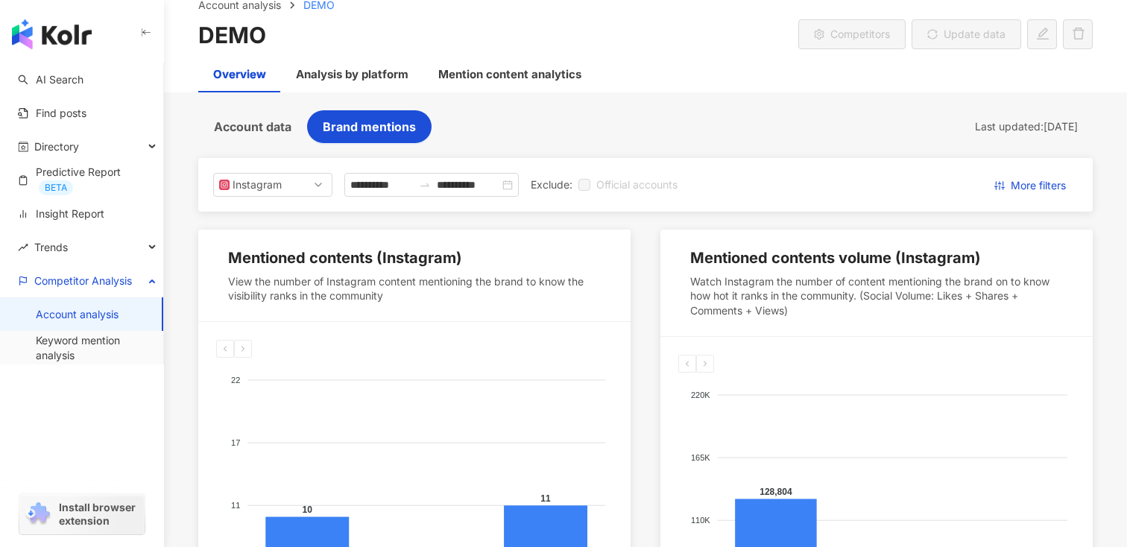
scroll to position [57, 0]
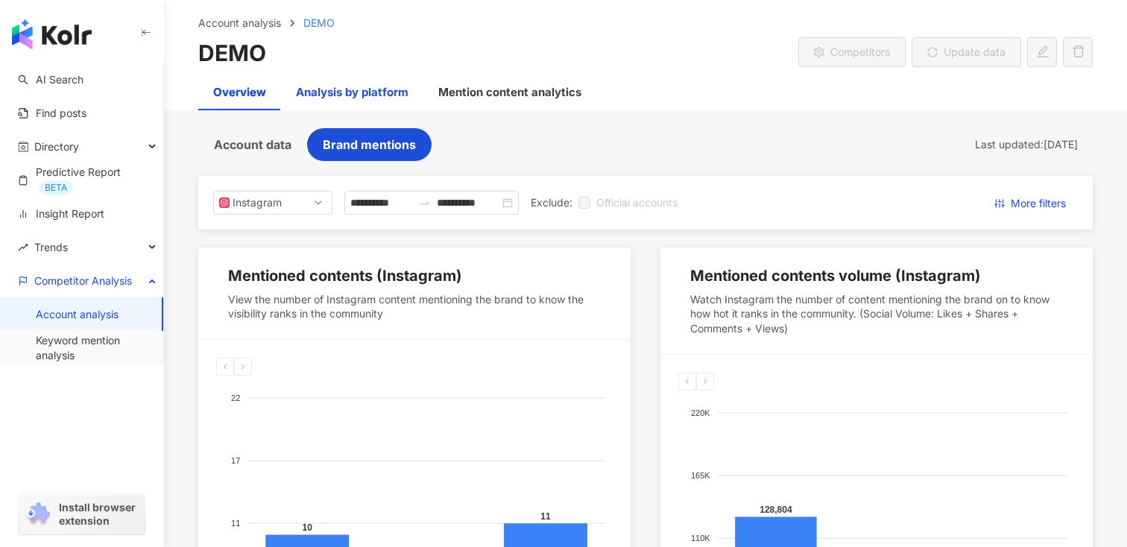
click at [352, 92] on div "Analysis by platform" at bounding box center [352, 92] width 113 height 18
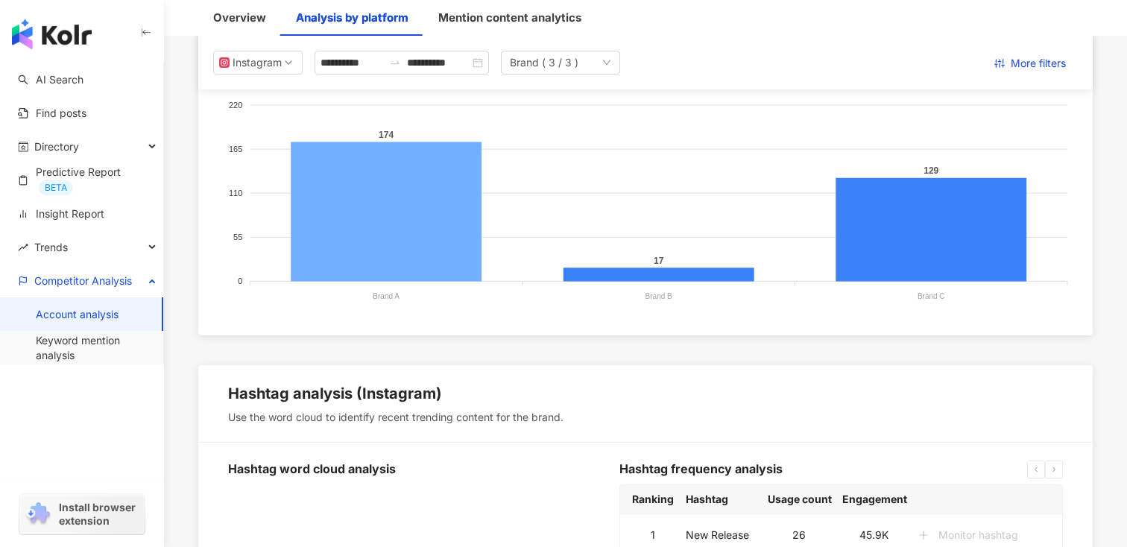
scroll to position [1430, 0]
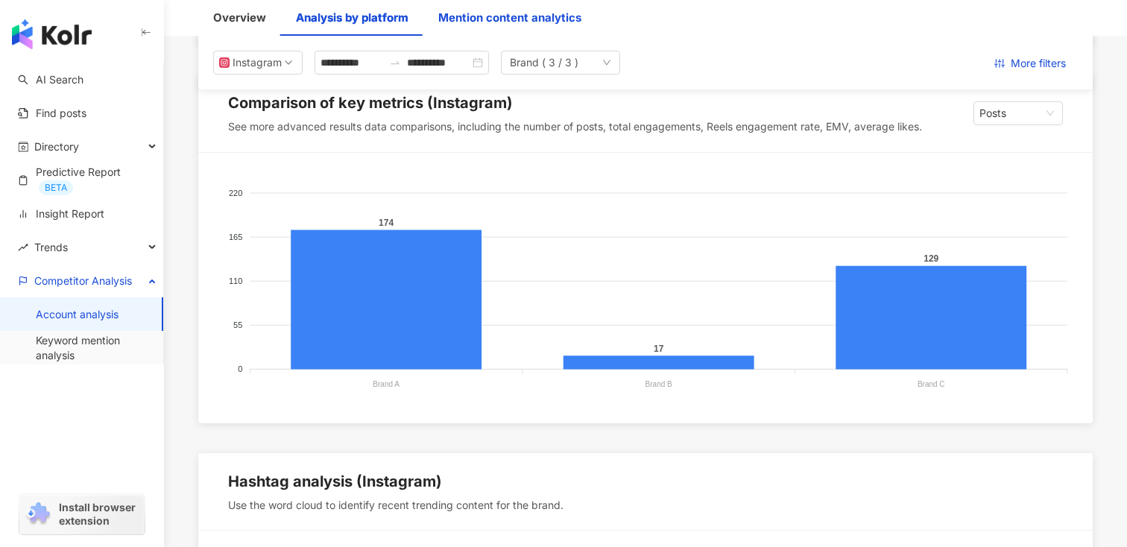
click at [468, 26] on div "Mention content analytics" at bounding box center [509, 18] width 143 height 18
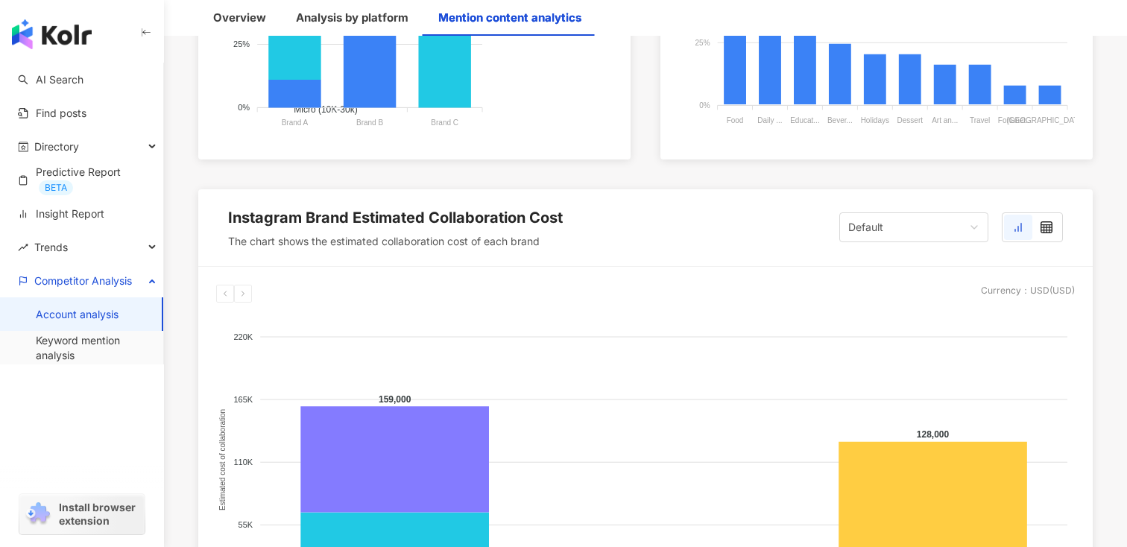
scroll to position [1313, 0]
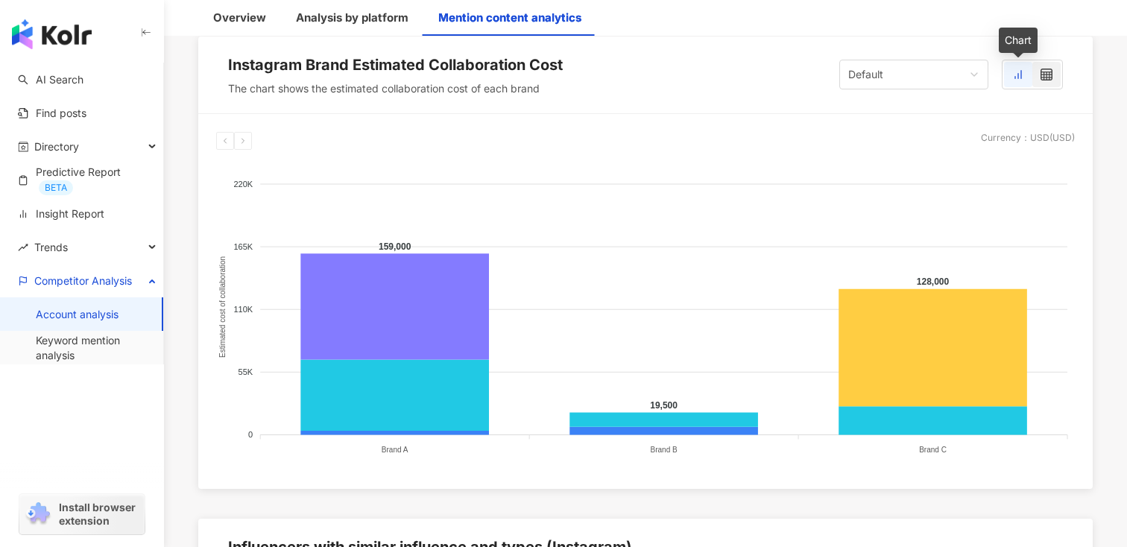
click at [1040, 81] on div at bounding box center [1046, 74] width 28 height 25
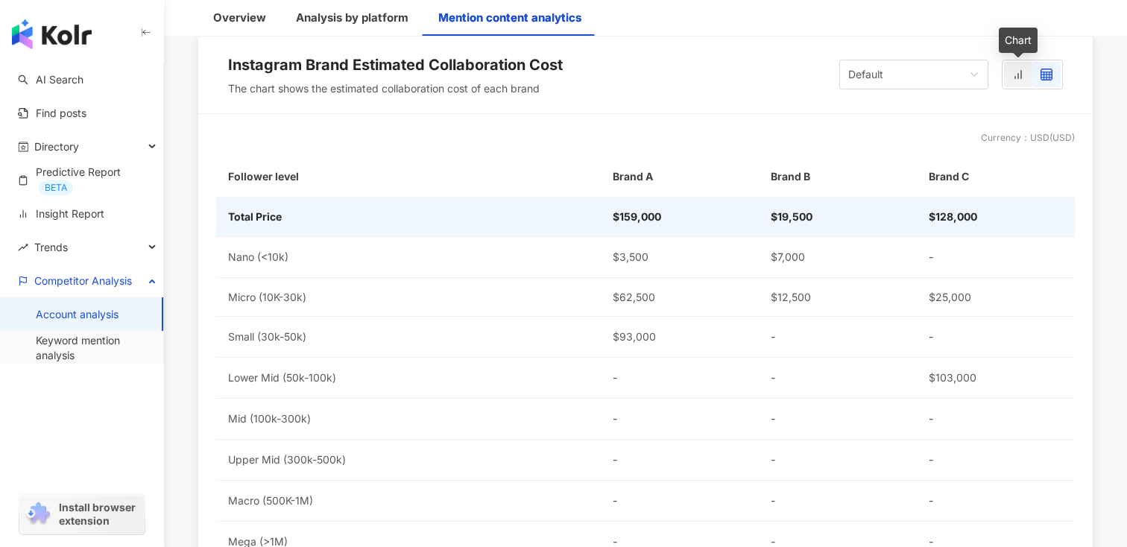
click at [1022, 81] on div at bounding box center [1018, 74] width 28 height 25
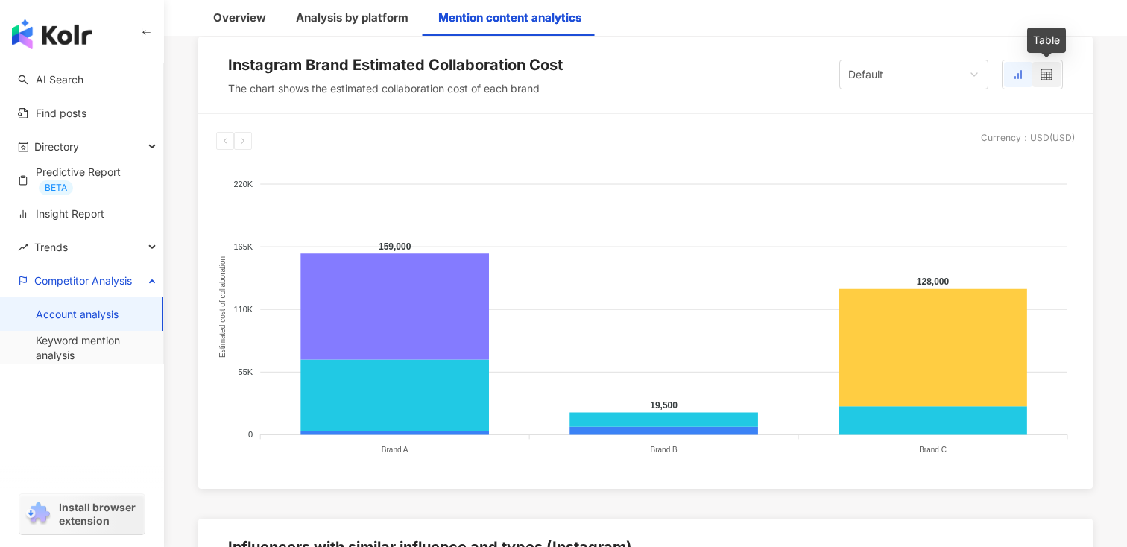
click at [1044, 77] on icon at bounding box center [1047, 75] width 12 height 12
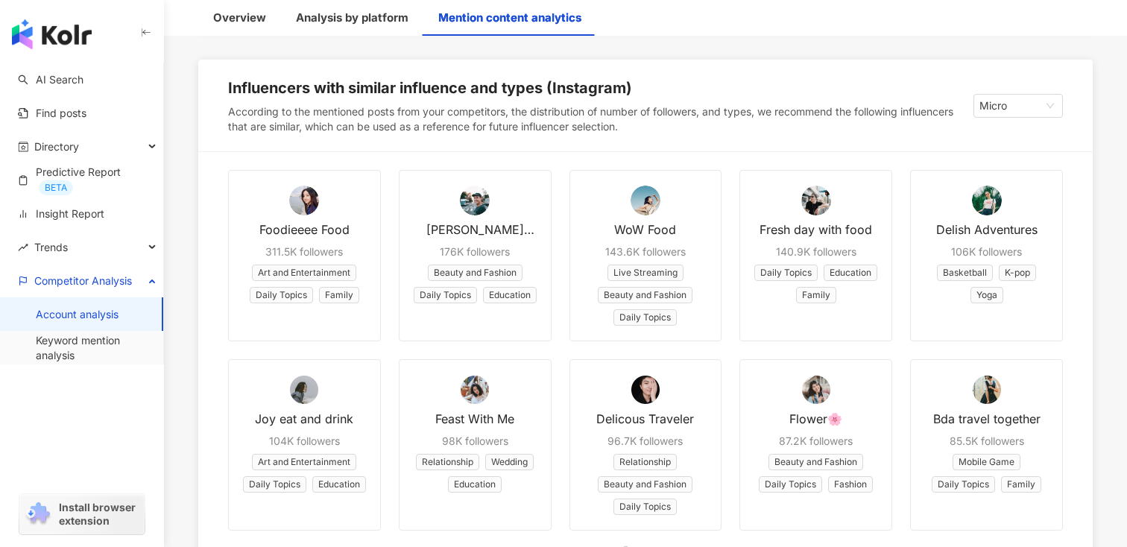
scroll to position [1866, 0]
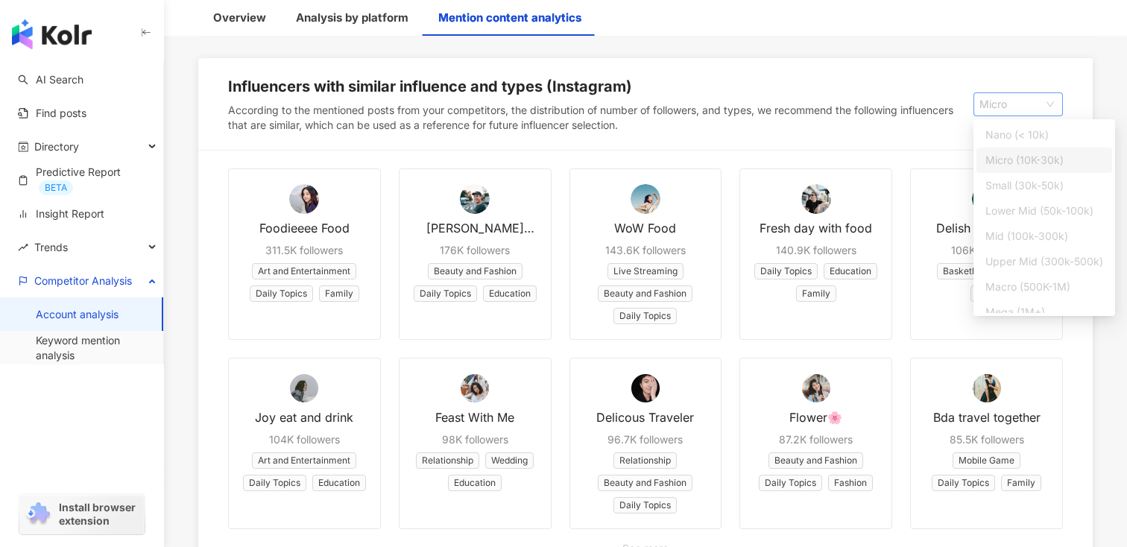
click at [1000, 99] on span "Micro" at bounding box center [1018, 104] width 78 height 22
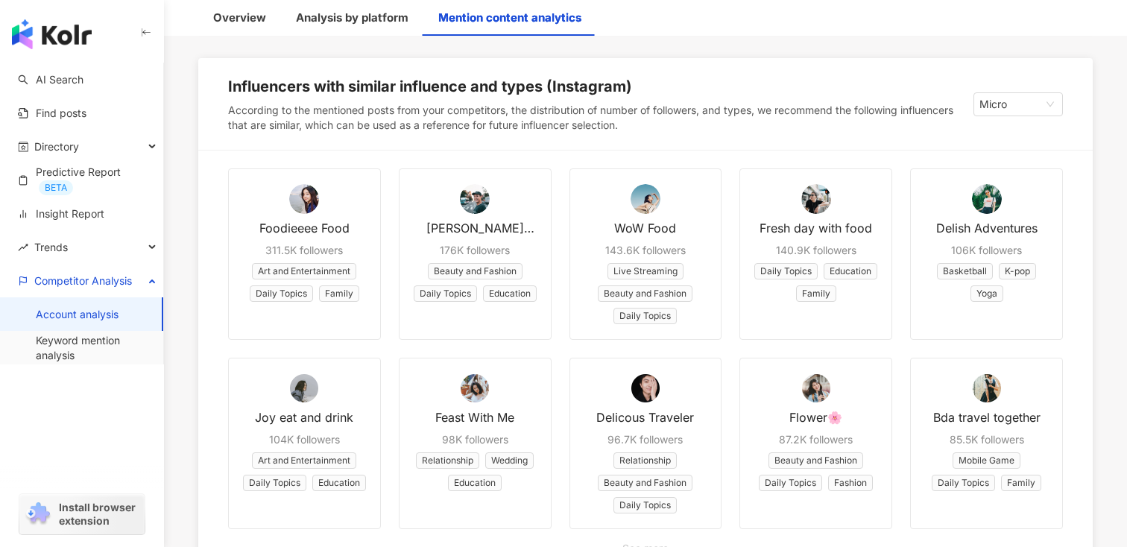
click at [903, 133] on div "Influencers with similar influence and types (Instagram) According to the menti…" at bounding box center [645, 104] width 895 height 92
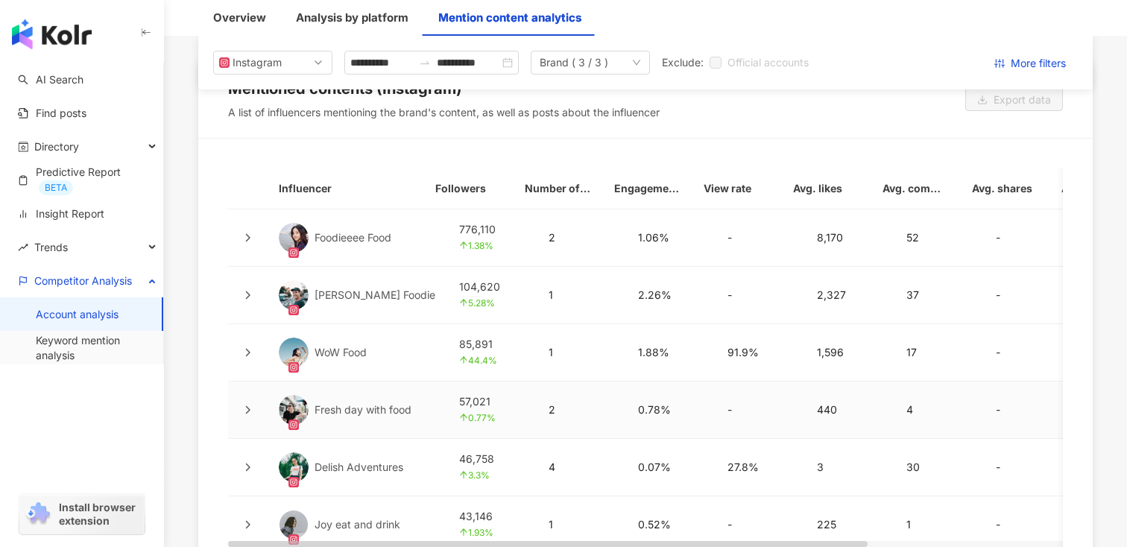
scroll to position [3497, 0]
click at [249, 235] on icon at bounding box center [247, 238] width 9 height 9
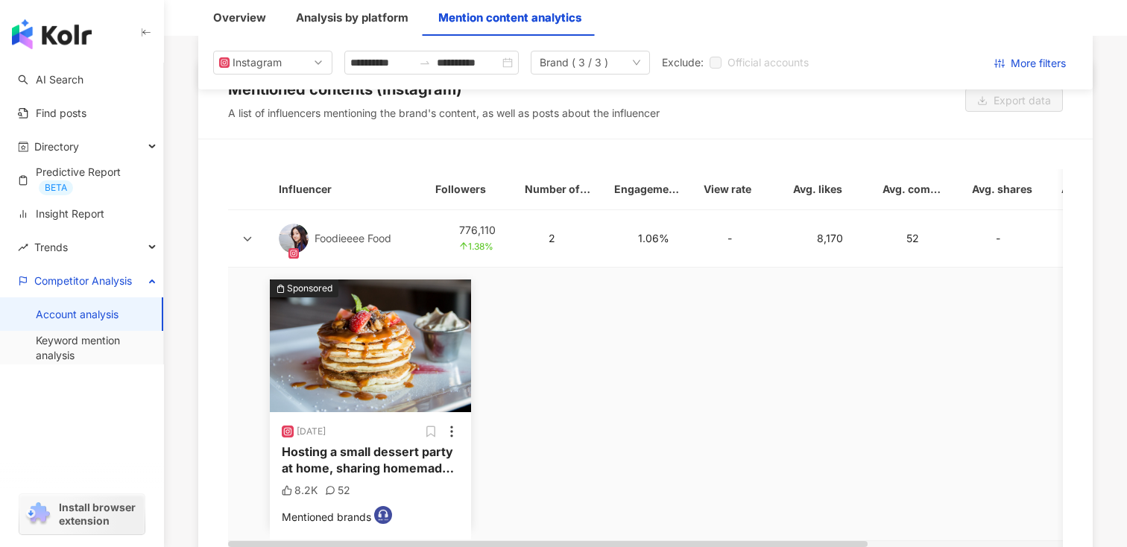
click at [249, 235] on icon at bounding box center [247, 238] width 9 height 9
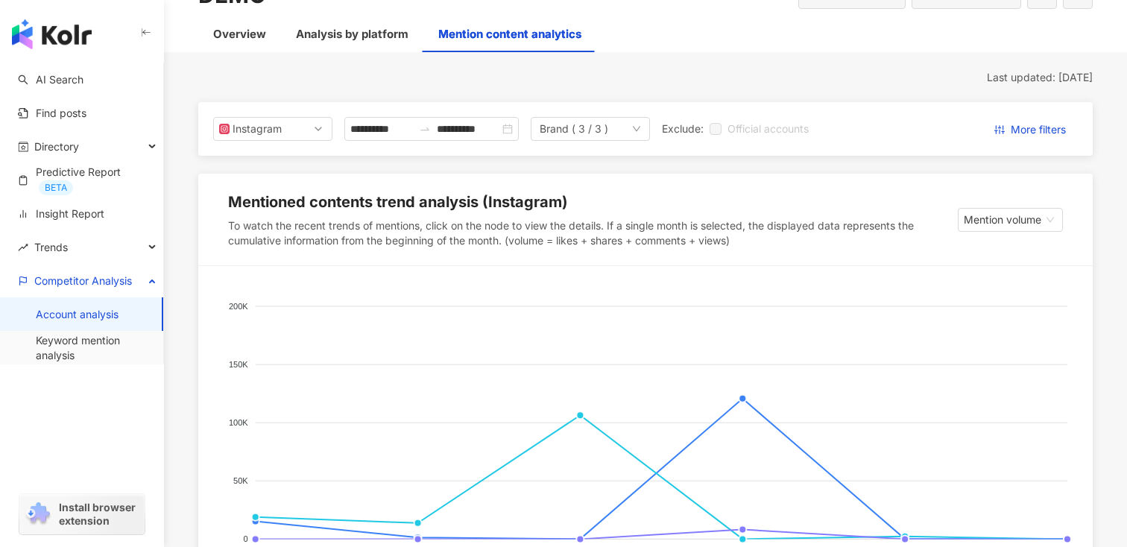
scroll to position [0, 0]
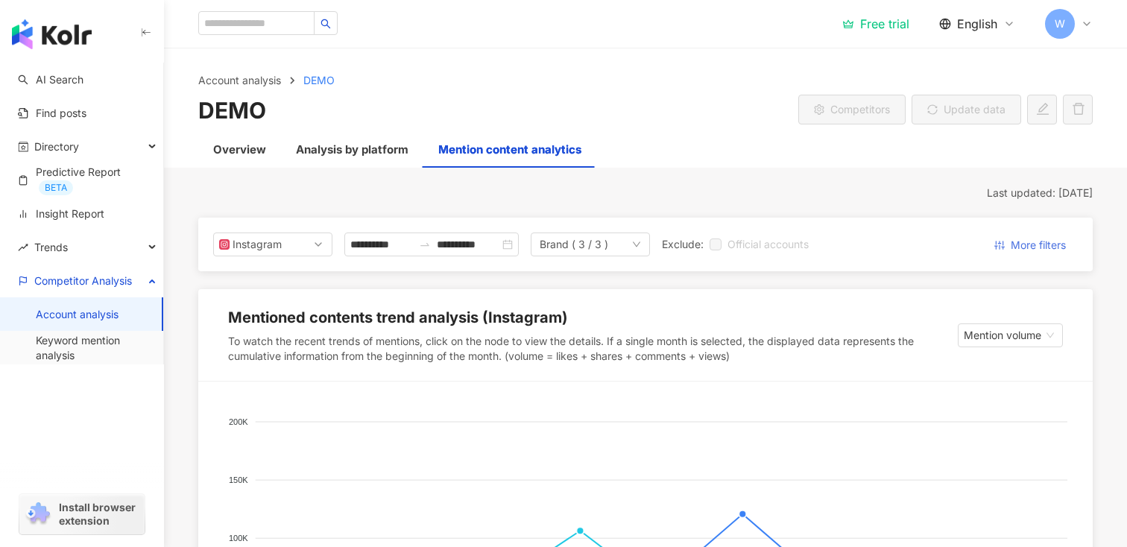
click at [1015, 239] on span "More filters" at bounding box center [1038, 245] width 55 height 24
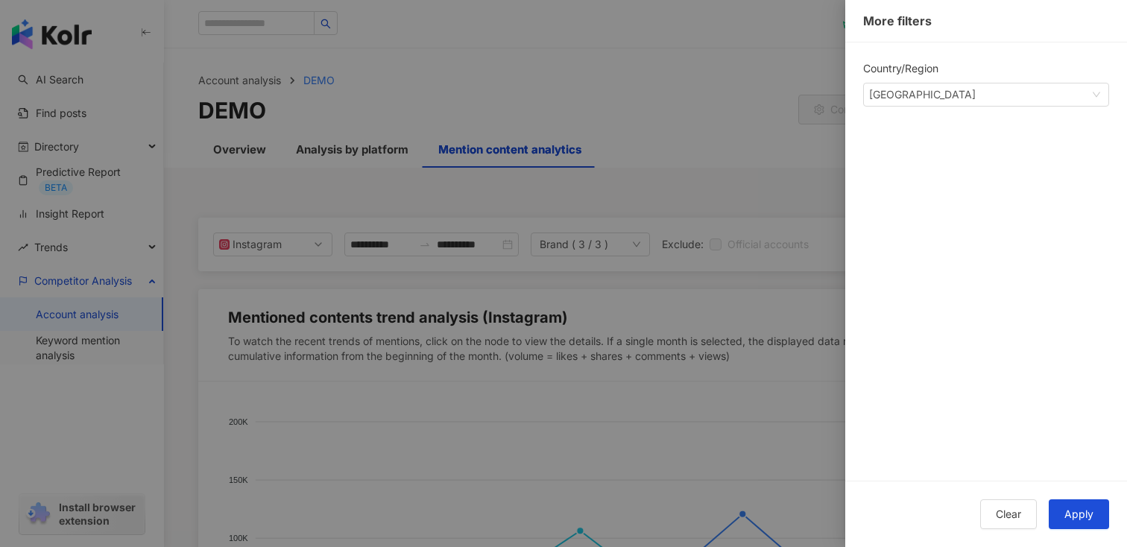
click at [704, 219] on div at bounding box center [563, 273] width 1127 height 547
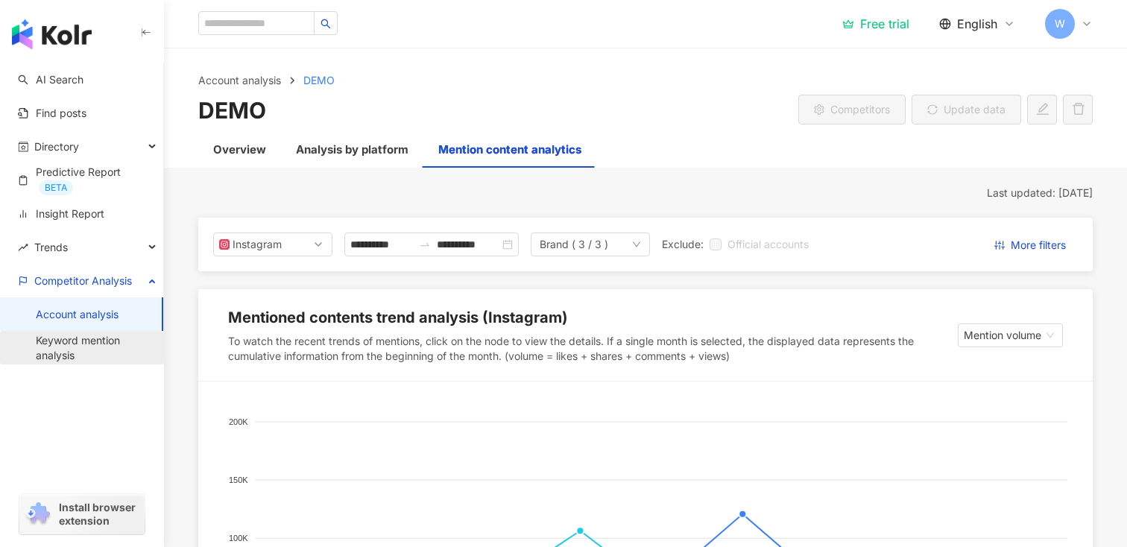
click at [101, 342] on link "Keyword mention analysis" at bounding box center [94, 347] width 116 height 29
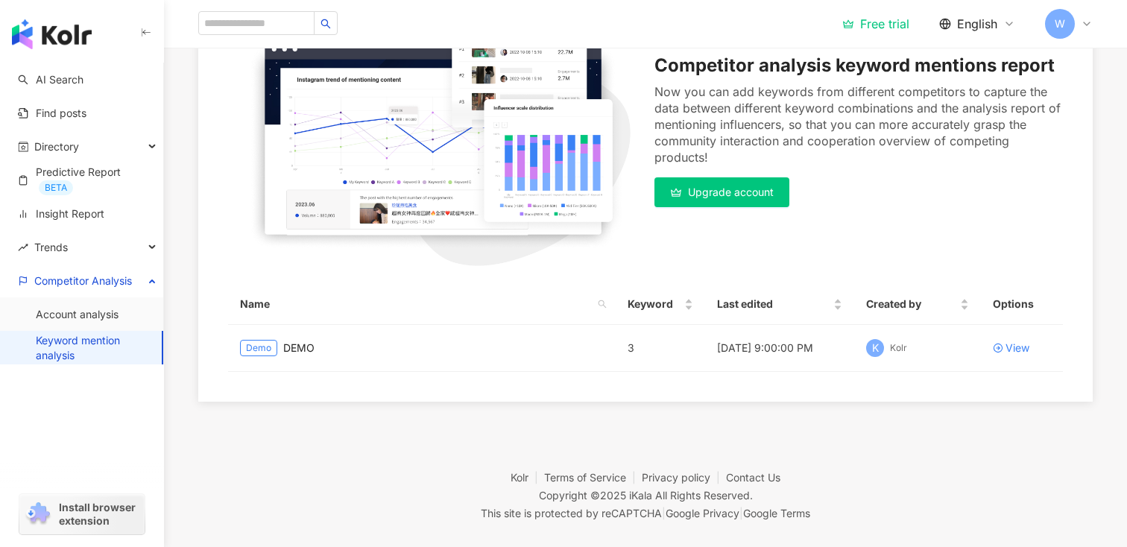
scroll to position [254, 0]
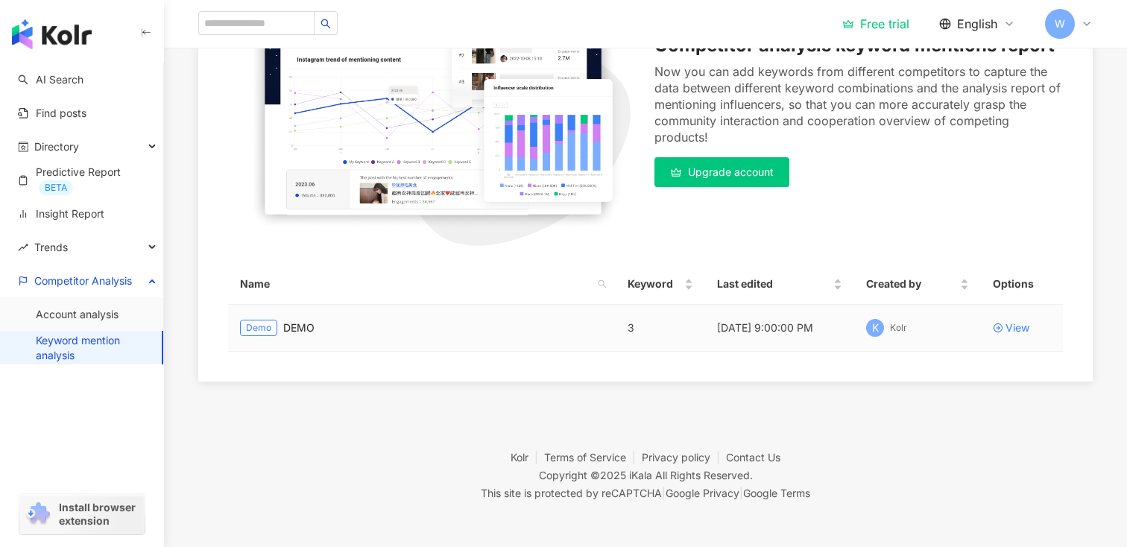
click at [1027, 338] on td "View" at bounding box center [1022, 328] width 82 height 47
click at [1020, 326] on div "View" at bounding box center [1018, 328] width 24 height 16
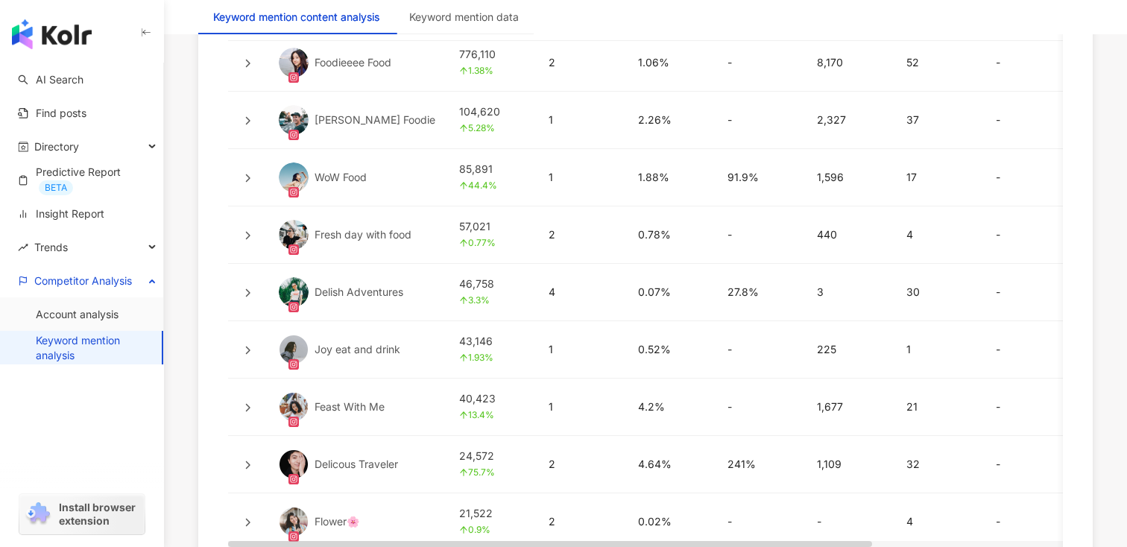
scroll to position [3904, 0]
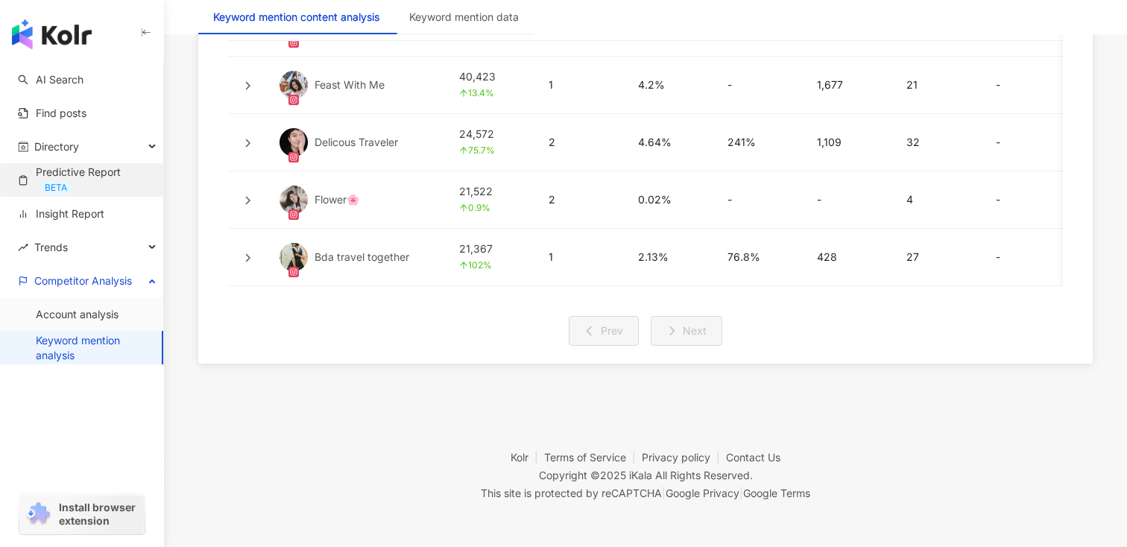
click at [72, 190] on link "Predictive Report BETA" at bounding box center [84, 180] width 133 height 31
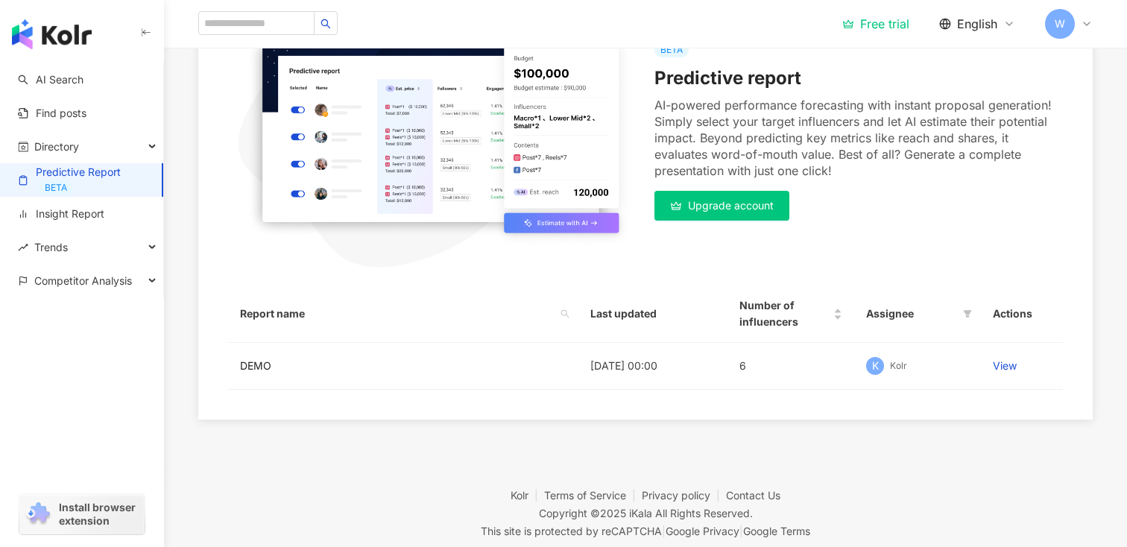
scroll to position [227, 0]
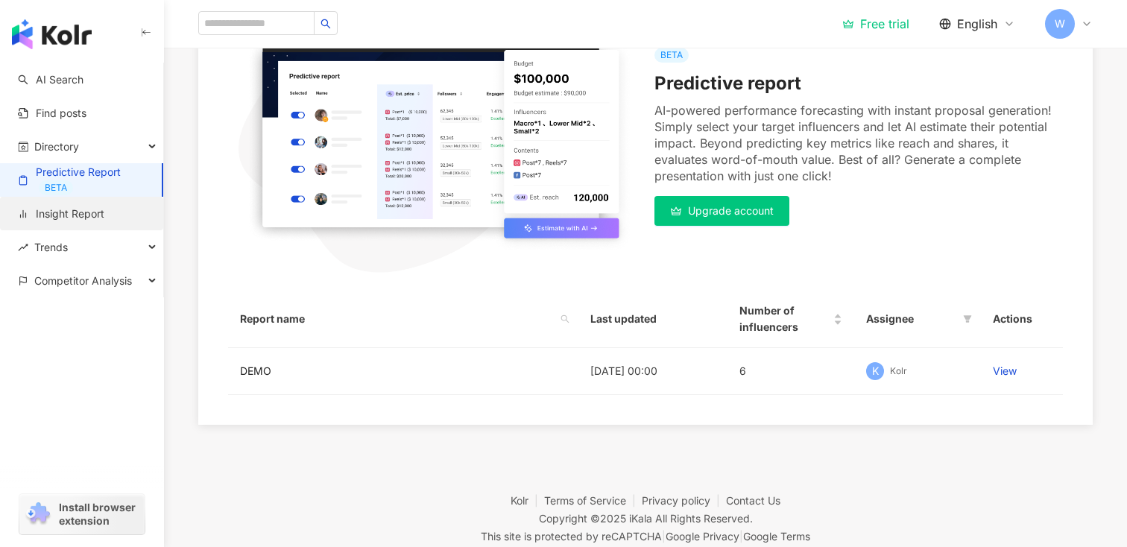
click at [104, 212] on link "Insight Report" at bounding box center [61, 213] width 86 height 15
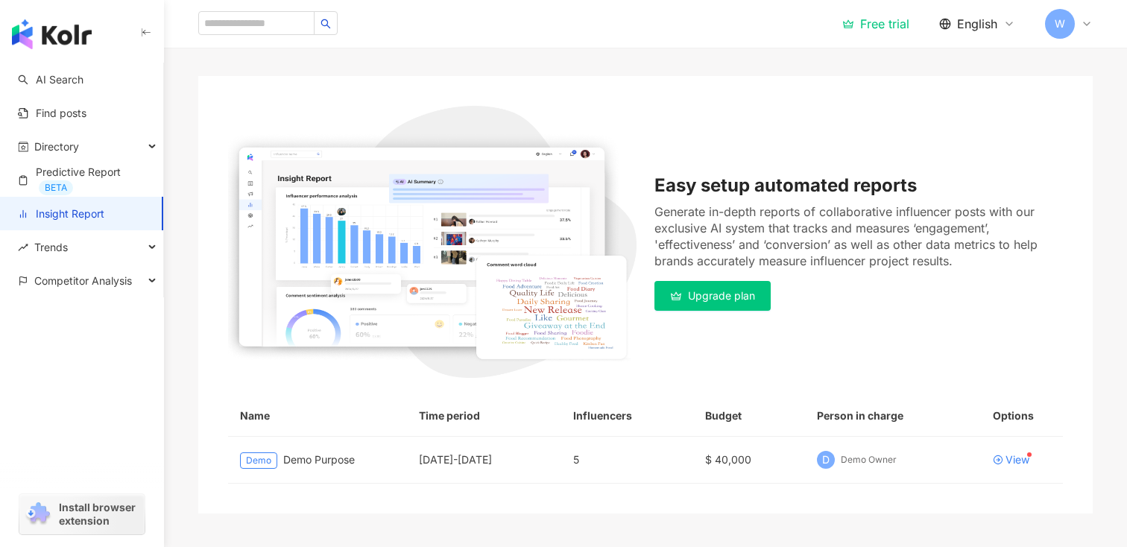
scroll to position [224, 0]
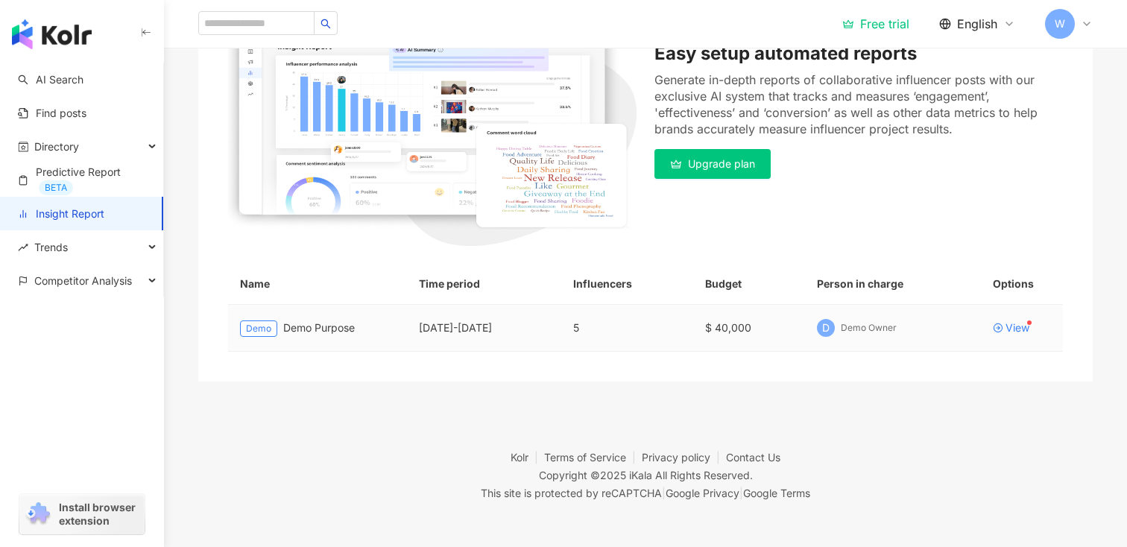
click at [1020, 335] on td "View" at bounding box center [1022, 328] width 82 height 47
click at [1020, 329] on div "View" at bounding box center [1018, 328] width 24 height 10
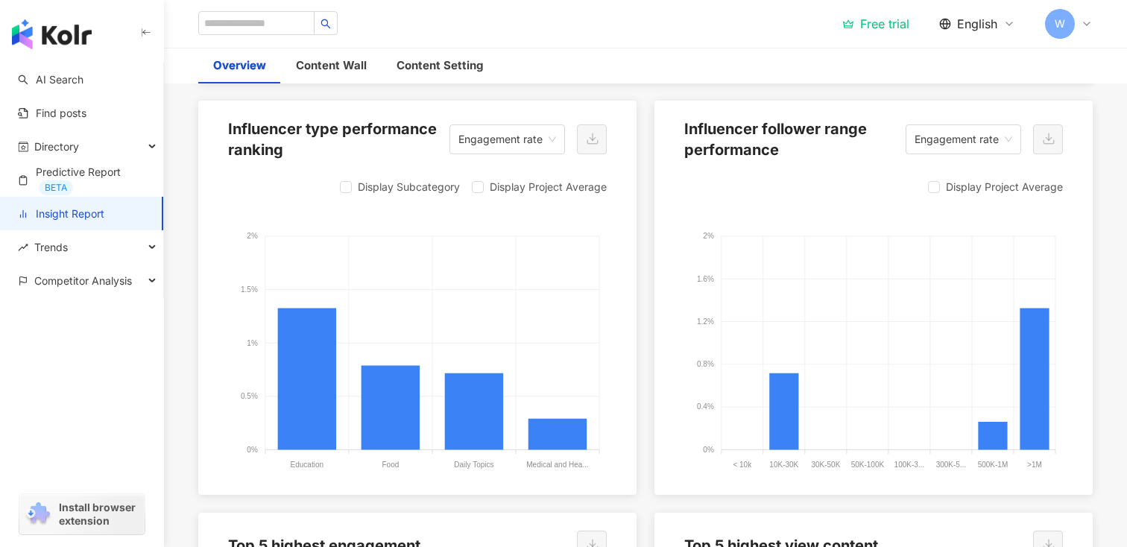
scroll to position [1679, 0]
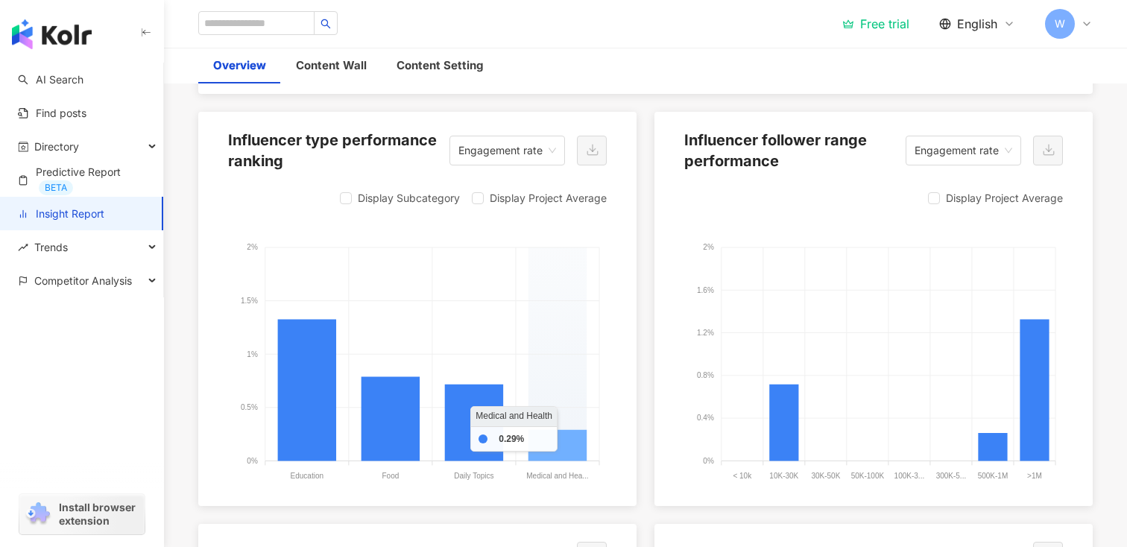
click at [558, 448] on icon at bounding box center [558, 444] width 58 height 31
